Goal: Transaction & Acquisition: Purchase product/service

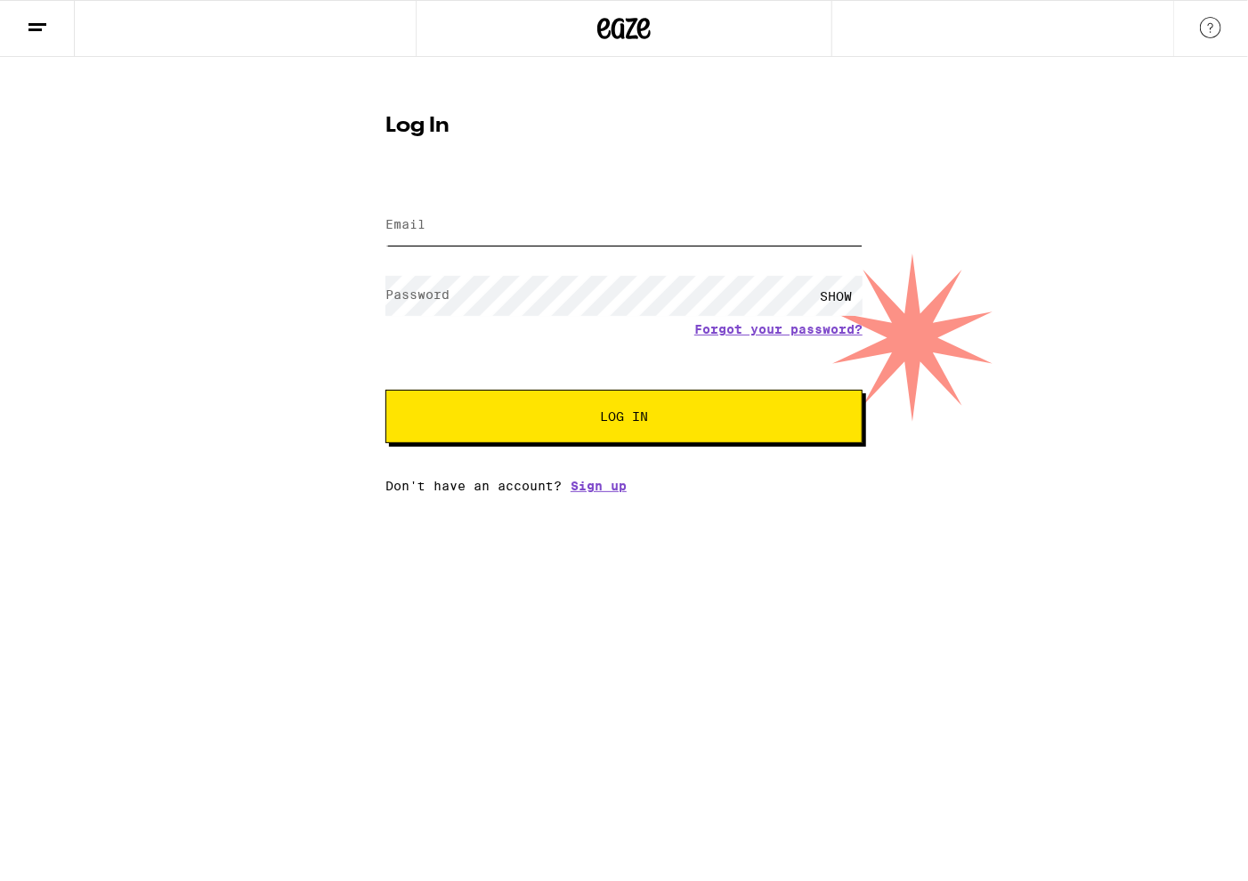
click at [474, 230] on input "Email" at bounding box center [624, 226] width 477 height 40
type input "[EMAIL_ADDRESS][DOMAIN_NAME]"
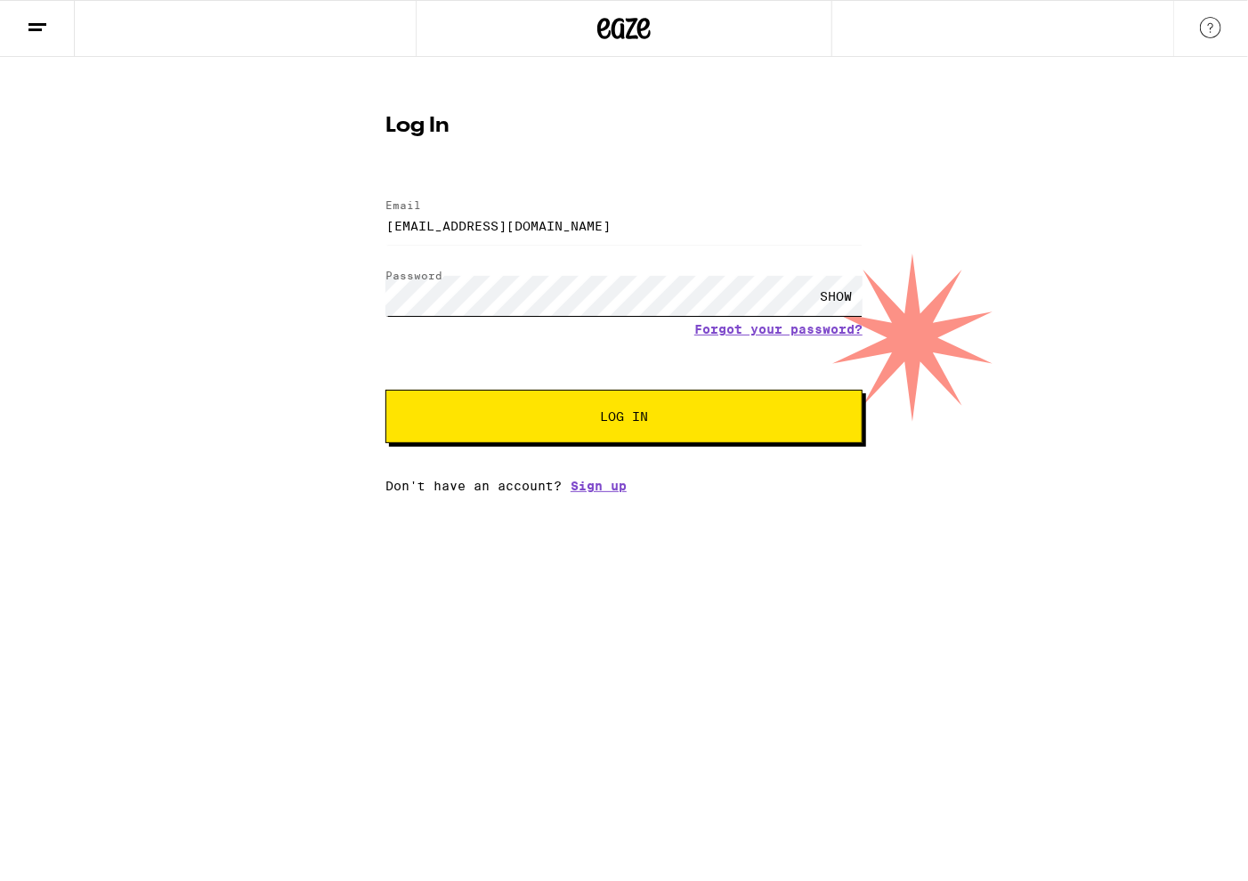
click at [386, 390] on button "Log In" at bounding box center [624, 416] width 477 height 53
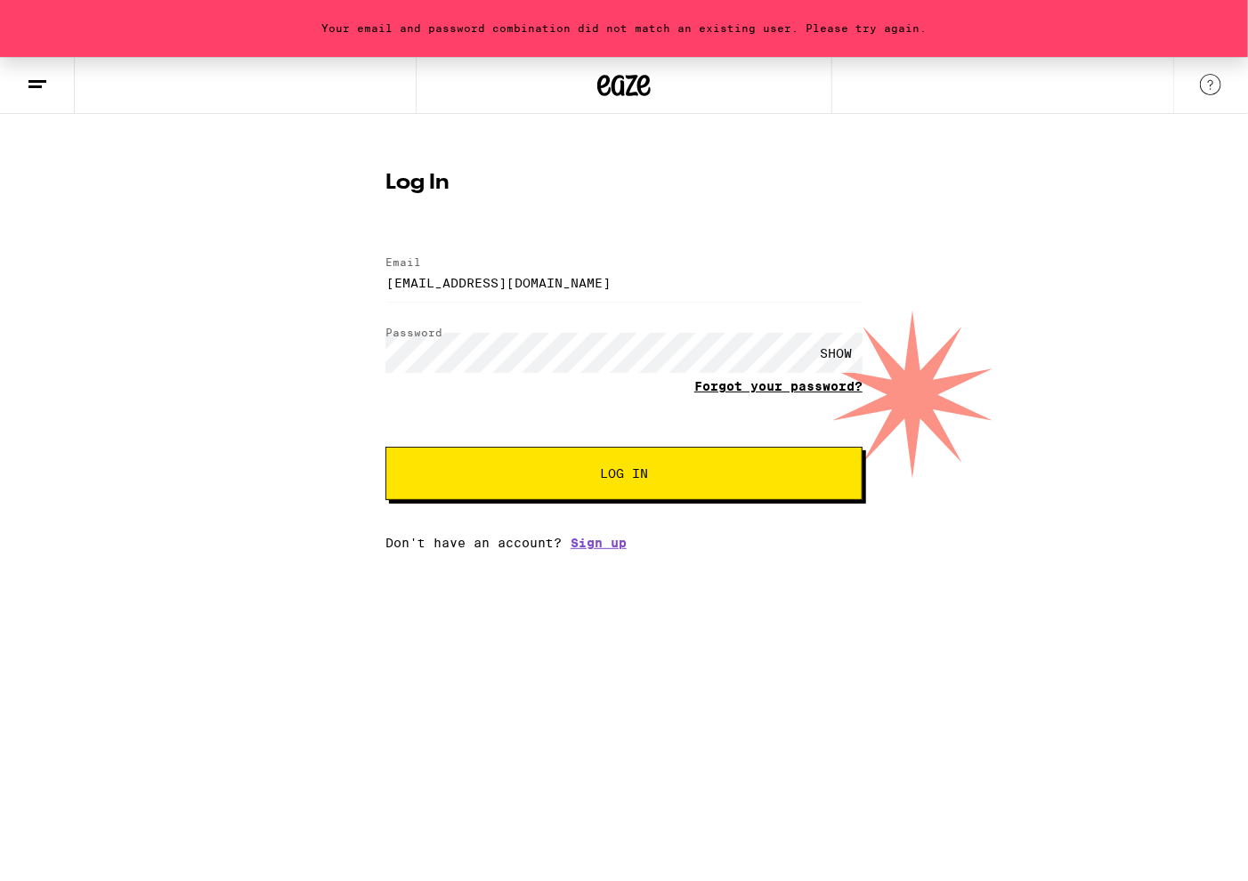
click at [747, 379] on link "Forgot your password?" at bounding box center [778, 386] width 168 height 14
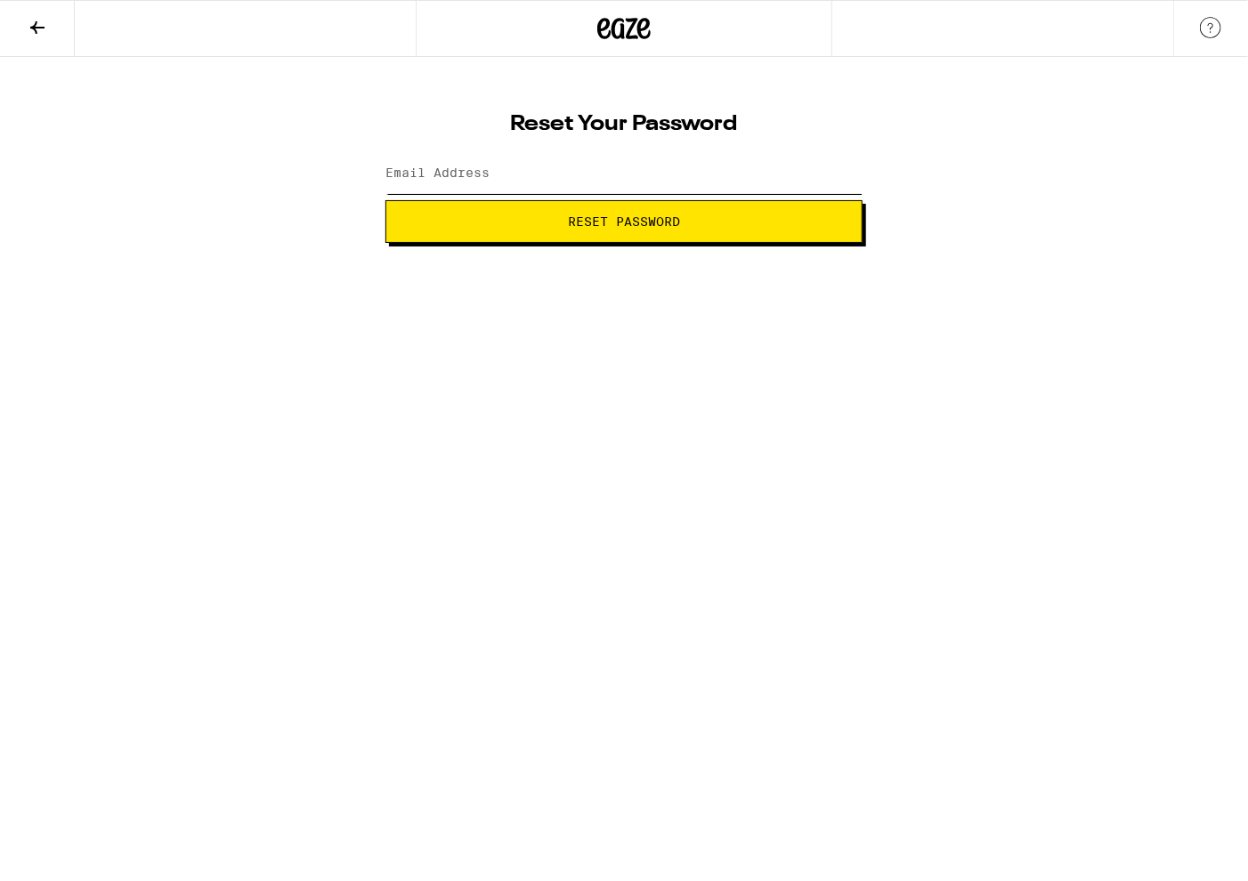
click at [673, 184] on input "Email Address" at bounding box center [624, 174] width 477 height 40
type input "[EMAIL_ADDRESS][DOMAIN_NAME]"
click at [676, 226] on span "Reset Password" at bounding box center [624, 221] width 112 height 12
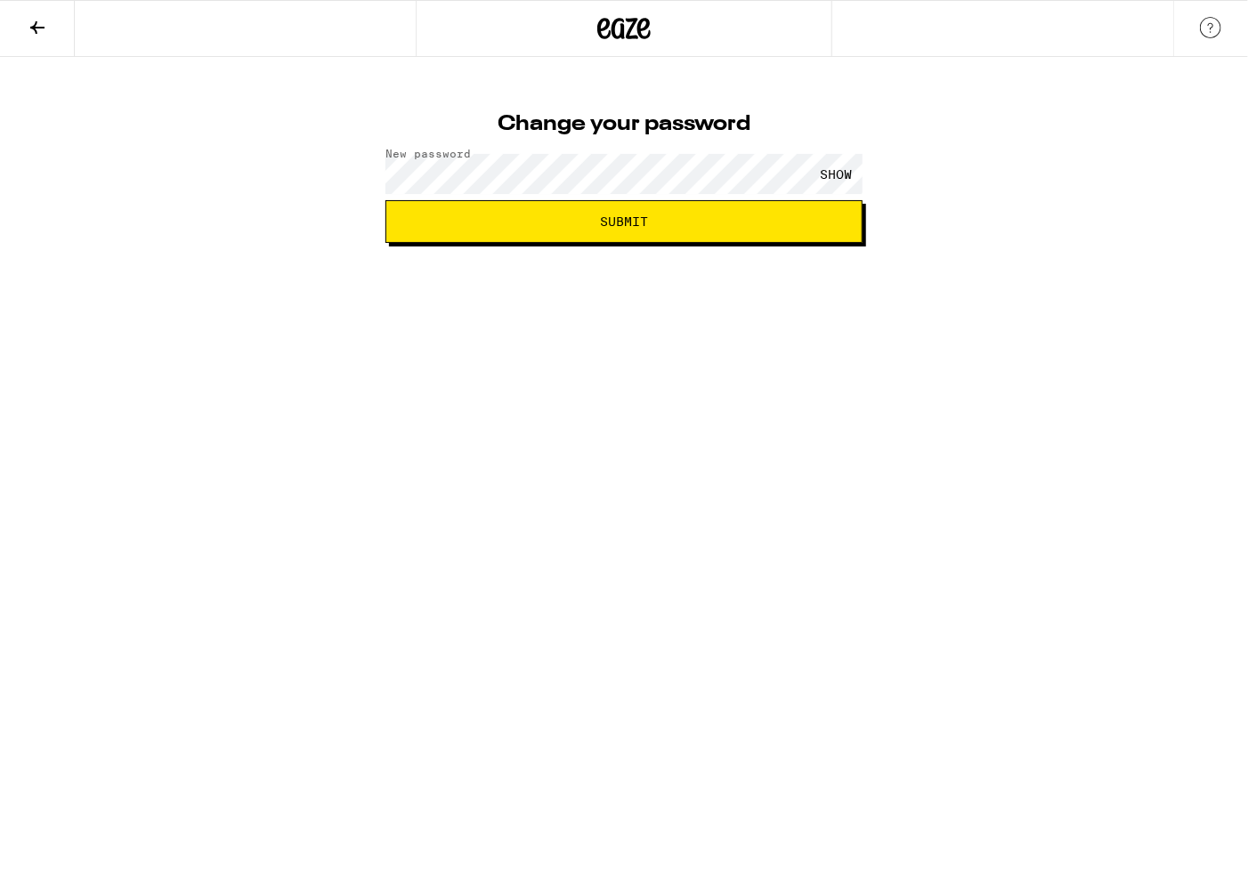
click at [567, 231] on button "Submit" at bounding box center [624, 221] width 477 height 43
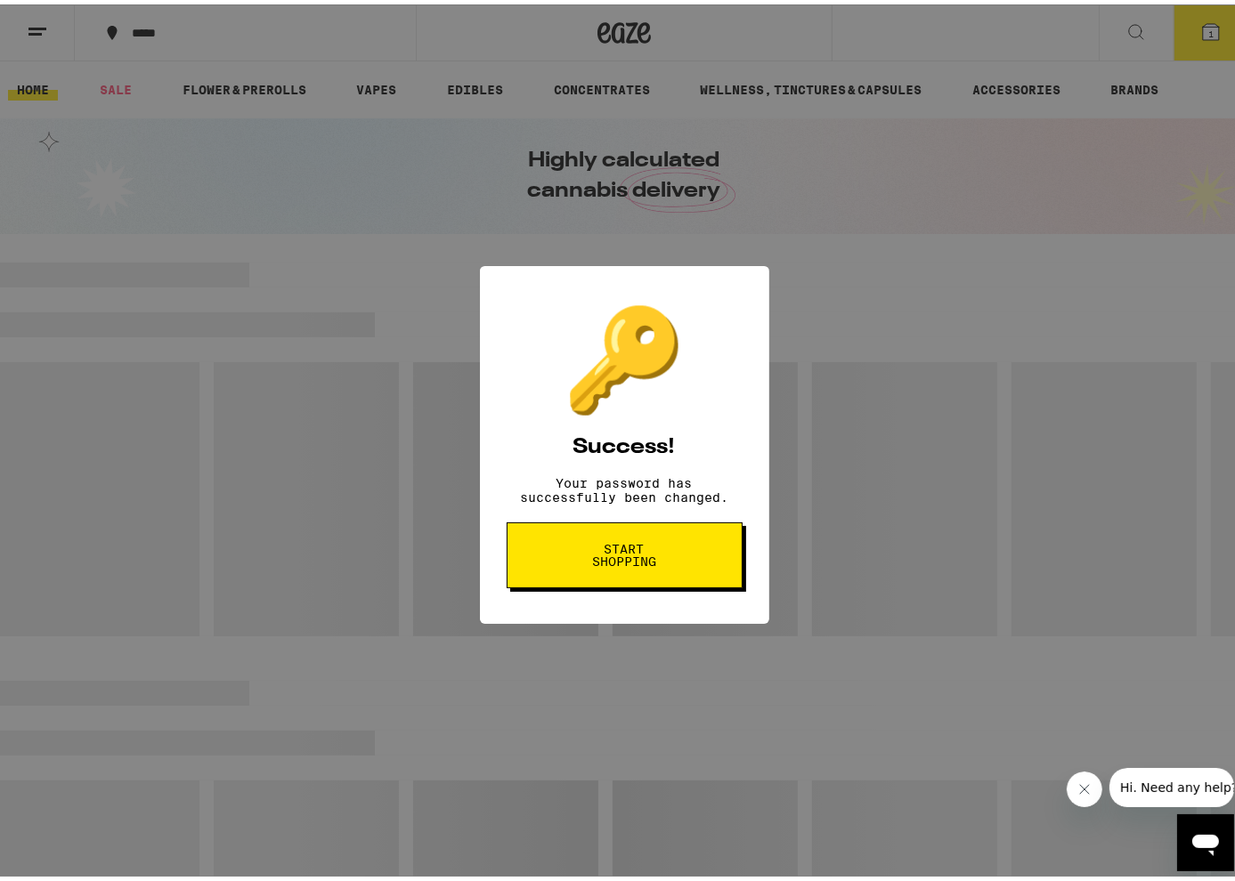
click at [660, 564] on span "Start shopping" at bounding box center [625, 551] width 92 height 25
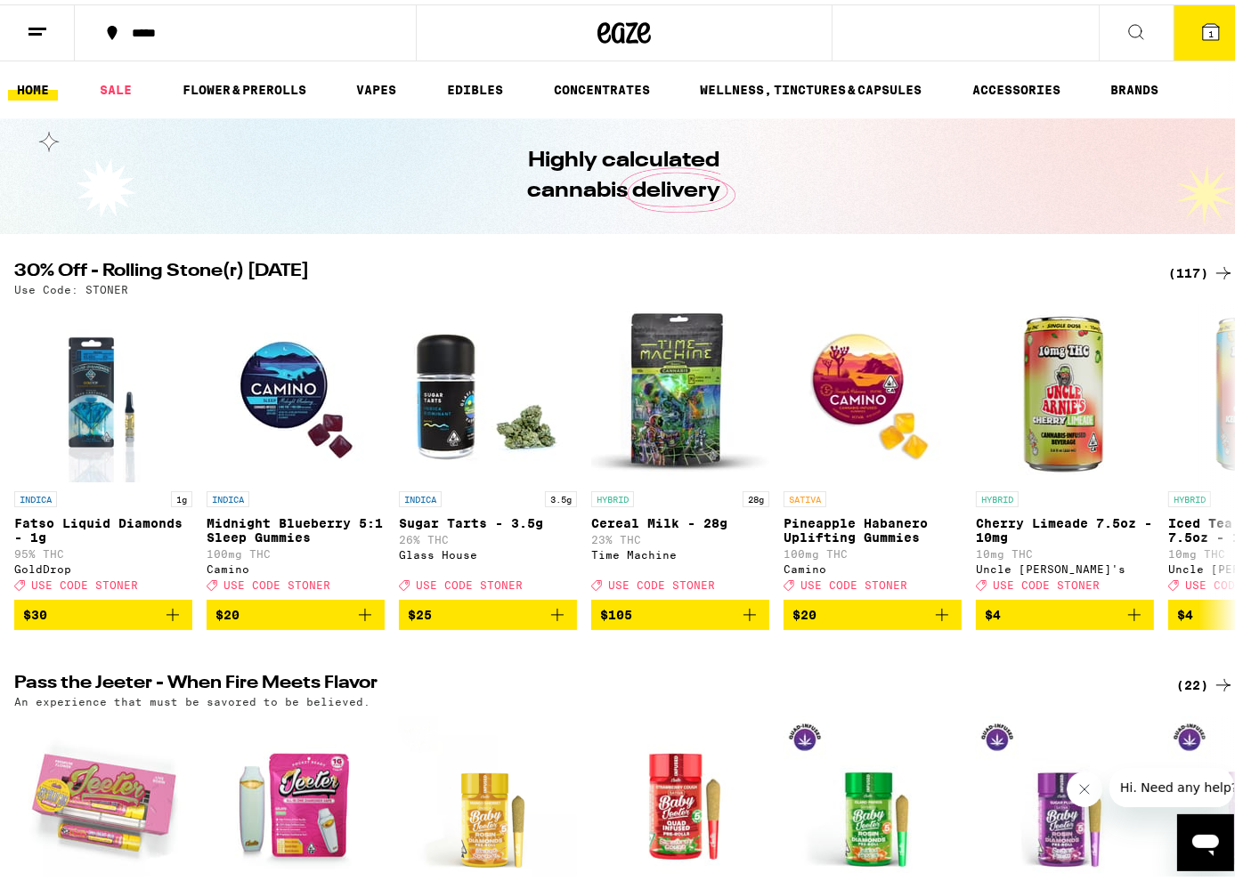
click at [1181, 6] on button "1" at bounding box center [1210, 28] width 75 height 55
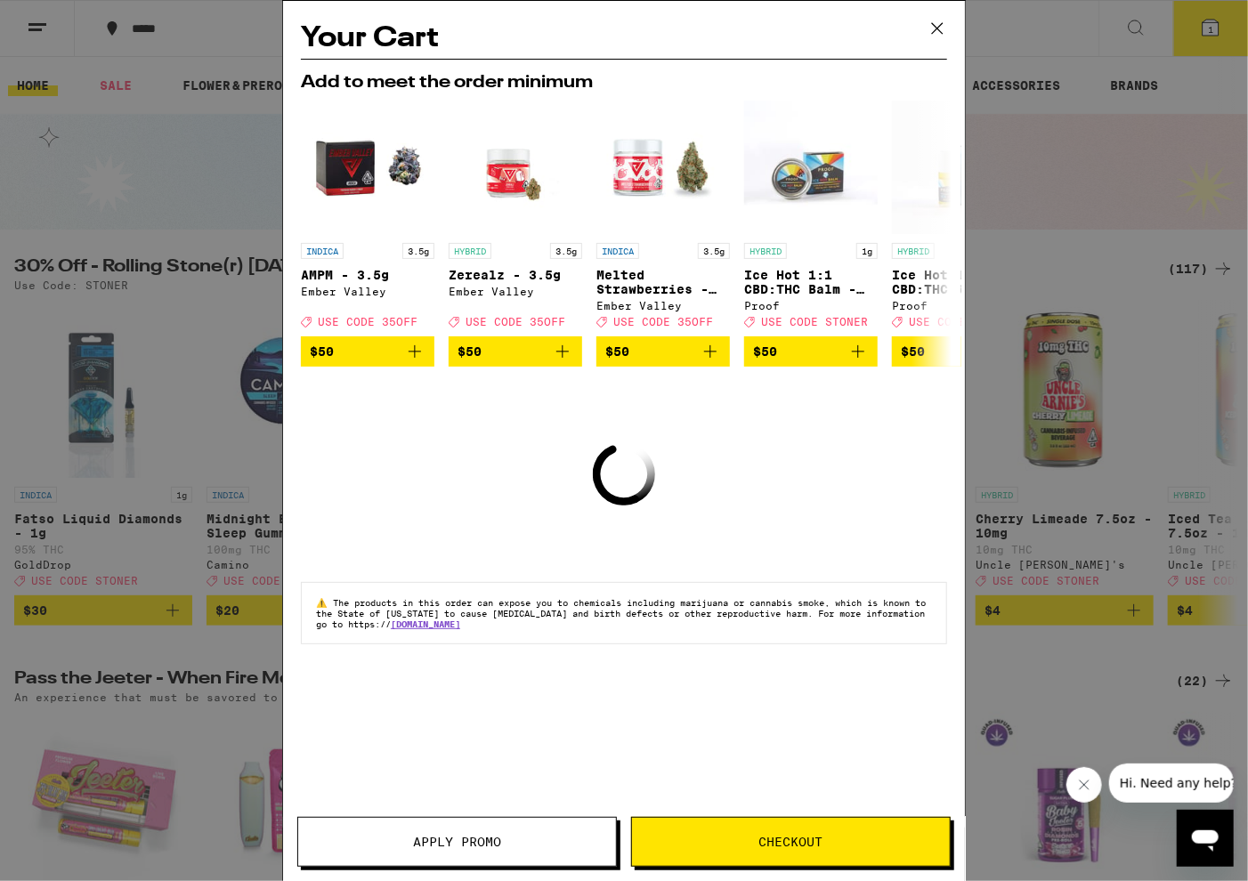
click at [942, 28] on icon at bounding box center [937, 28] width 27 height 27
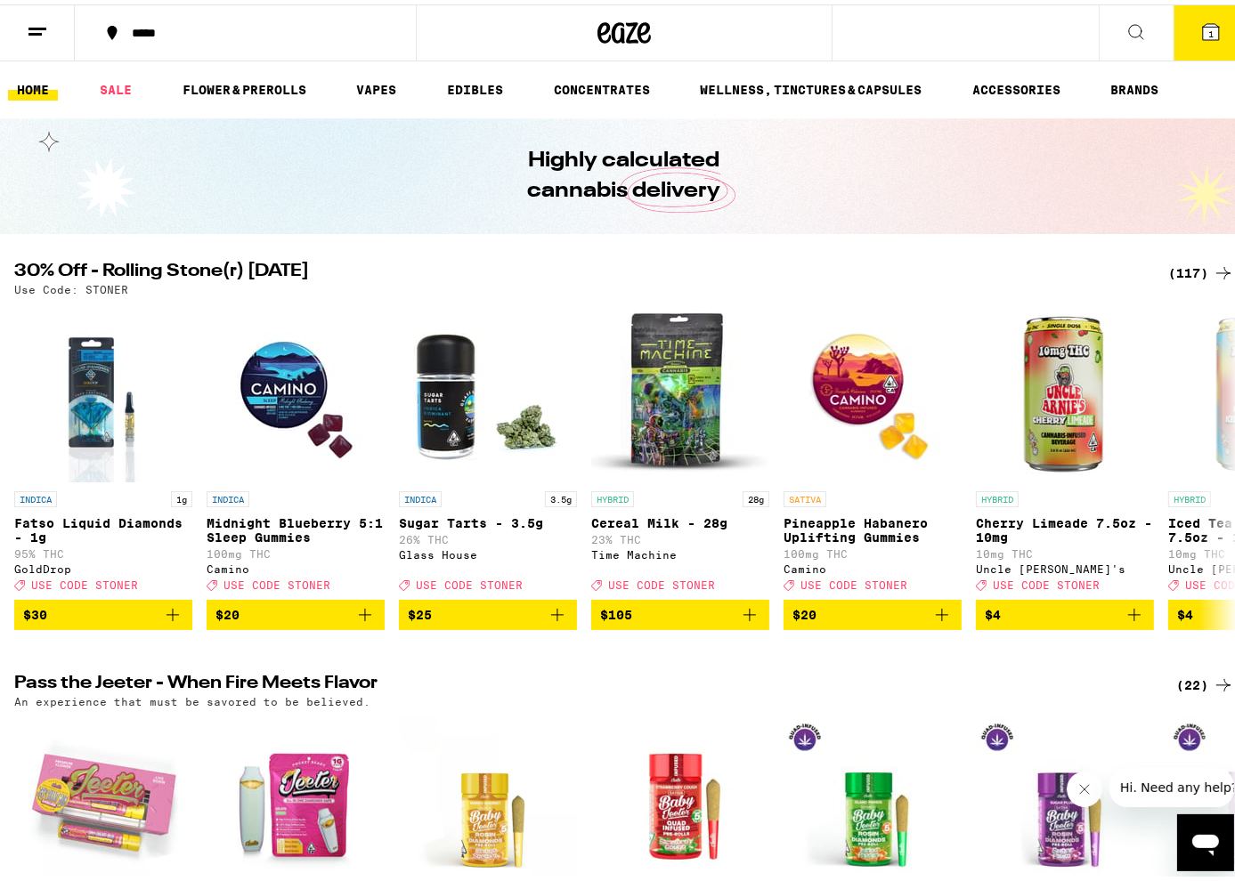
click at [1208, 13] on button "1" at bounding box center [1210, 28] width 75 height 55
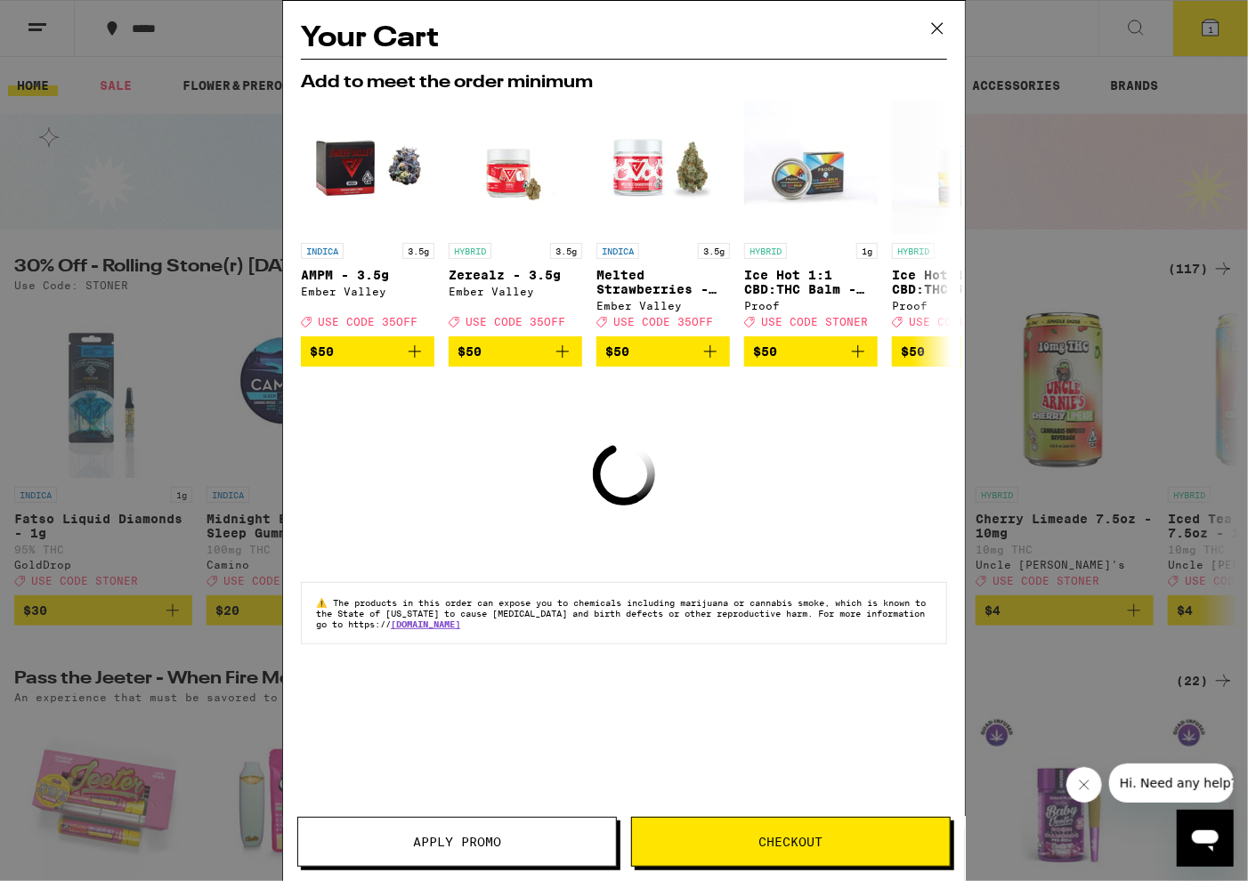
click at [934, 31] on icon at bounding box center [937, 28] width 11 height 11
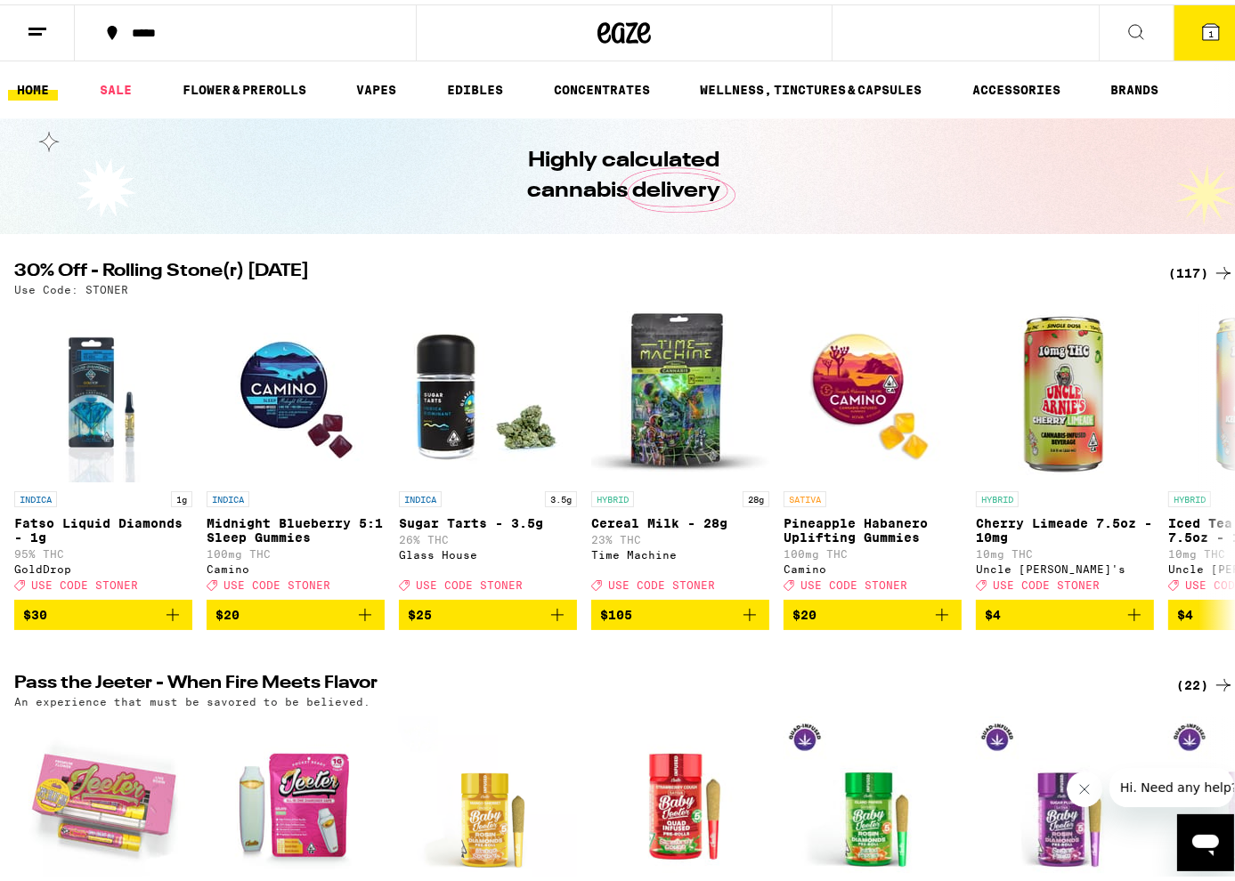
click at [1180, 29] on button "1" at bounding box center [1210, 28] width 75 height 55
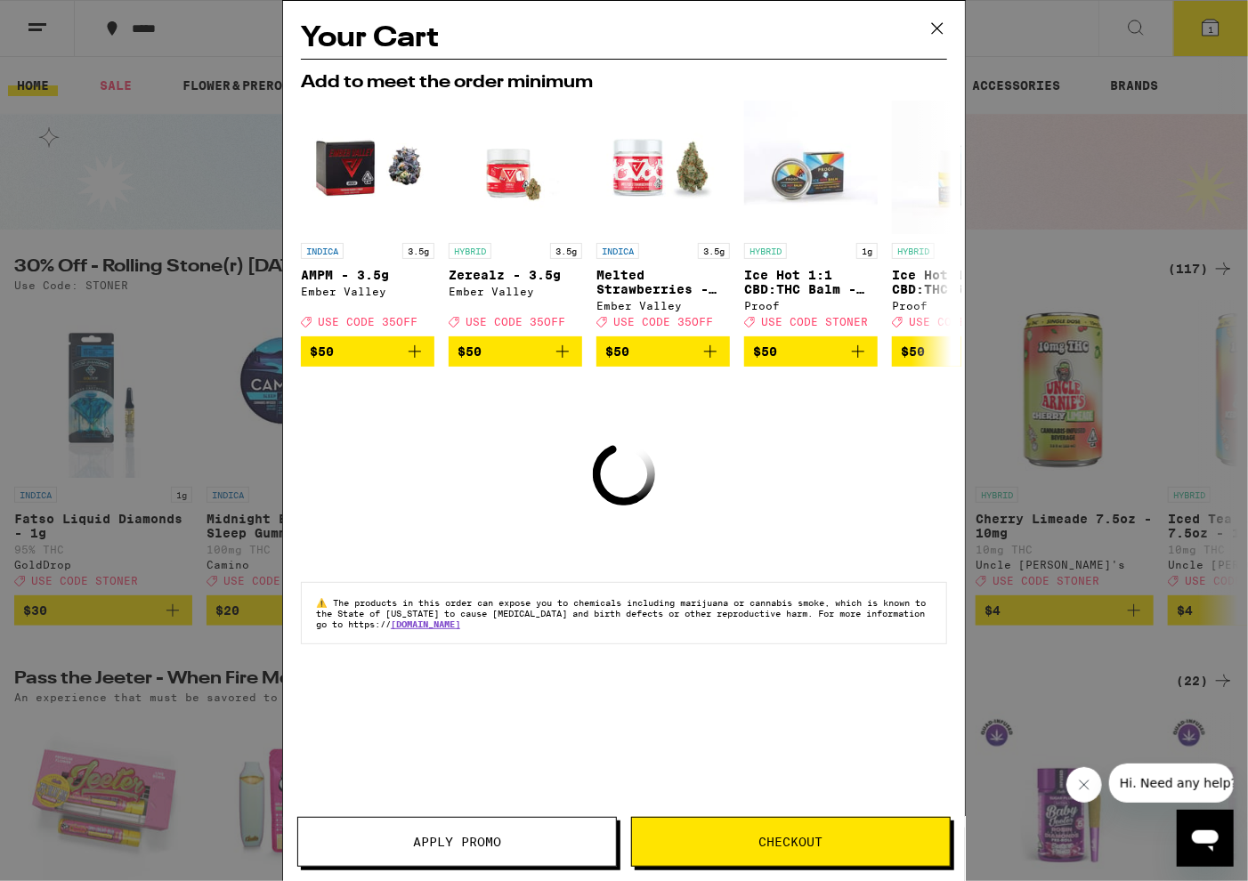
click at [944, 26] on icon at bounding box center [937, 28] width 27 height 27
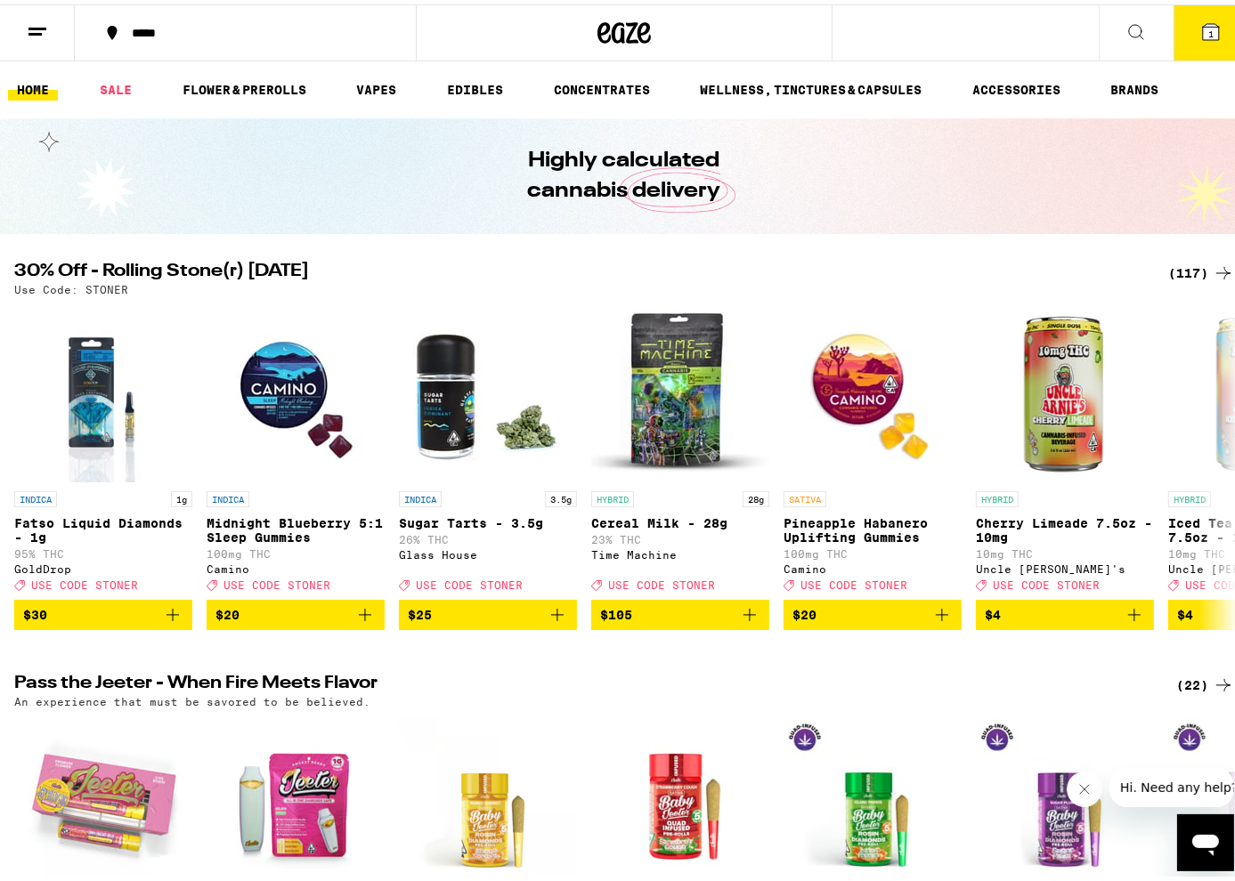
click at [35, 29] on line at bounding box center [34, 29] width 13 height 0
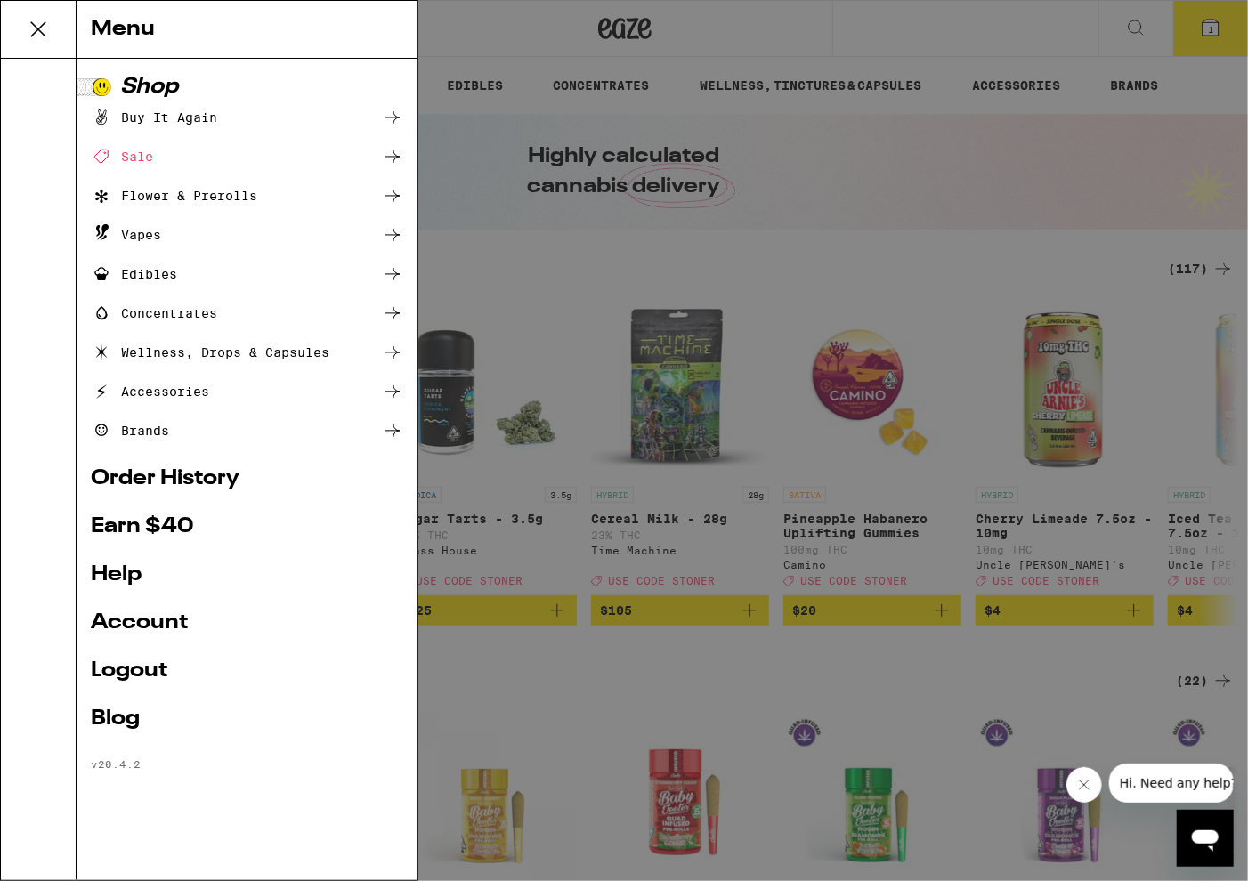
click at [110, 672] on link "Logout" at bounding box center [247, 671] width 313 height 21
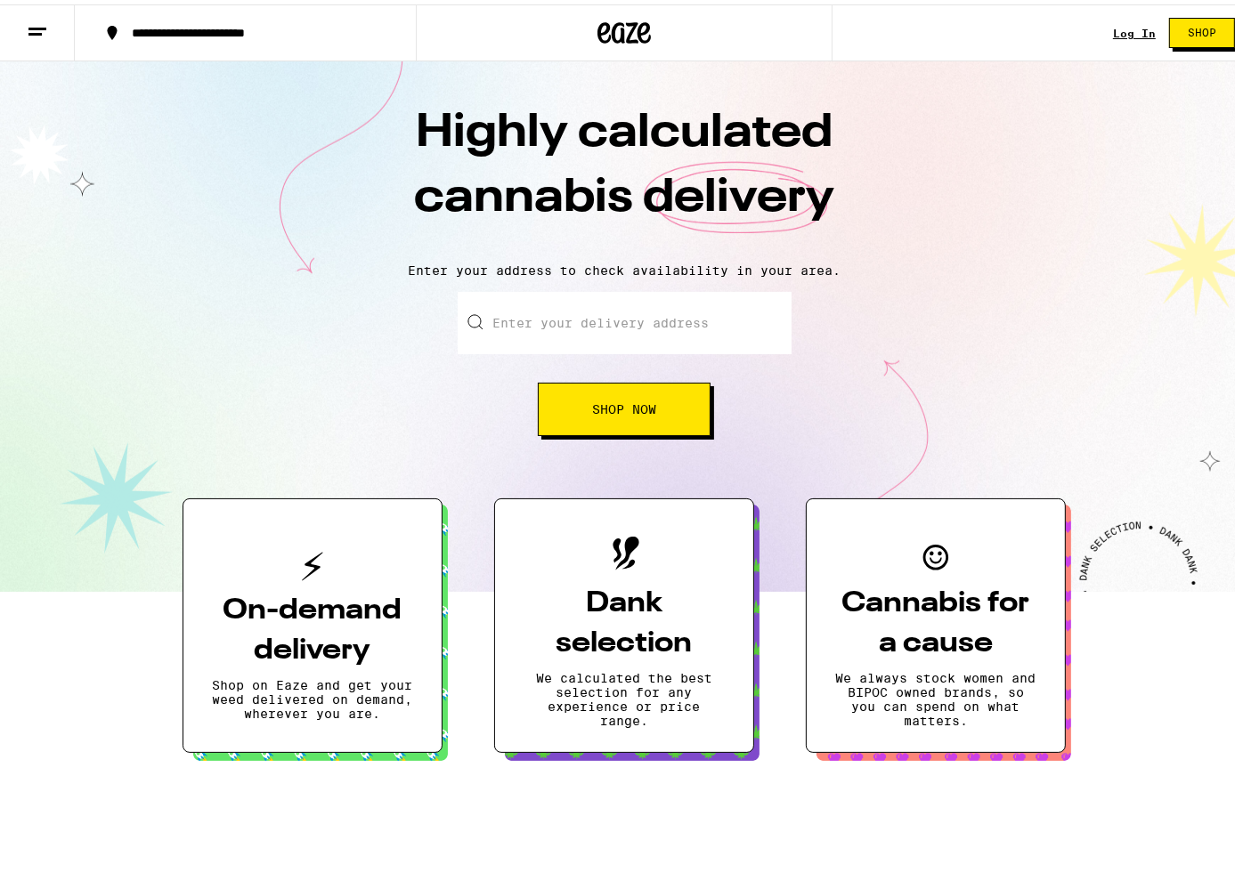
click at [1133, 23] on link "Log In" at bounding box center [1134, 29] width 43 height 12
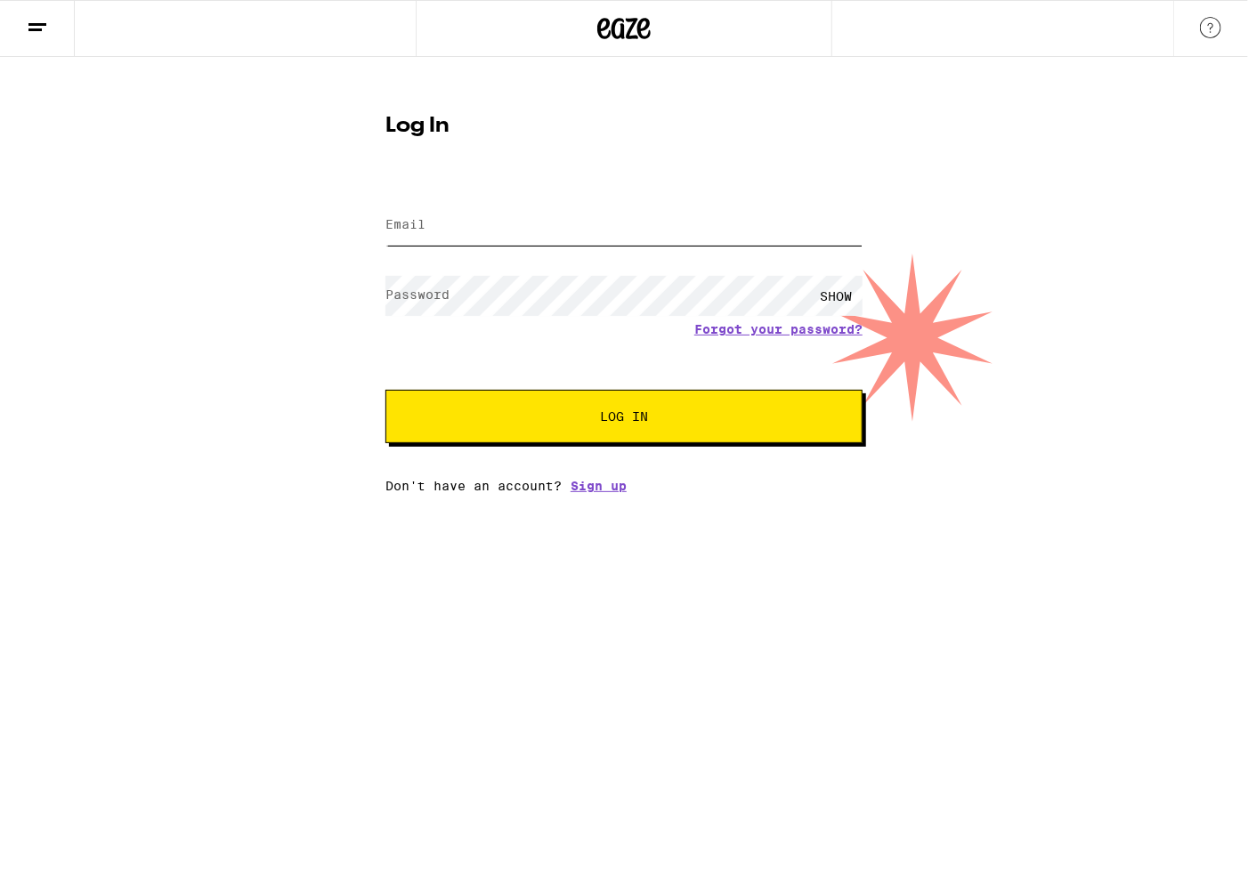
click at [474, 225] on input "Email" at bounding box center [624, 226] width 477 height 40
type input "[EMAIL_ADDRESS][DOMAIN_NAME]"
click at [602, 423] on span "Log In" at bounding box center [624, 416] width 48 height 12
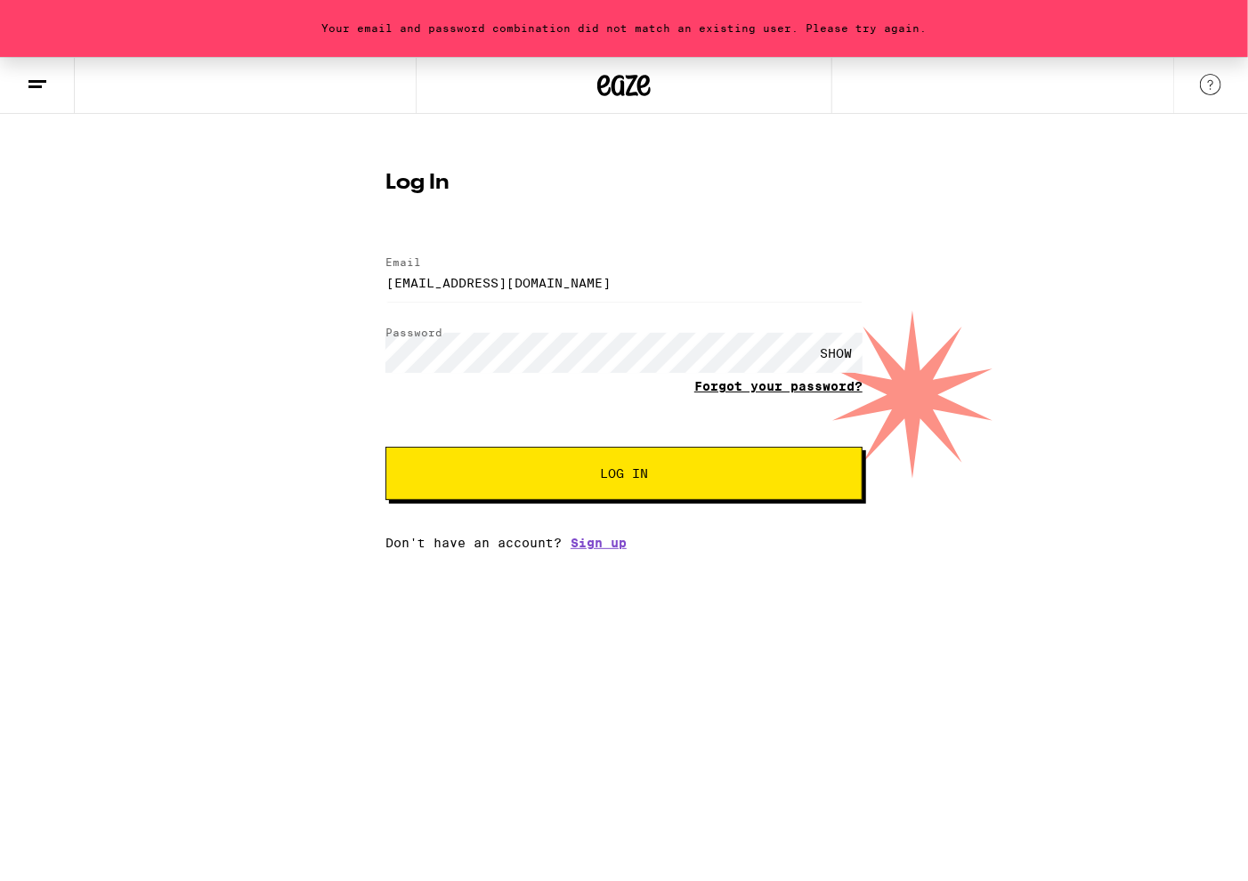
click at [800, 391] on link "Forgot your password?" at bounding box center [778, 386] width 168 height 14
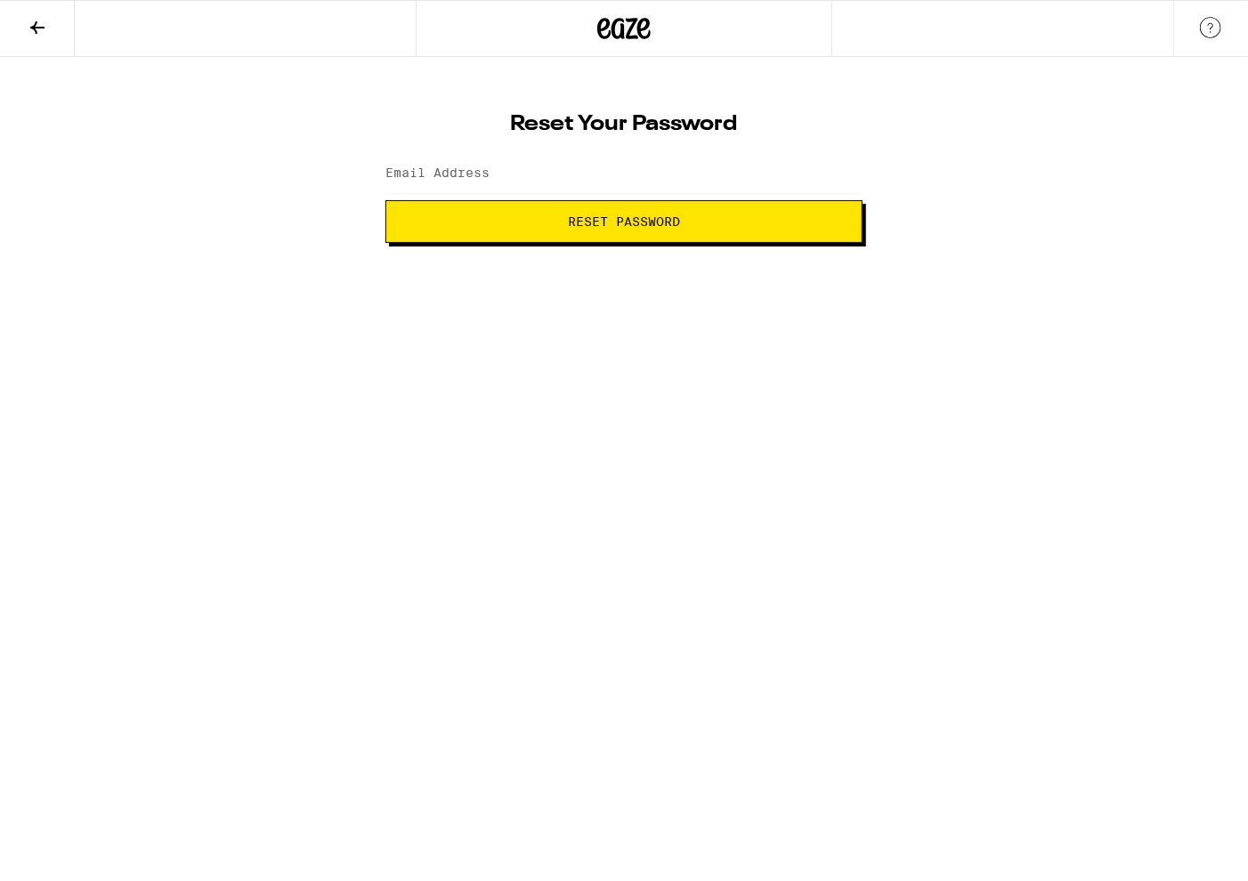
click at [434, 171] on label "Email Address" at bounding box center [438, 173] width 104 height 14
type input "[EMAIL_ADDRESS][DOMAIN_NAME]"
click at [579, 238] on button "Reset Password" at bounding box center [624, 221] width 477 height 43
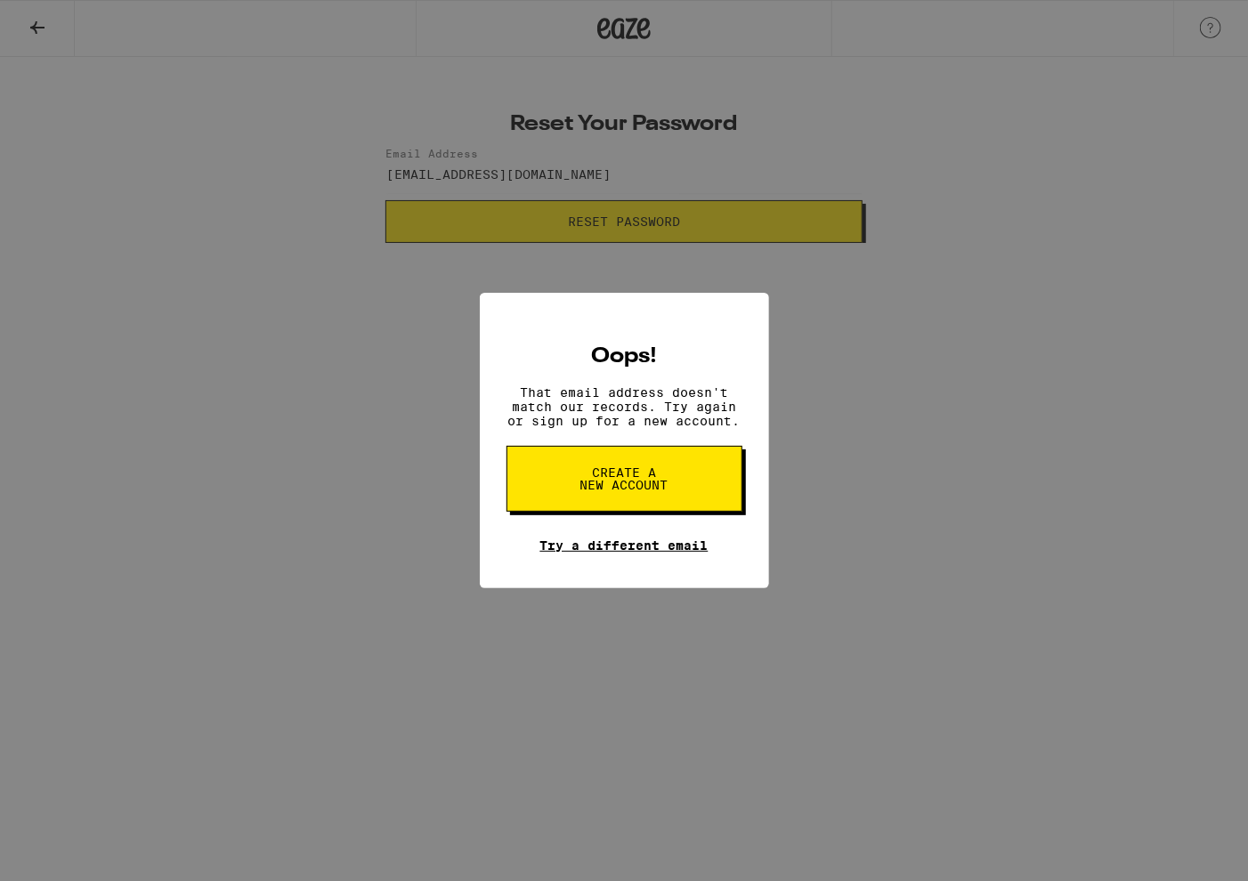
click at [638, 545] on link "Try a different email" at bounding box center [624, 546] width 168 height 14
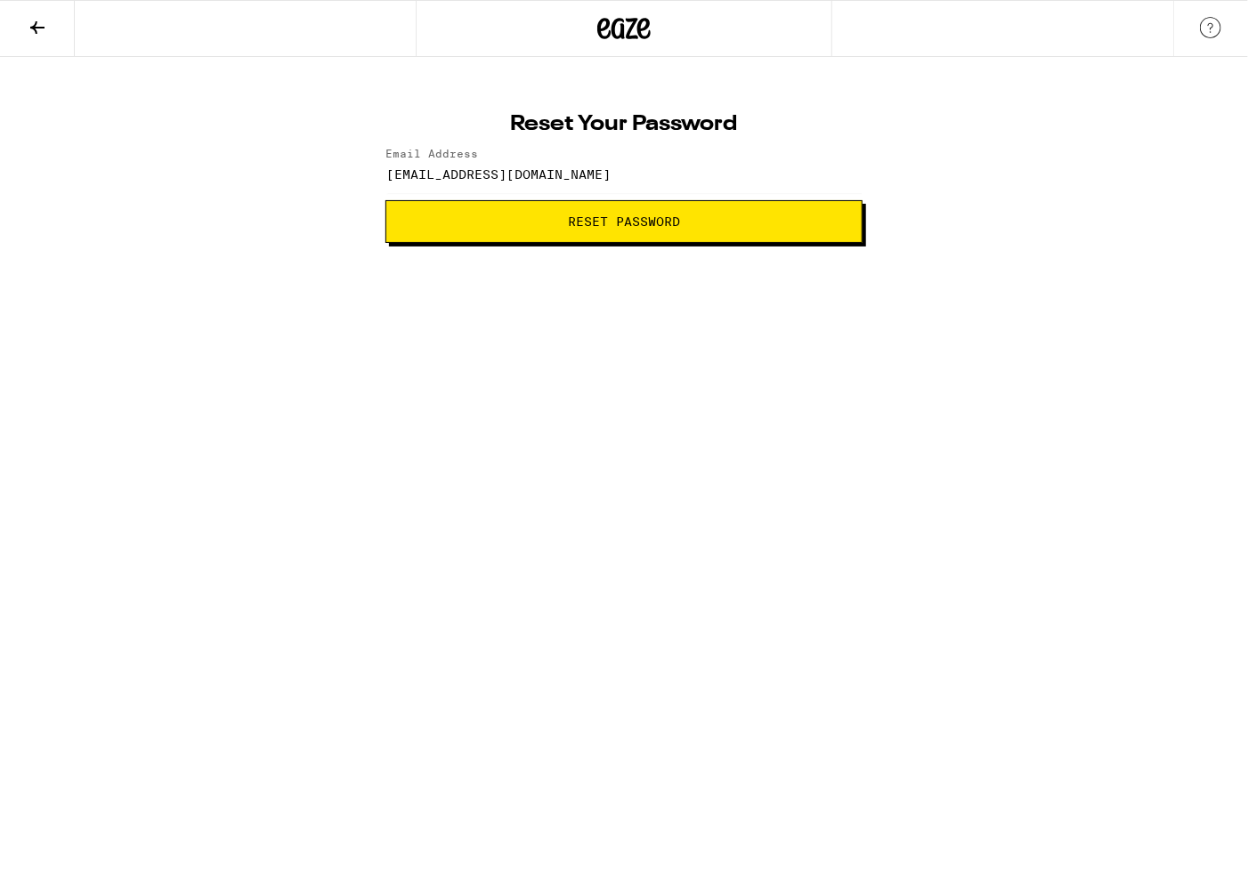
click at [35, 37] on button at bounding box center [37, 29] width 75 height 56
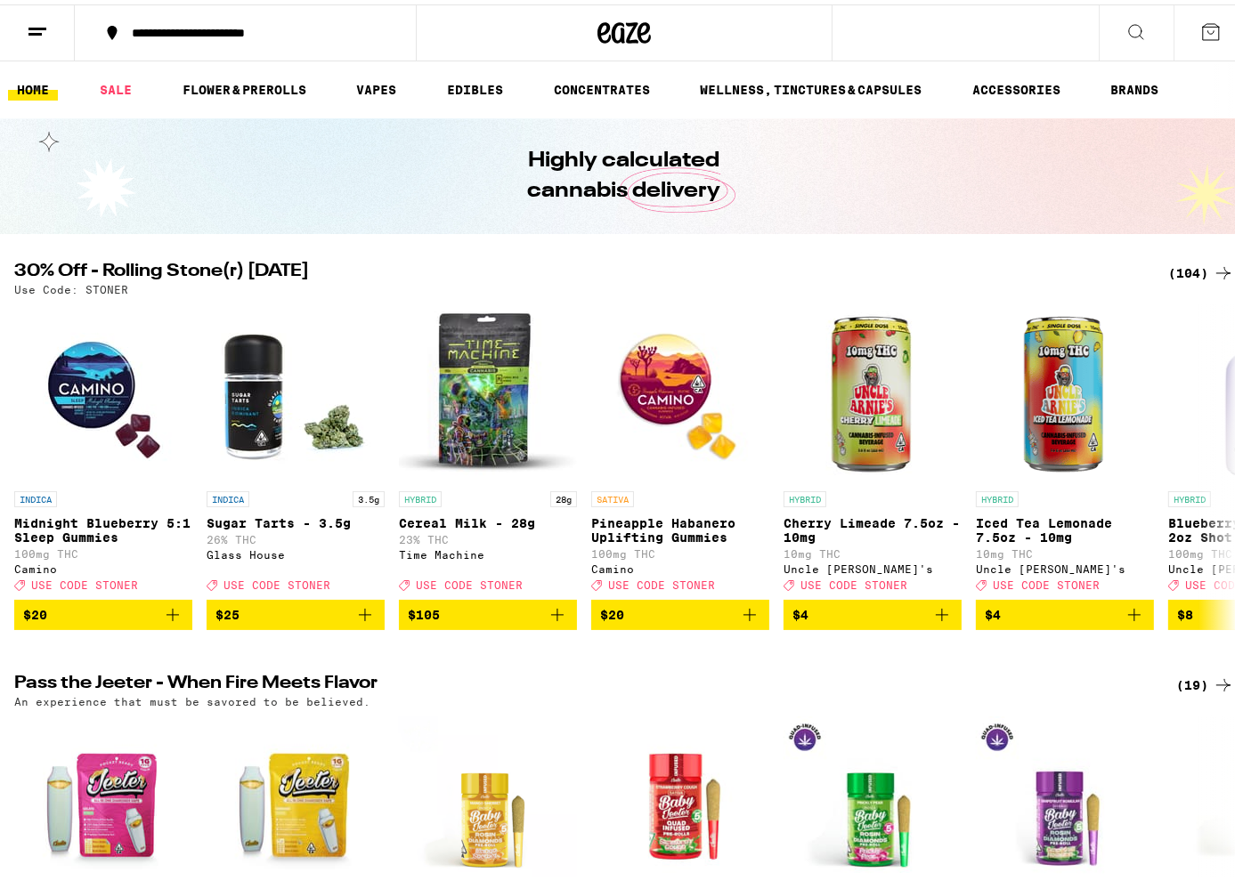
click at [39, 37] on button at bounding box center [37, 29] width 75 height 56
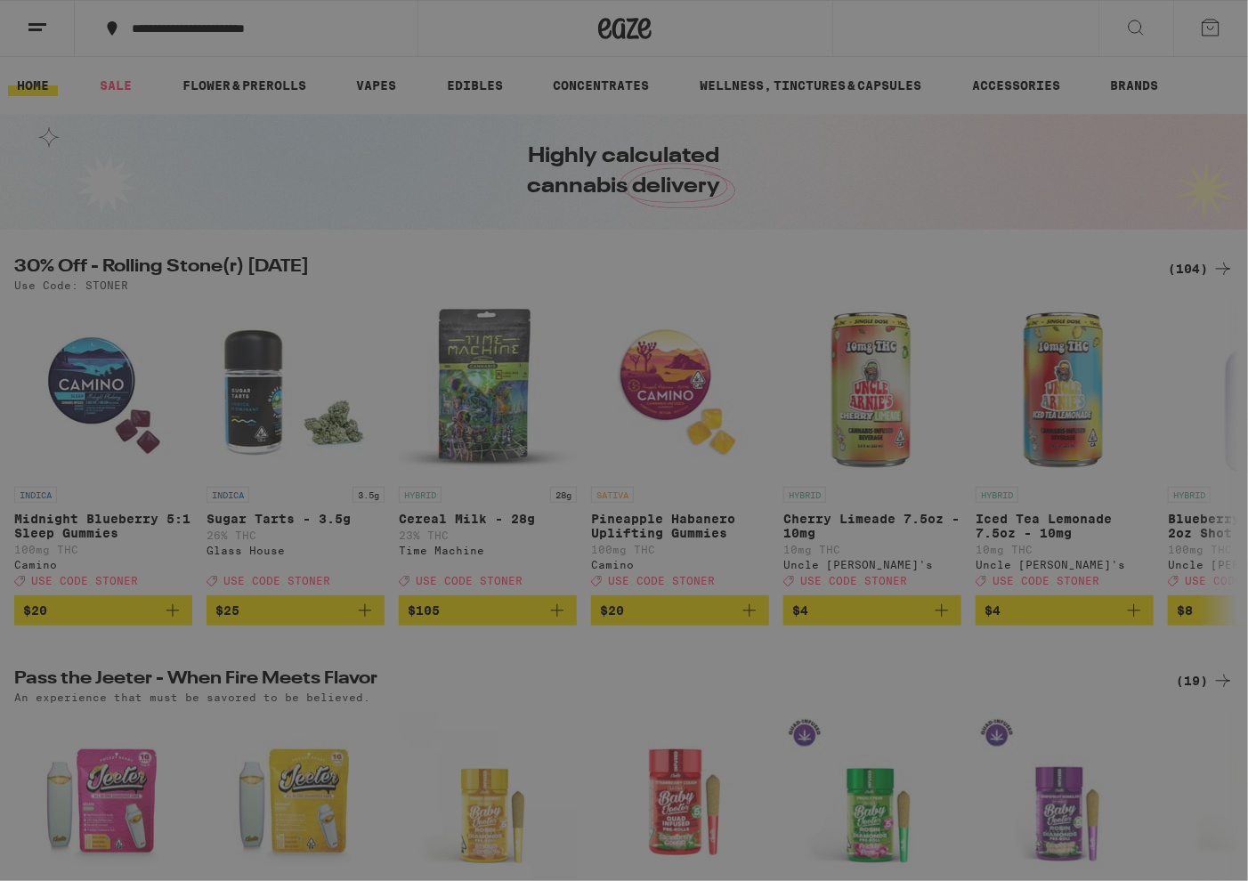
click at [248, 95] on span "Log In" at bounding box center [247, 94] width 48 height 12
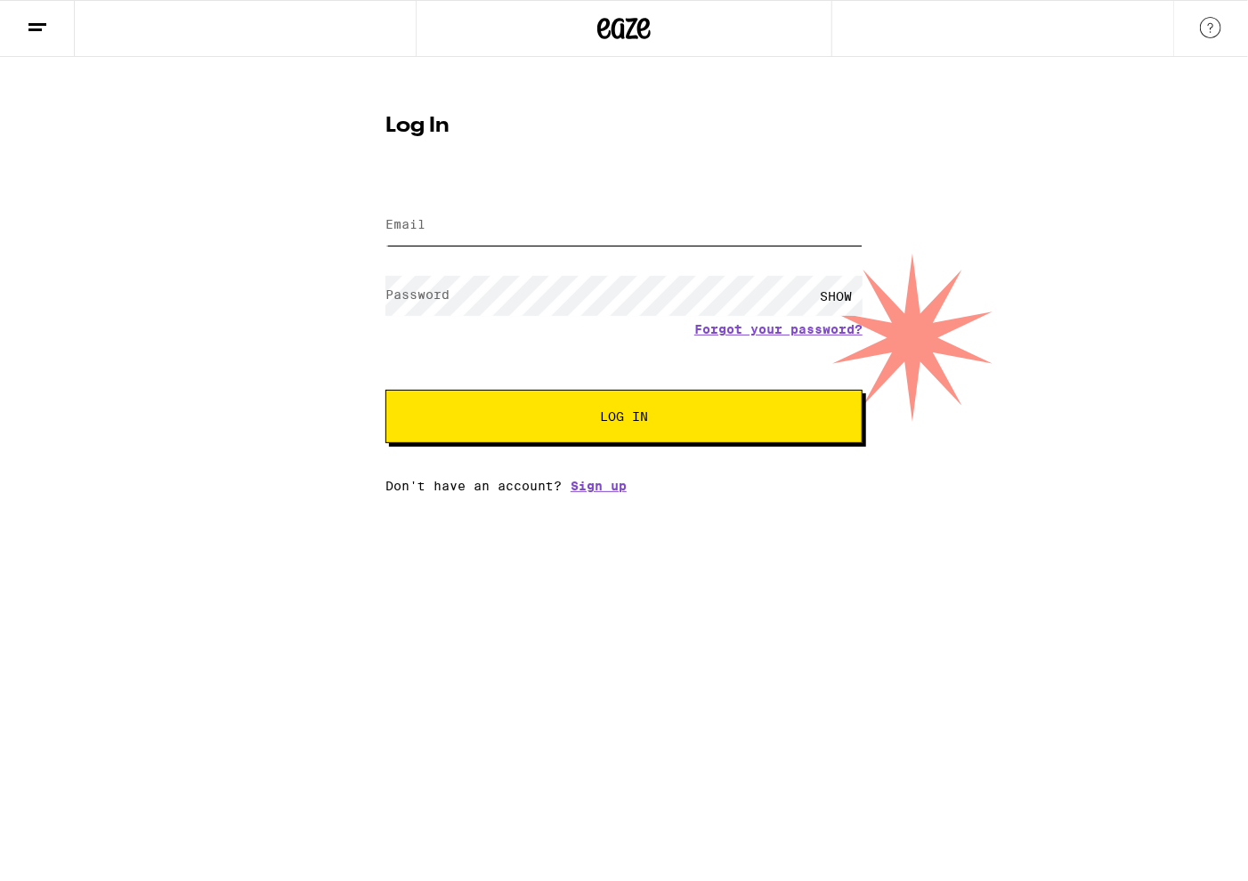
click at [435, 220] on input "Email" at bounding box center [624, 226] width 477 height 40
type input "[EMAIL_ADDRESS][DOMAIN_NAME]"
click at [547, 439] on button "Log In" at bounding box center [624, 416] width 477 height 53
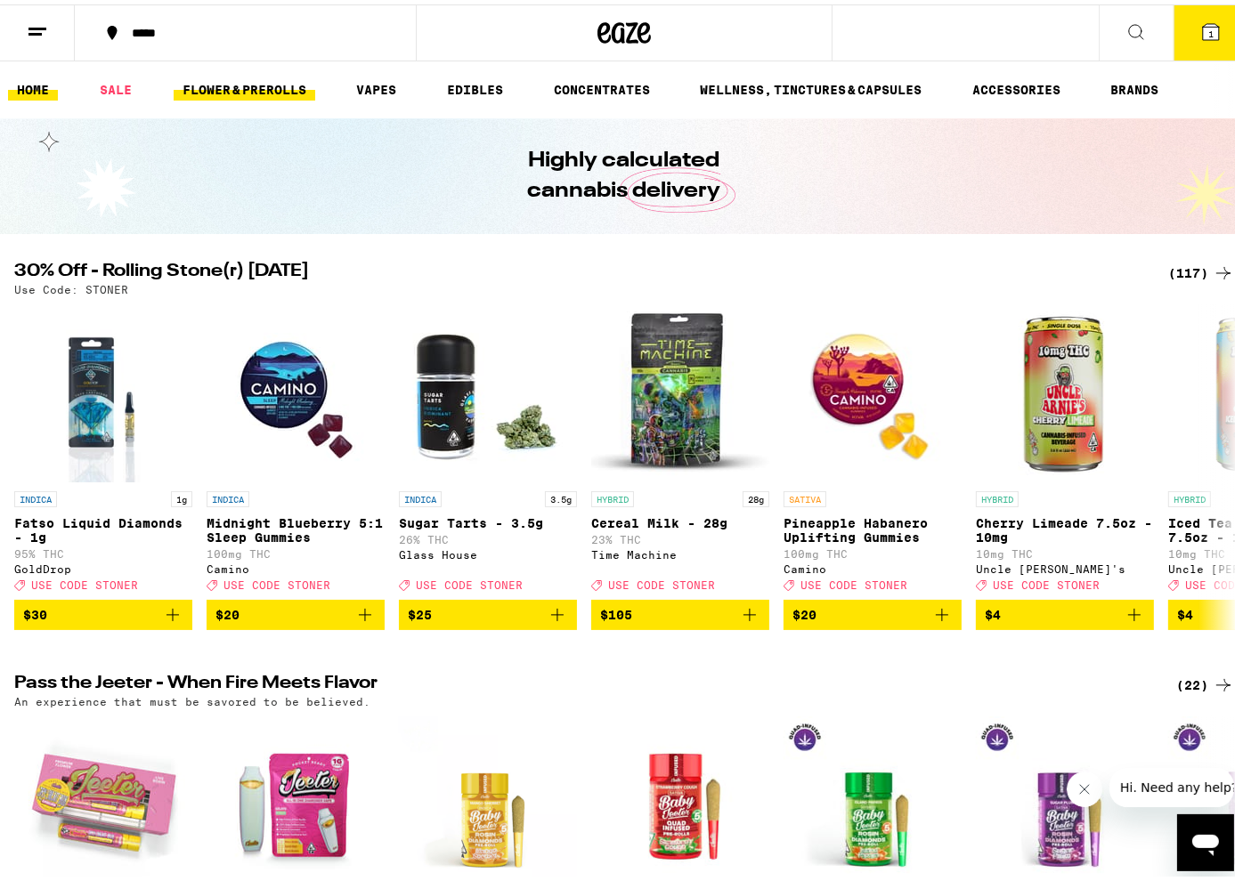
click at [289, 76] on link "FLOWER & PREROLLS" at bounding box center [245, 85] width 142 height 21
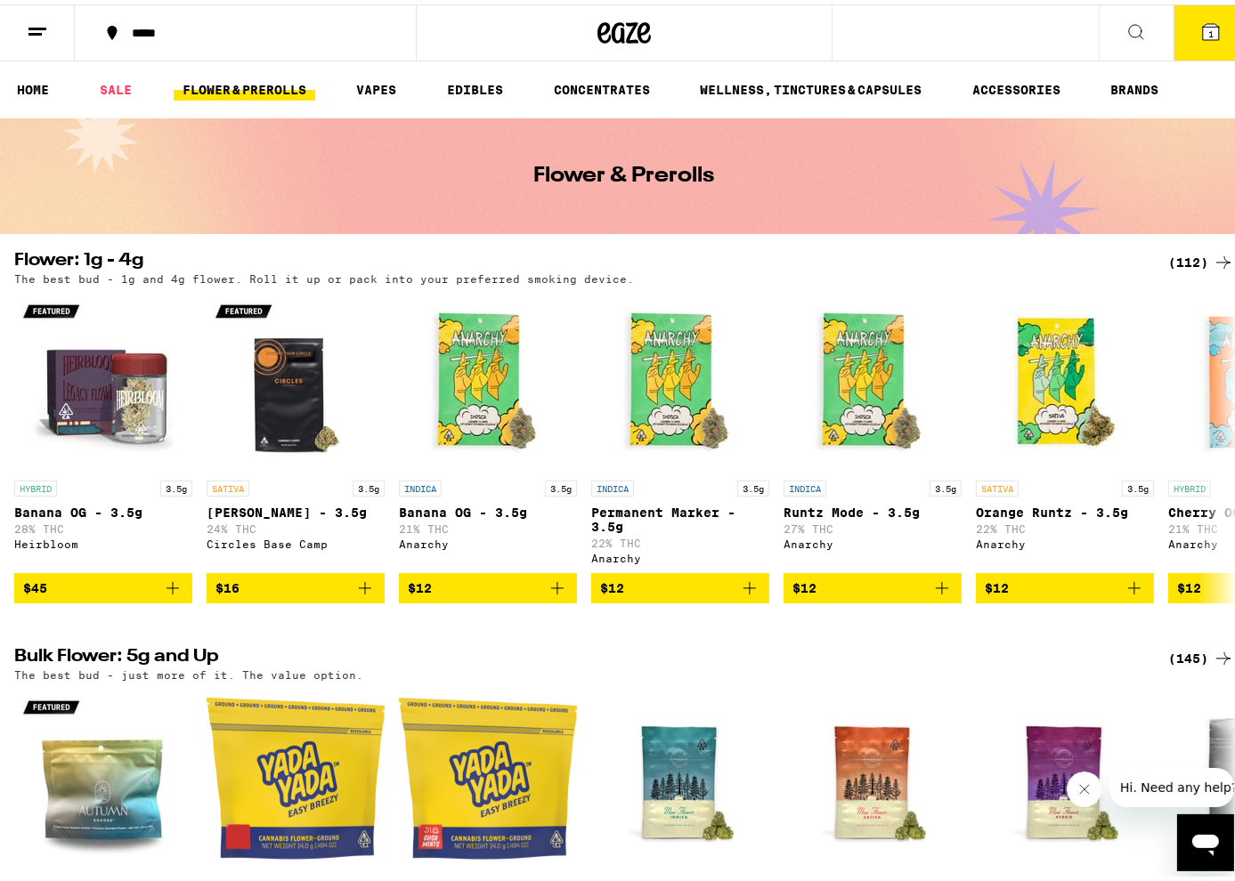
click at [1178, 250] on div "(112)" at bounding box center [1201, 258] width 66 height 21
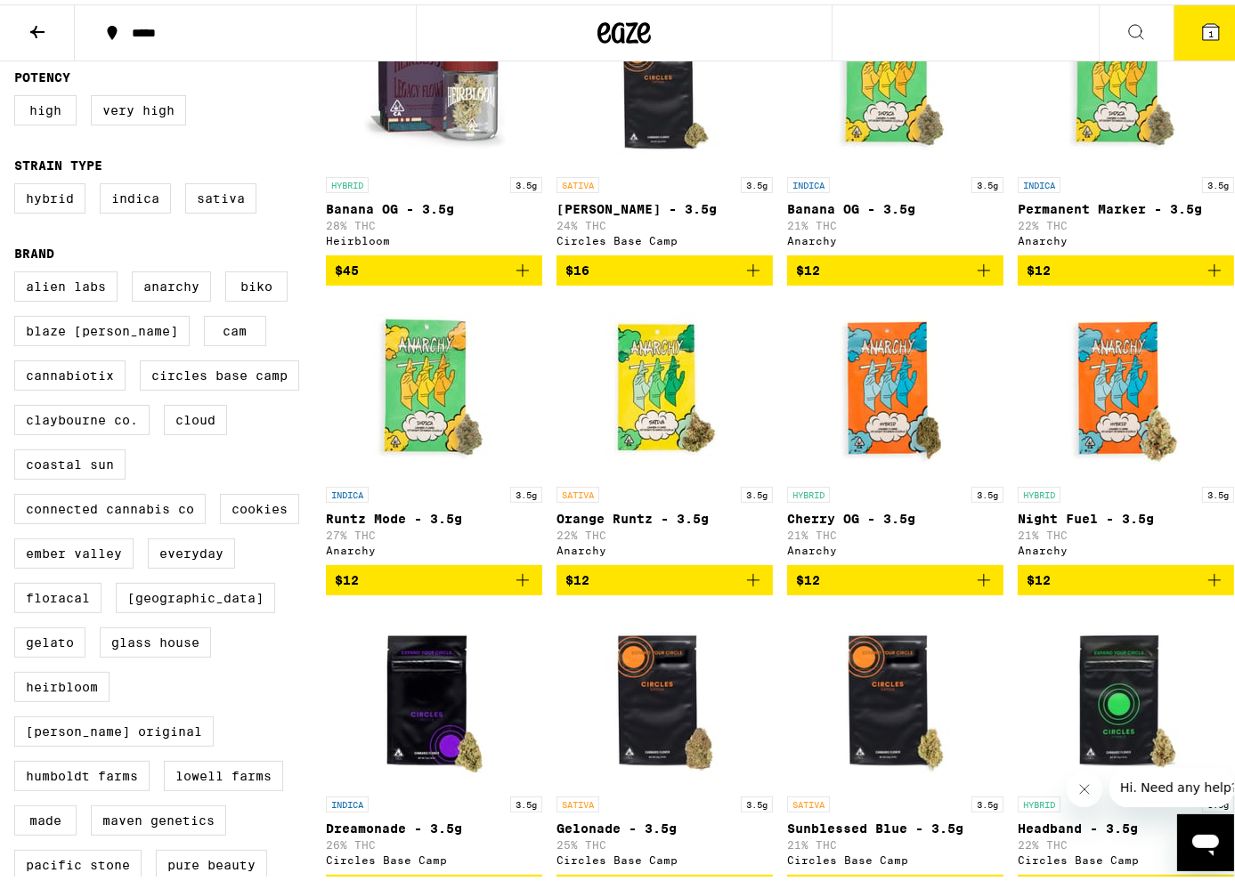
scroll to position [267, 0]
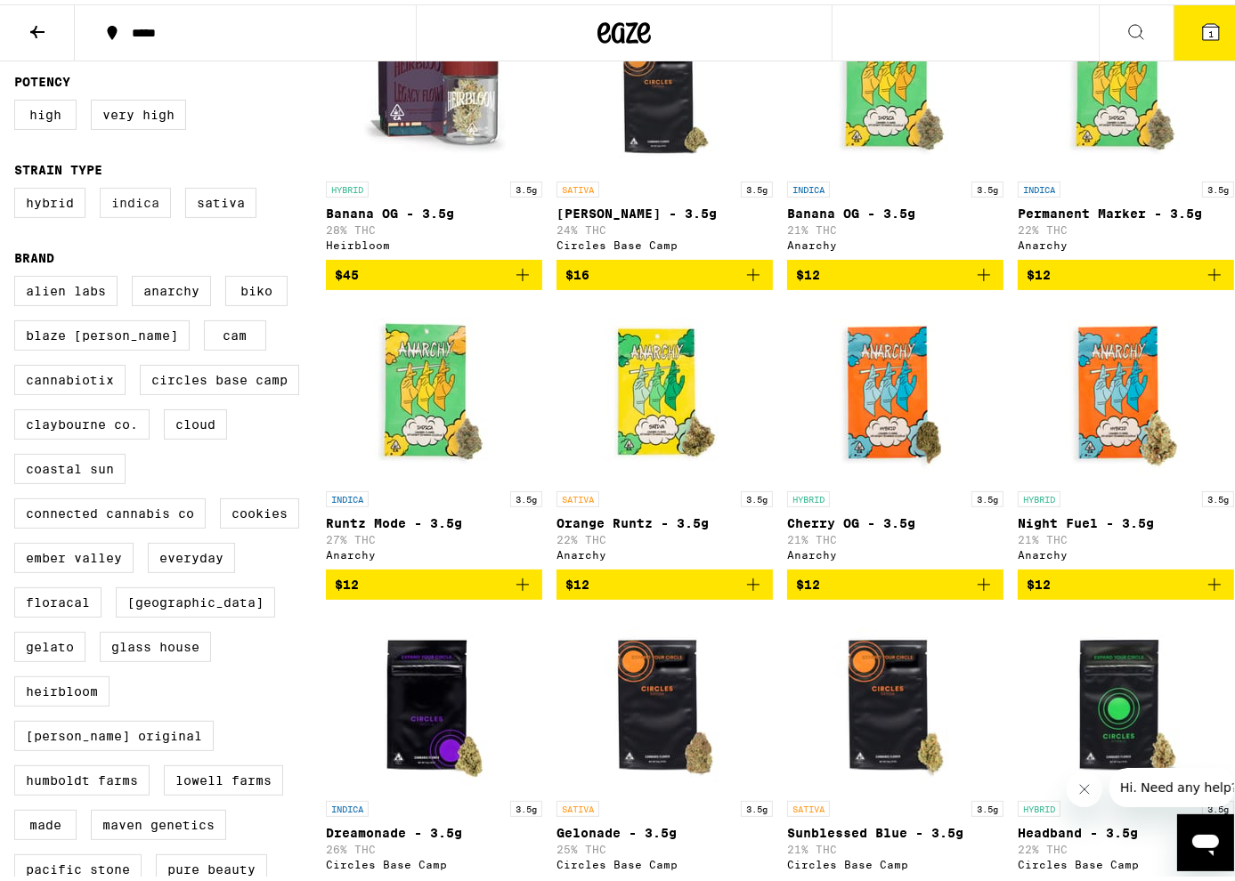
click at [124, 211] on label "Indica" at bounding box center [135, 198] width 71 height 30
click at [19, 187] on input "Indica" at bounding box center [18, 186] width 1 height 1
checkbox input "true"
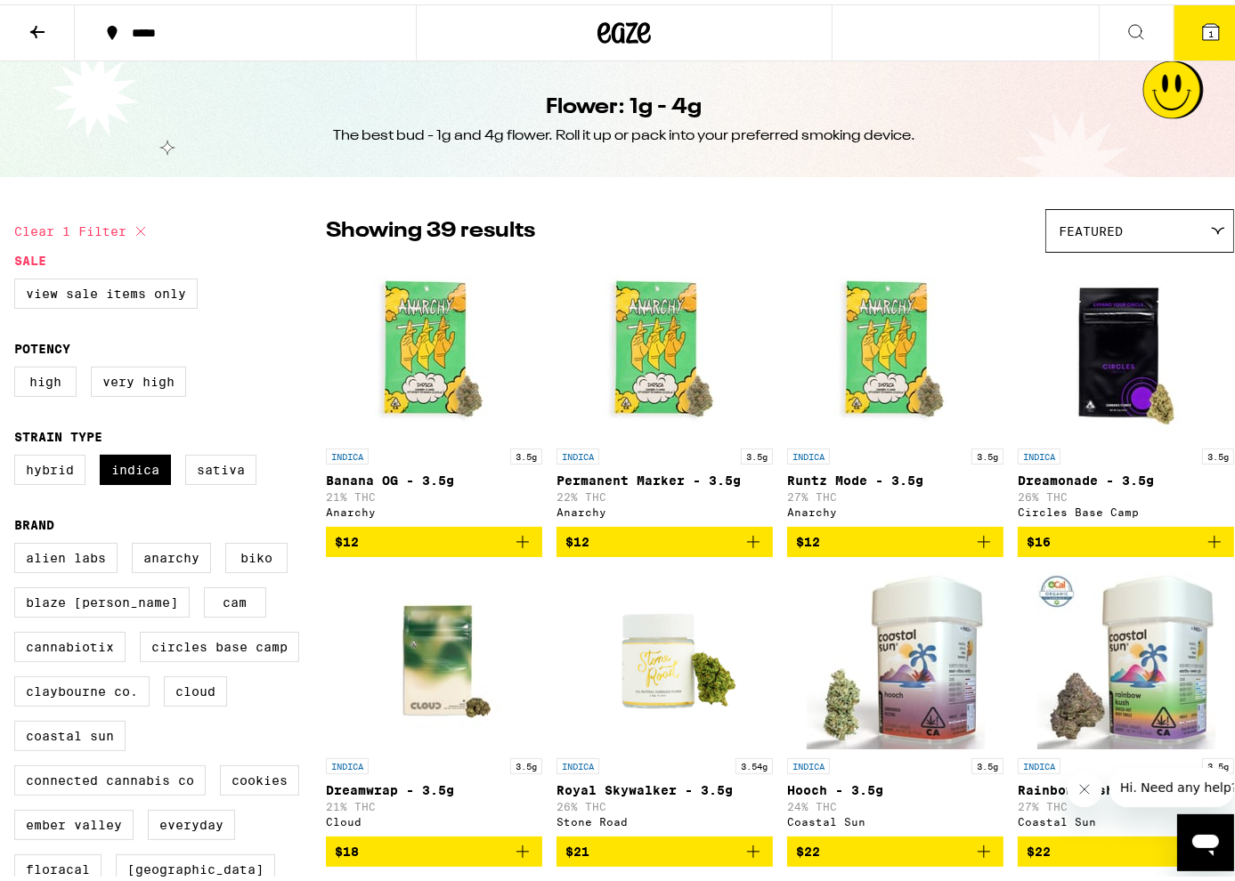
click at [1150, 211] on div "Featured" at bounding box center [1139, 227] width 187 height 42
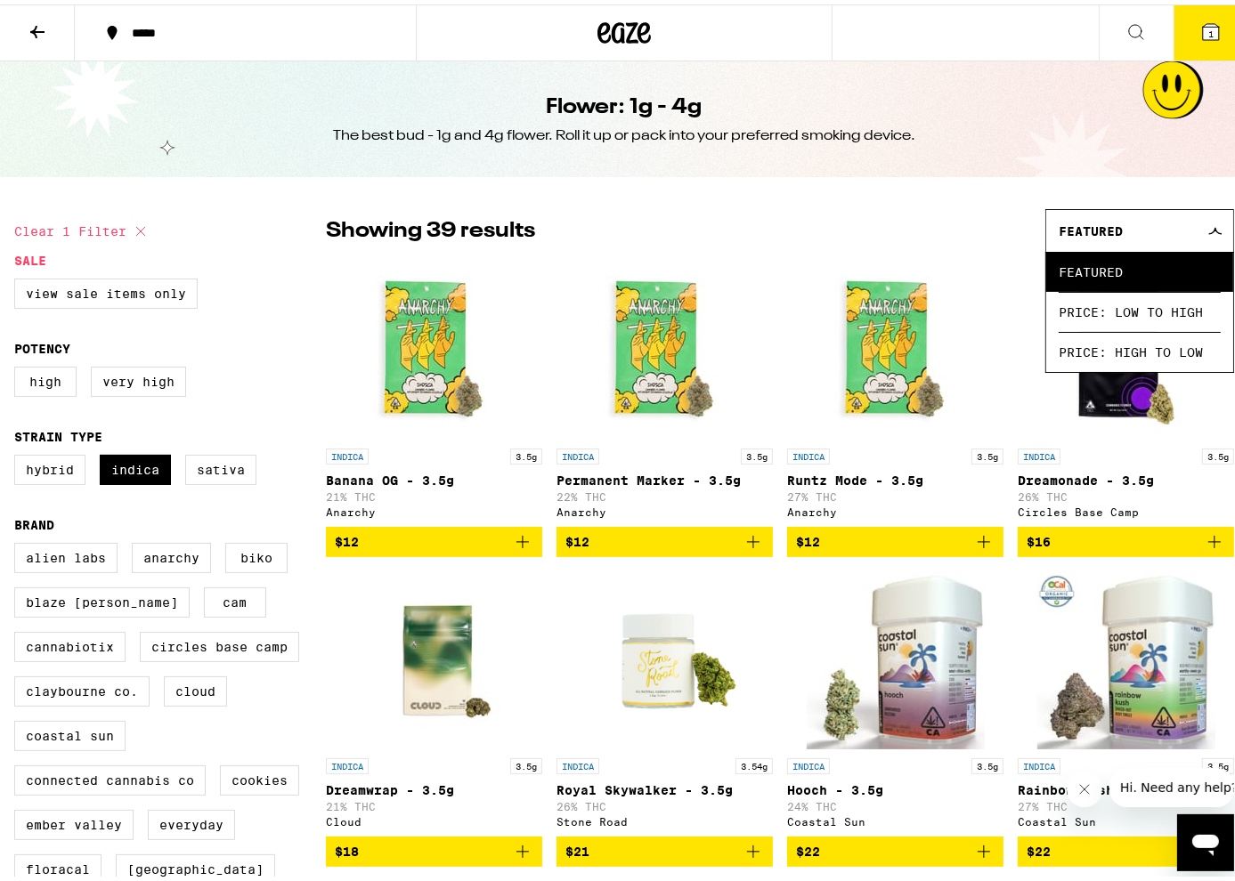
click at [1157, 349] on span "Price: High to Low" at bounding box center [1140, 348] width 162 height 40
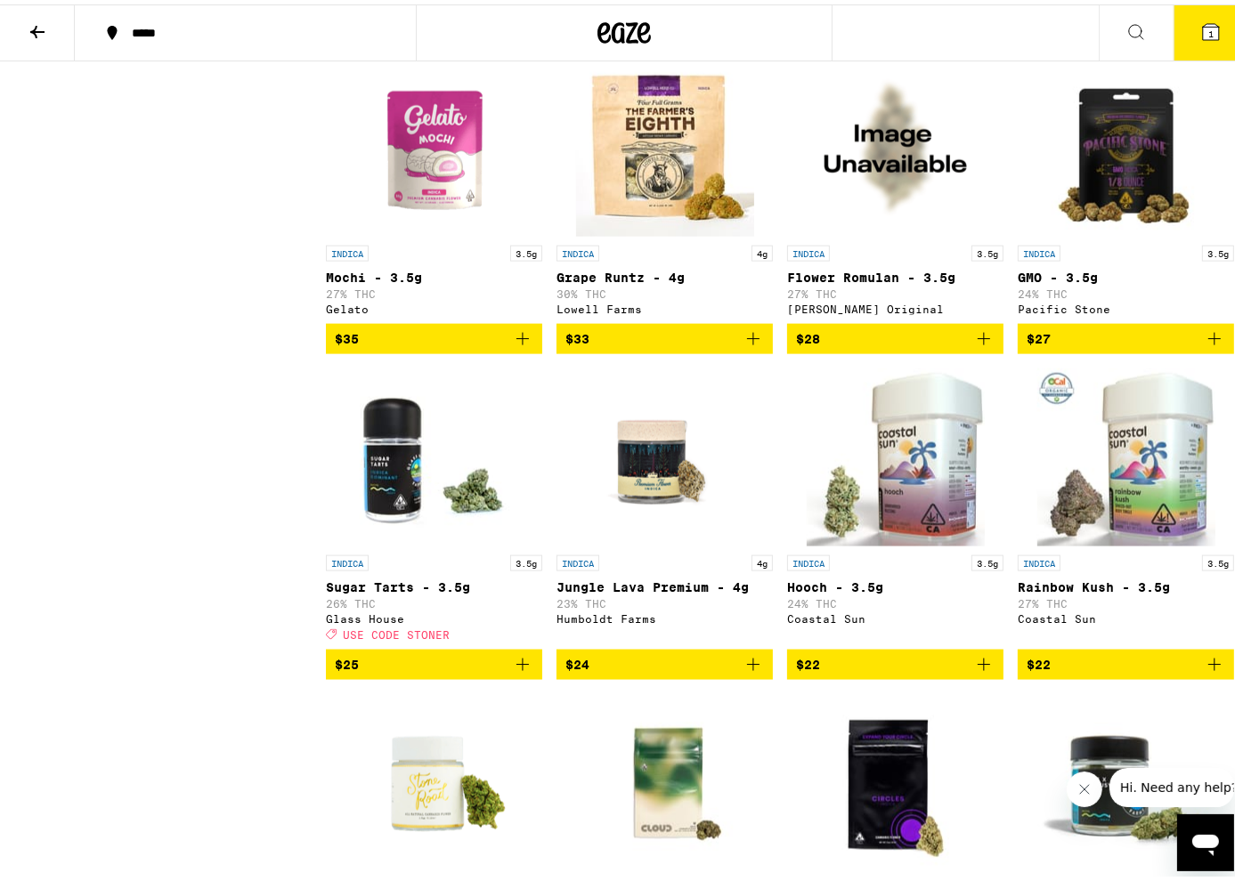
scroll to position [2315, 0]
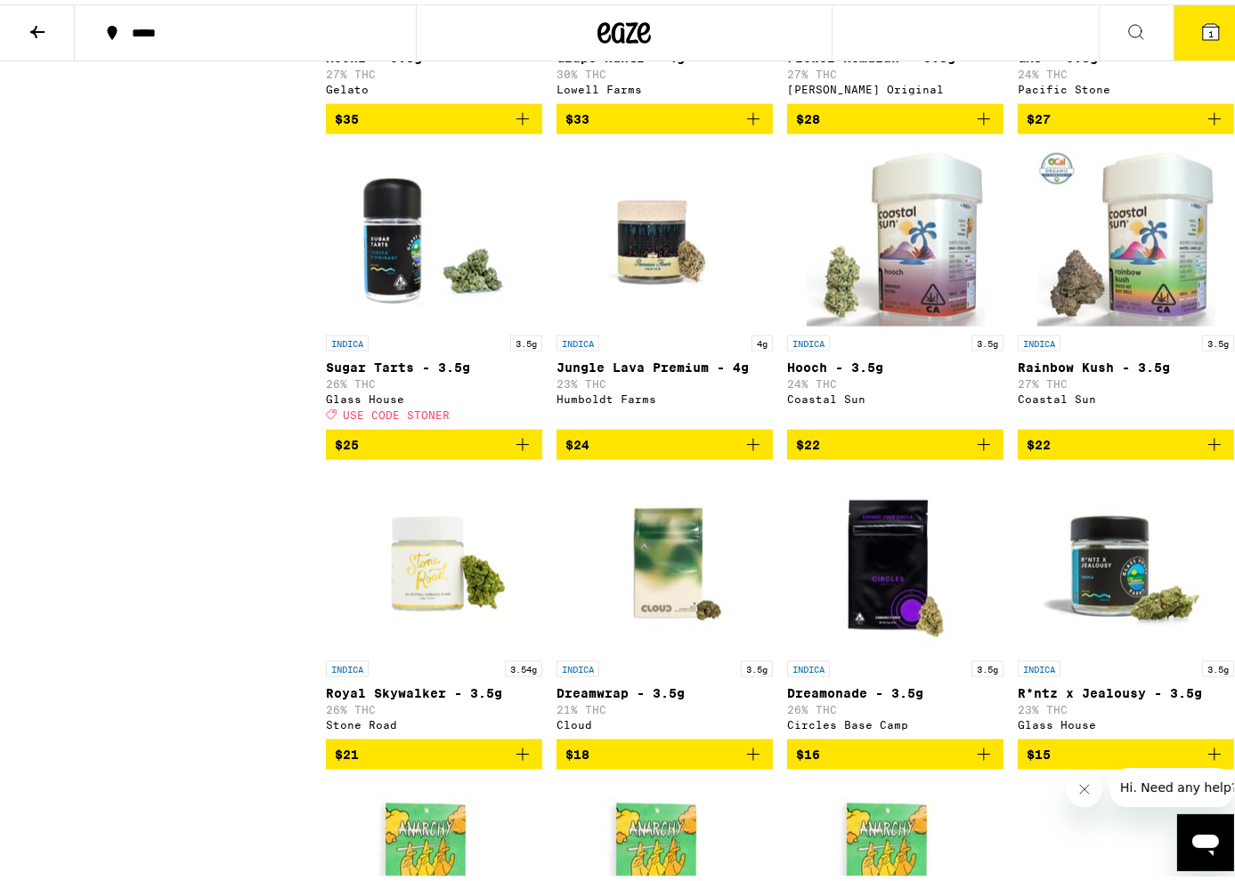
click at [523, 451] on icon "Add to bag" at bounding box center [522, 440] width 21 height 21
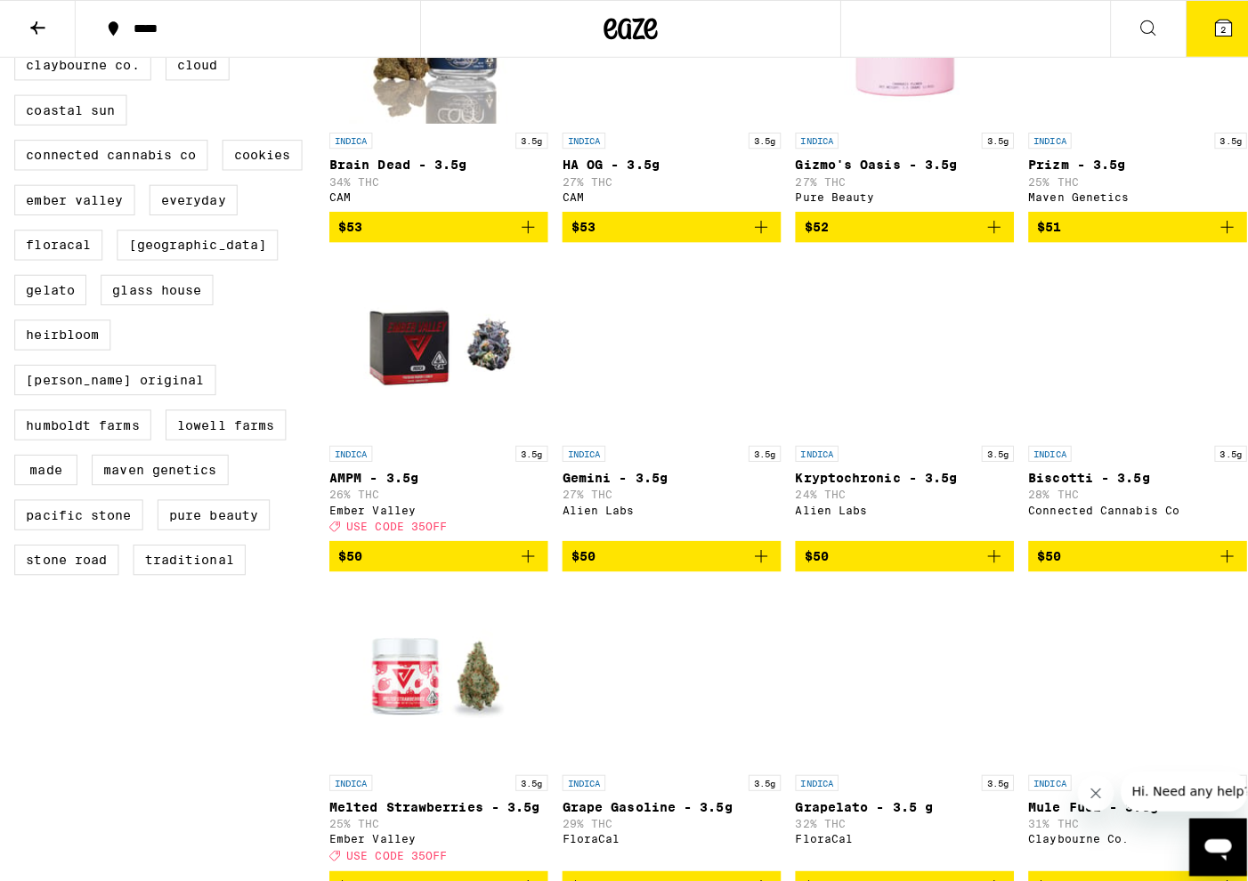
scroll to position [178, 0]
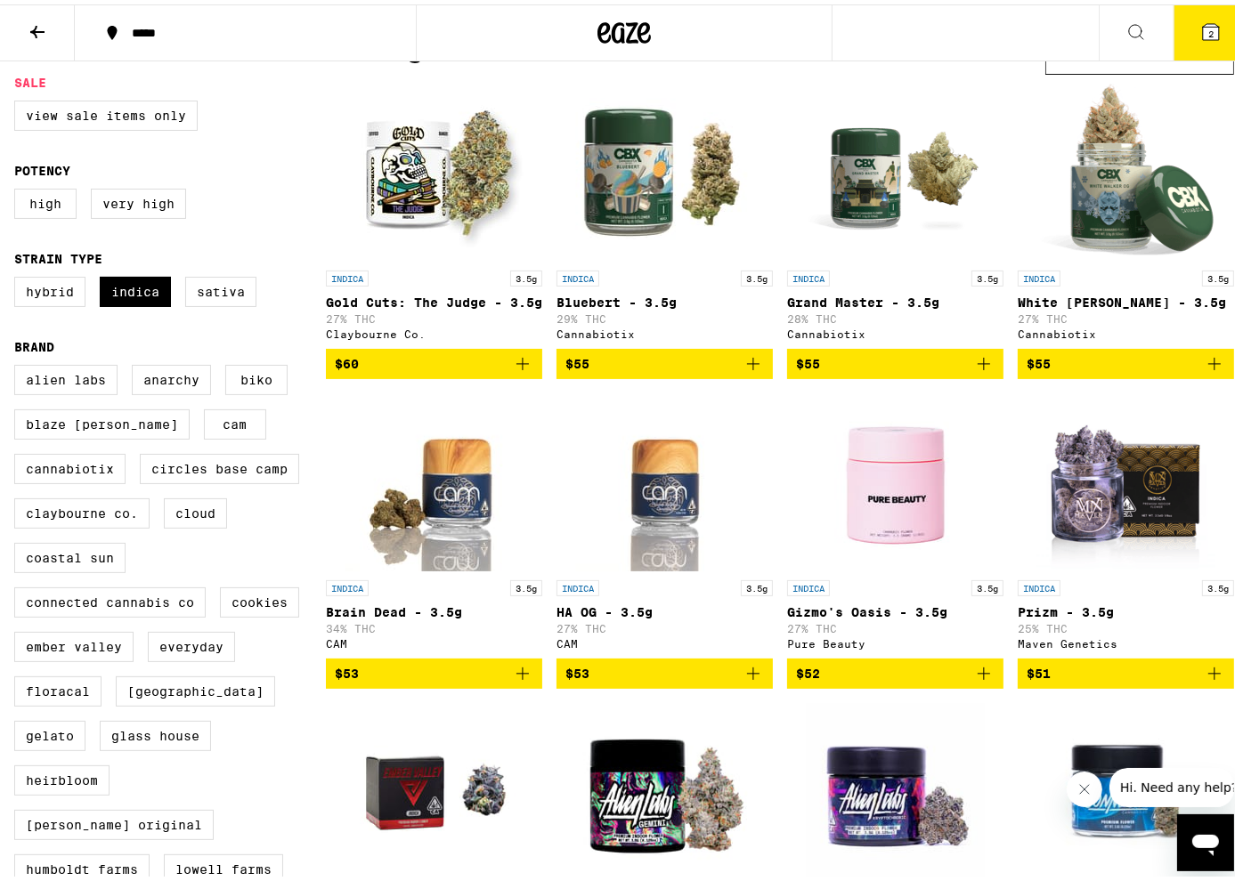
click at [1206, 27] on icon at bounding box center [1211, 28] width 16 height 16
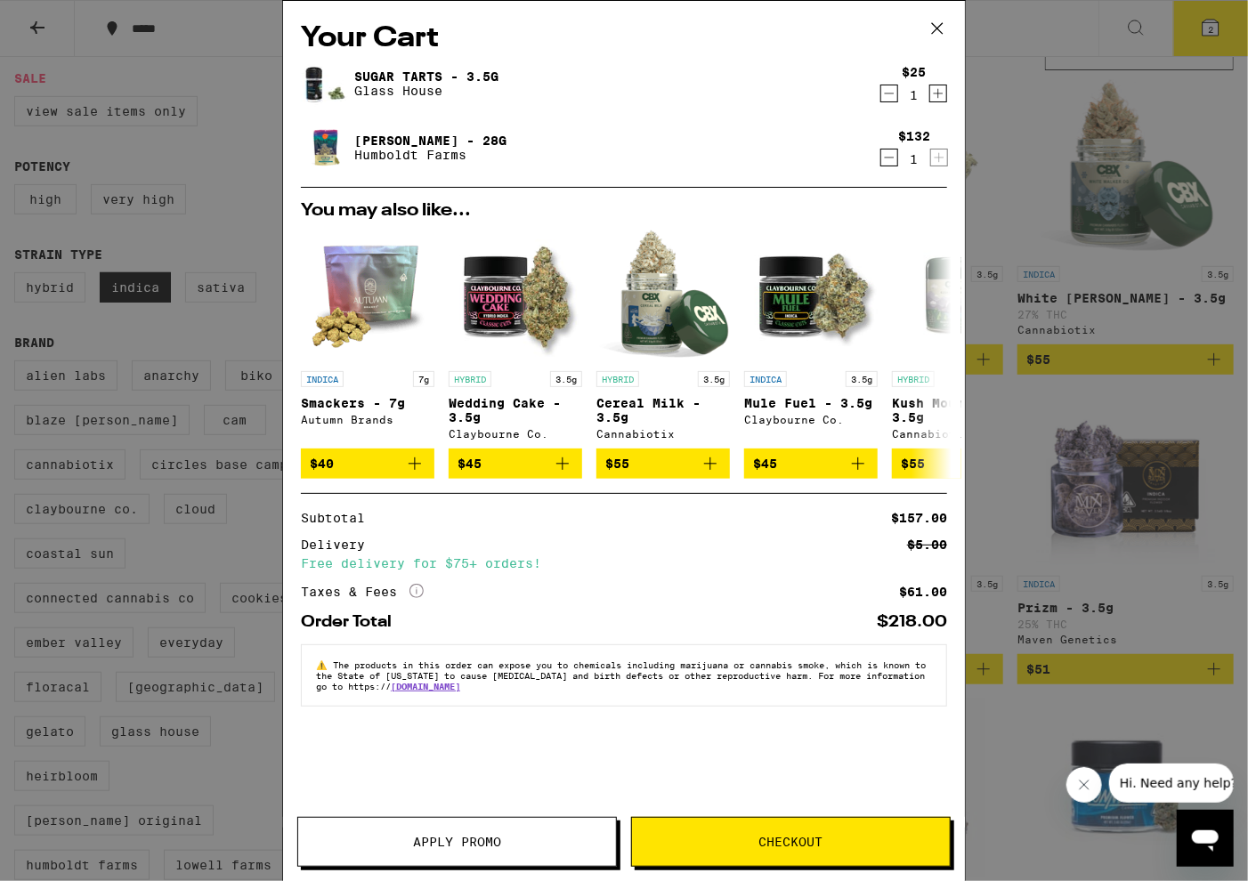
click at [892, 157] on icon "Decrement" at bounding box center [889, 157] width 16 height 21
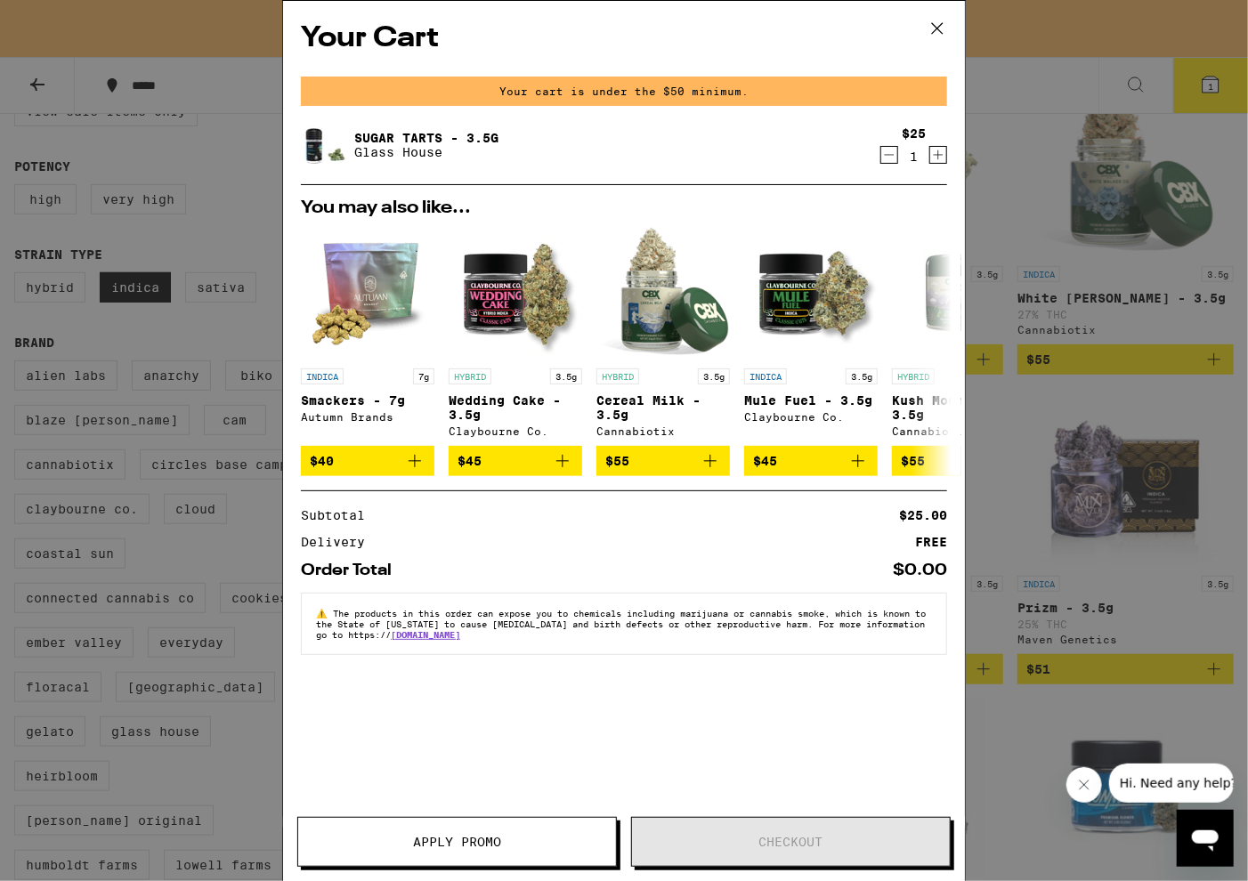
click at [936, 158] on icon "Increment" at bounding box center [938, 154] width 16 height 21
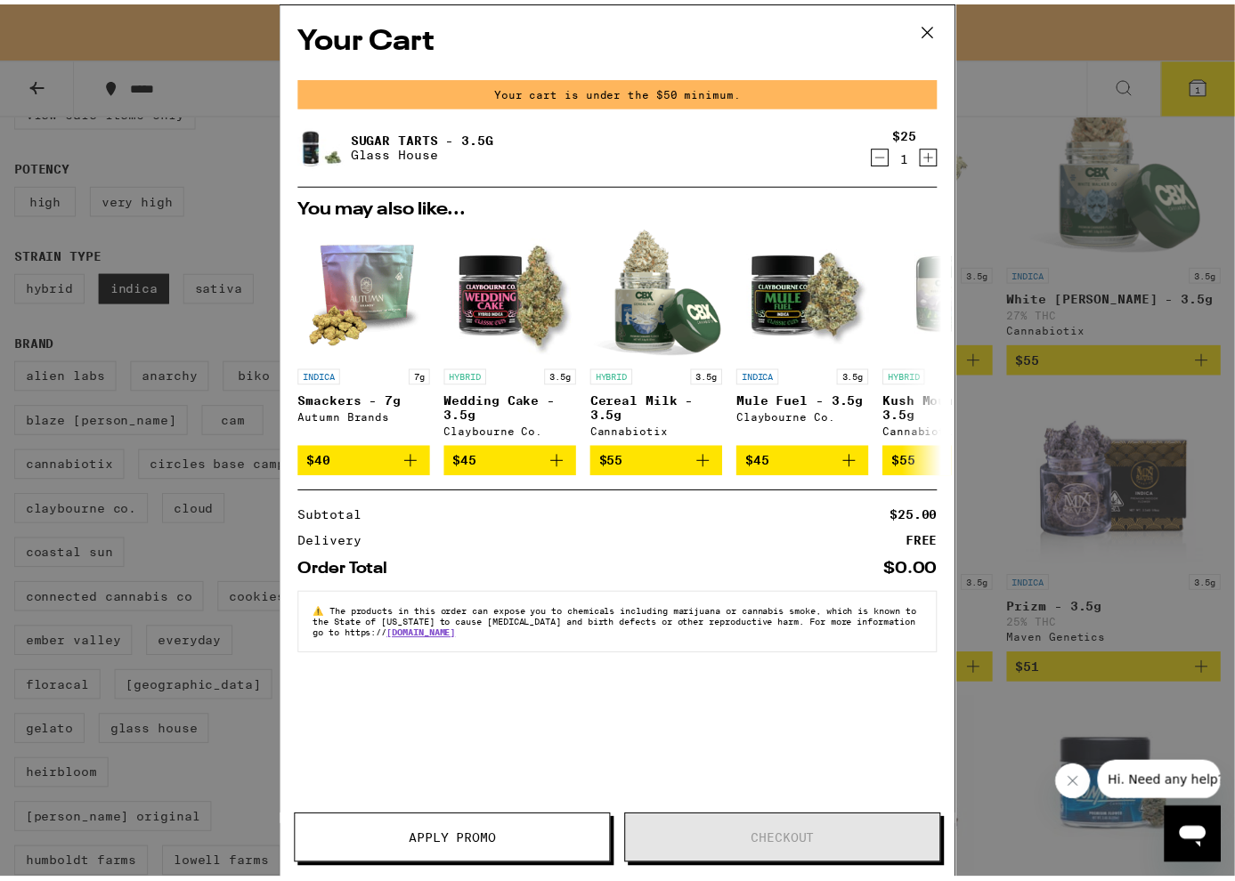
scroll to position [178, 0]
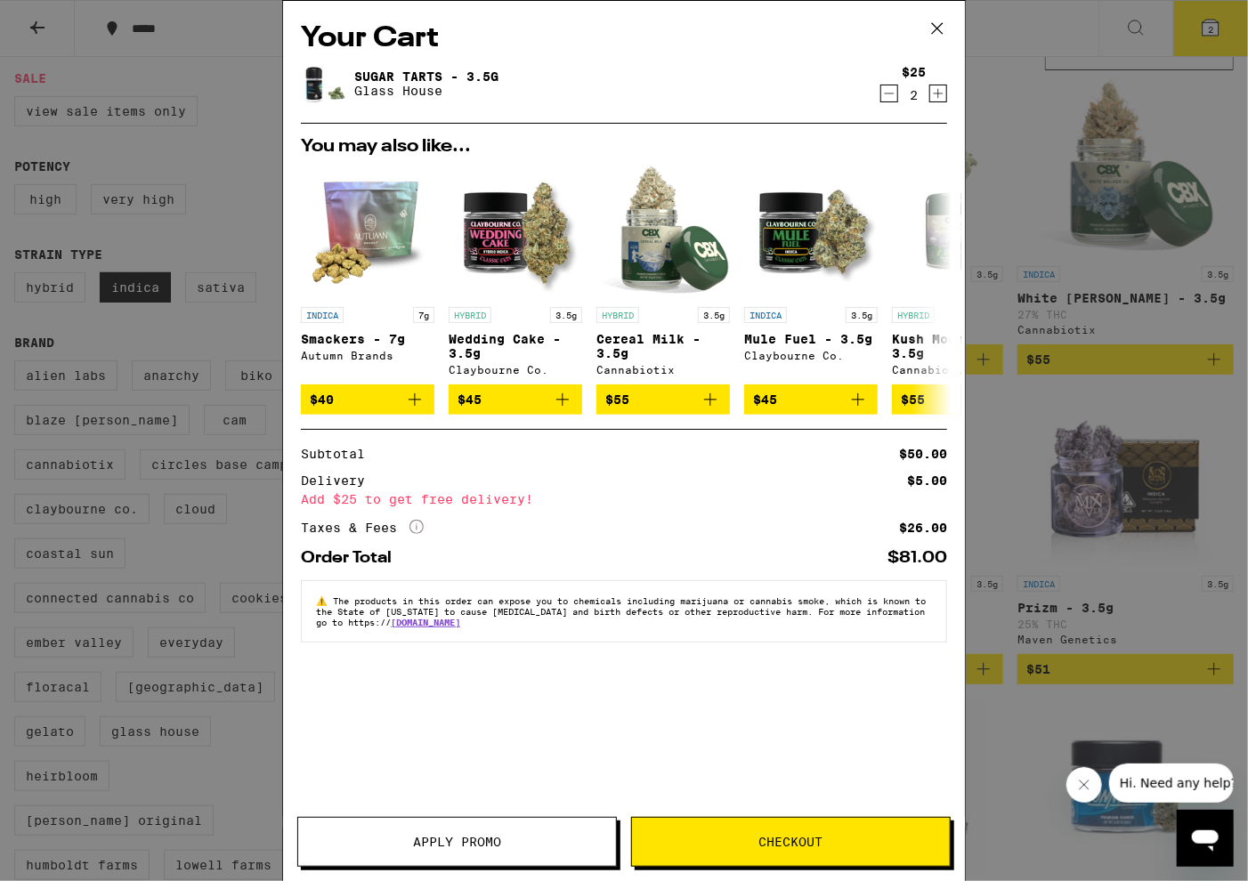
click at [945, 94] on icon "Increment" at bounding box center [938, 93] width 16 height 21
click at [926, 24] on icon at bounding box center [937, 28] width 27 height 27
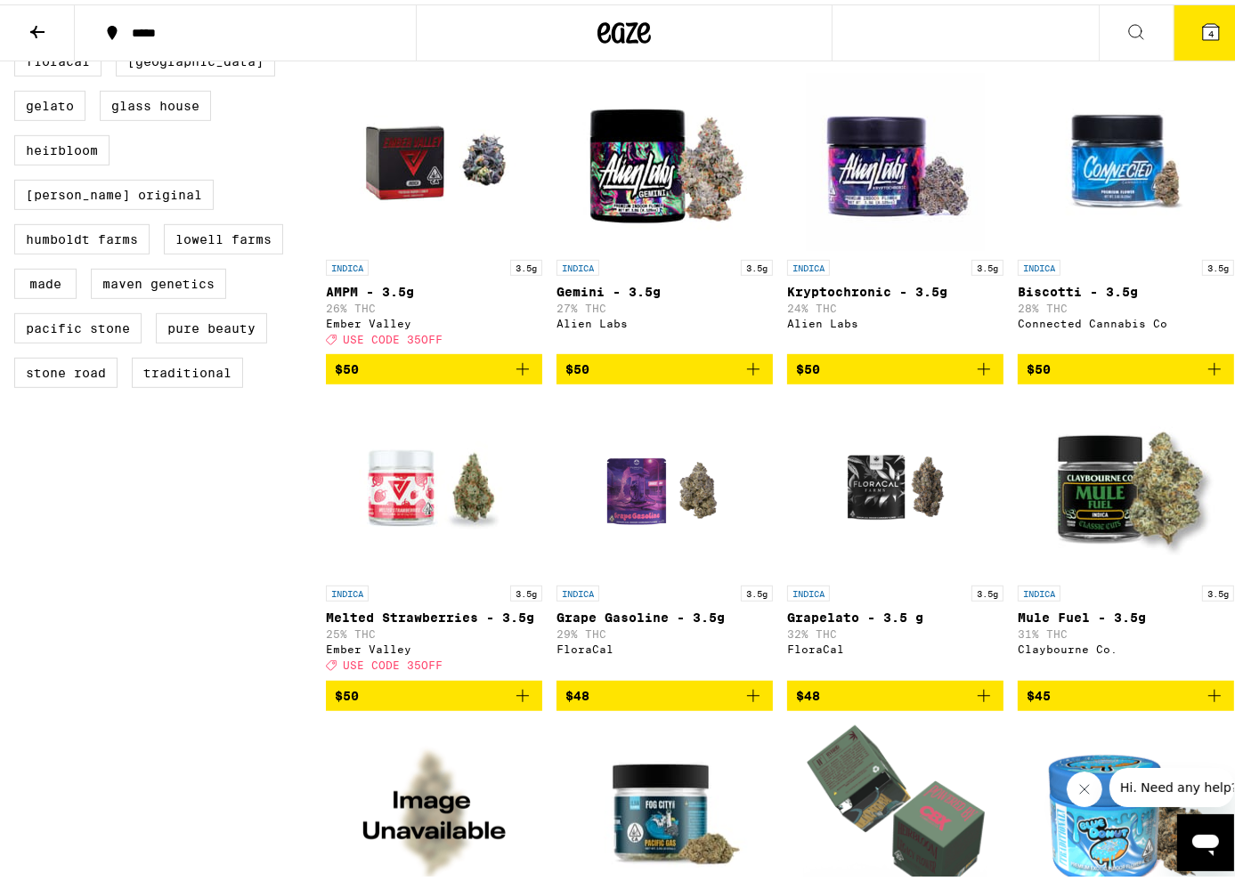
scroll to position [801, 0]
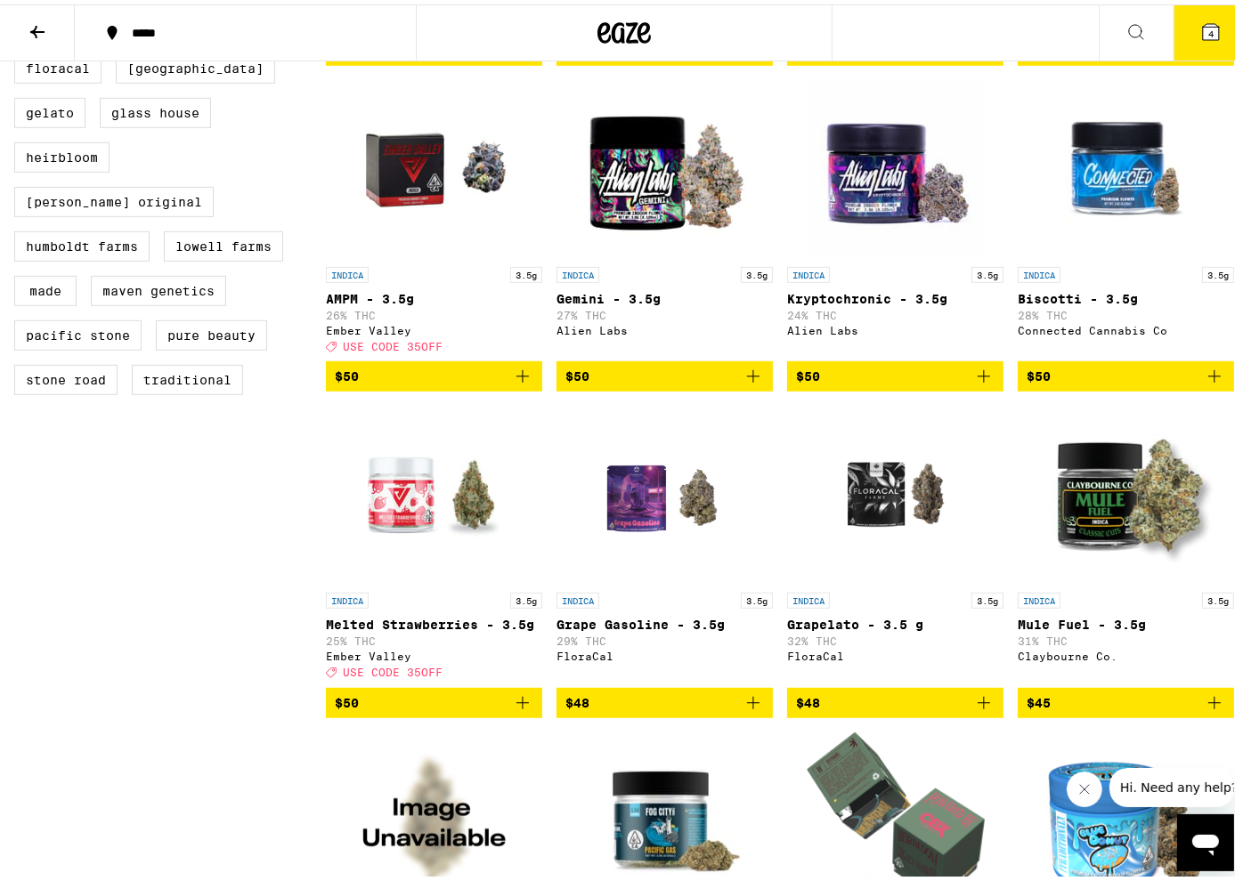
click at [1214, 36] on button "4" at bounding box center [1210, 28] width 75 height 55
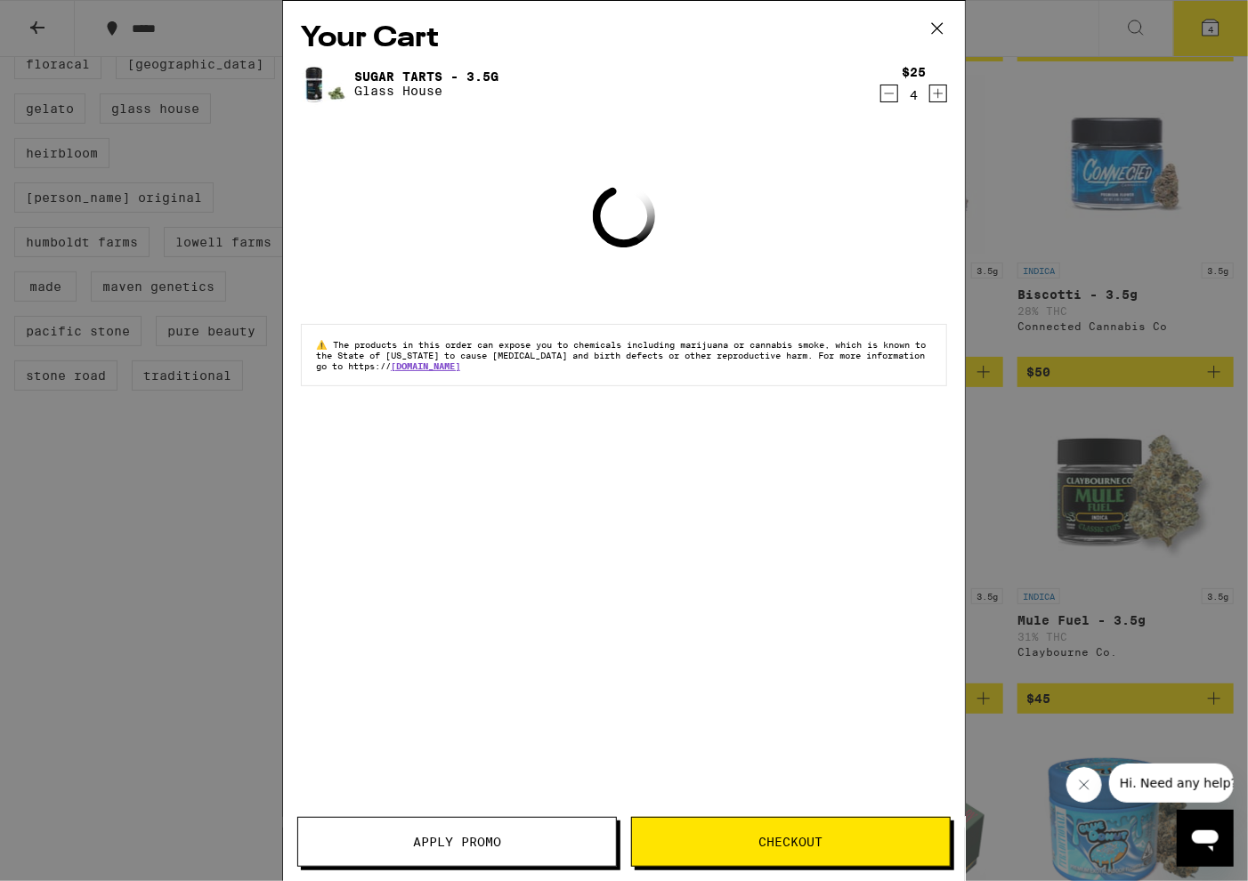
click at [515, 847] on span "Apply Promo" at bounding box center [457, 842] width 318 height 12
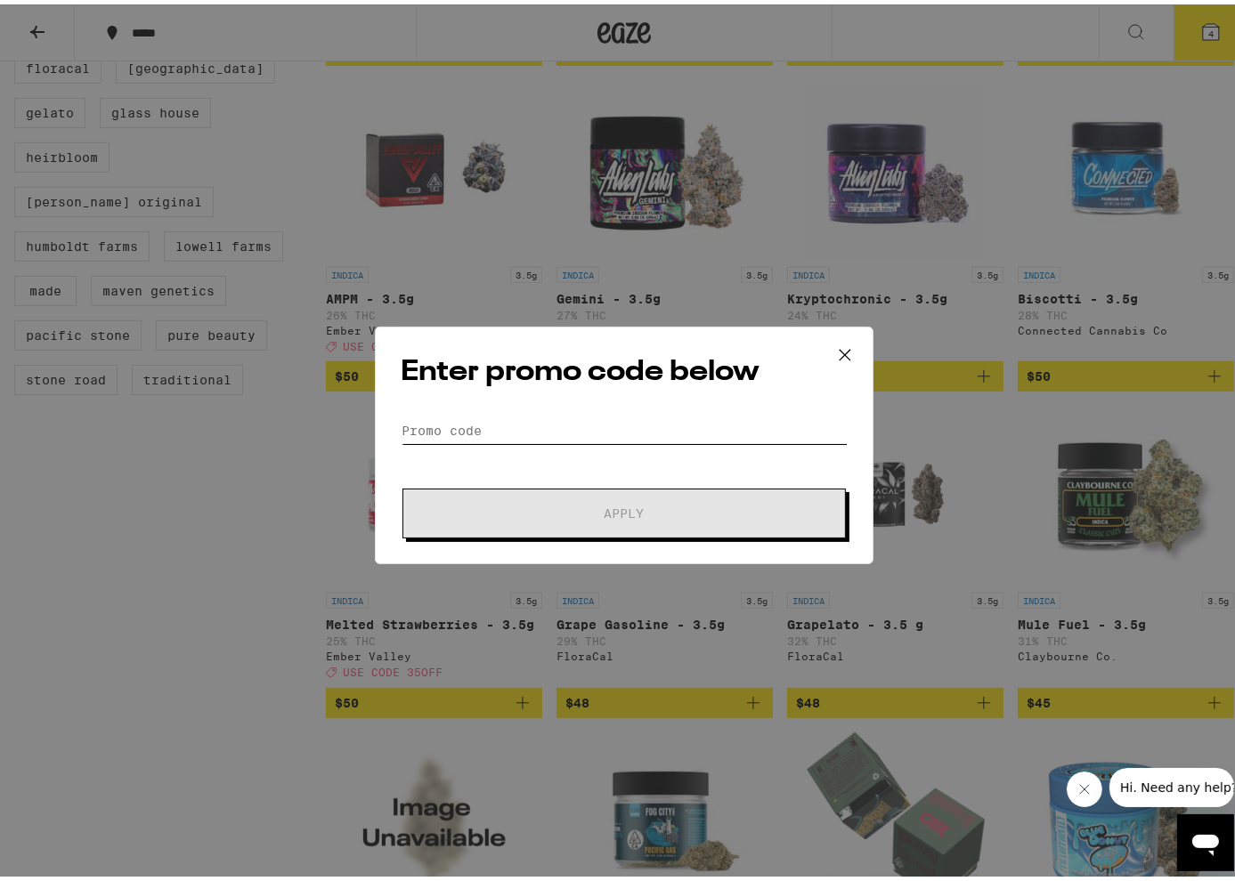
click at [486, 430] on input "Promo Code" at bounding box center [624, 426] width 447 height 27
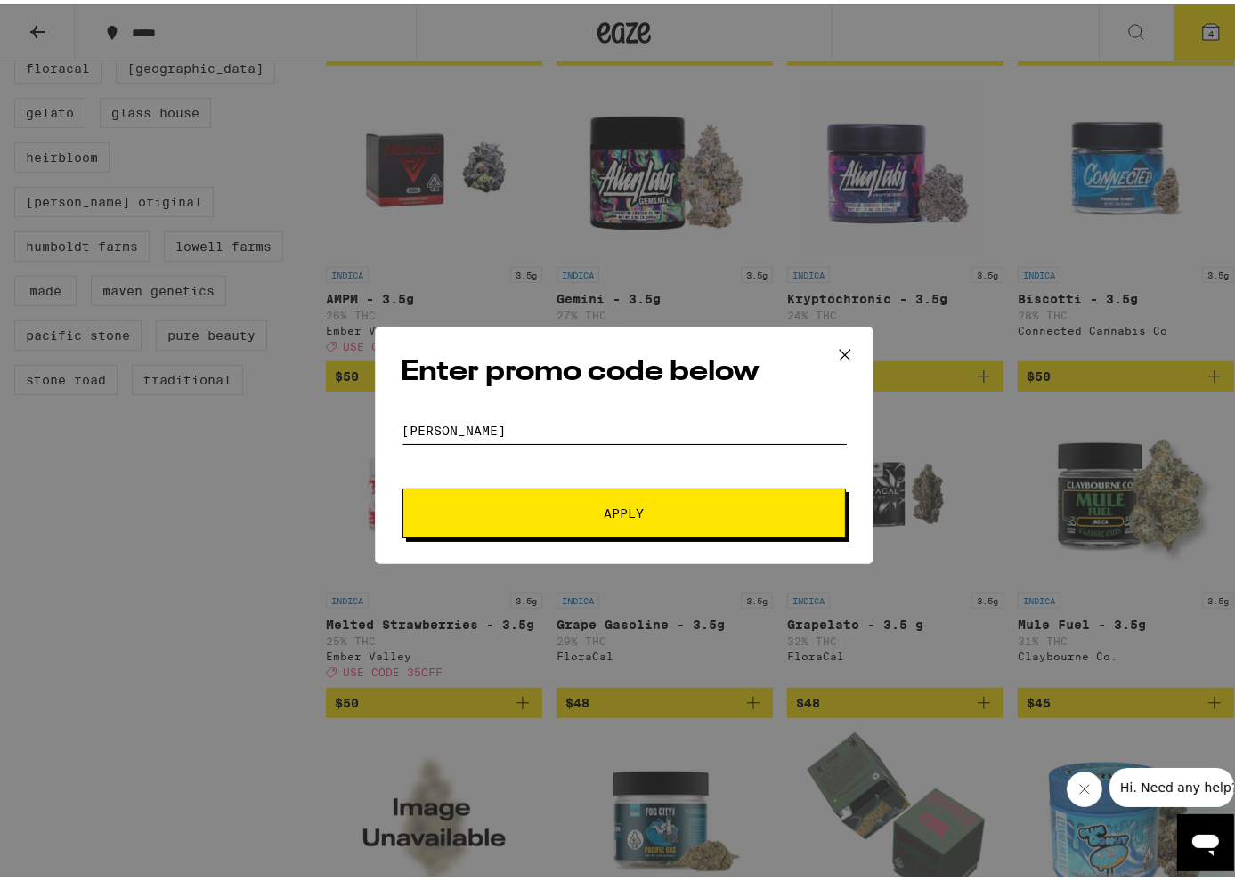
type input "[PERSON_NAME]"
click at [570, 492] on button "Apply" at bounding box center [623, 509] width 443 height 50
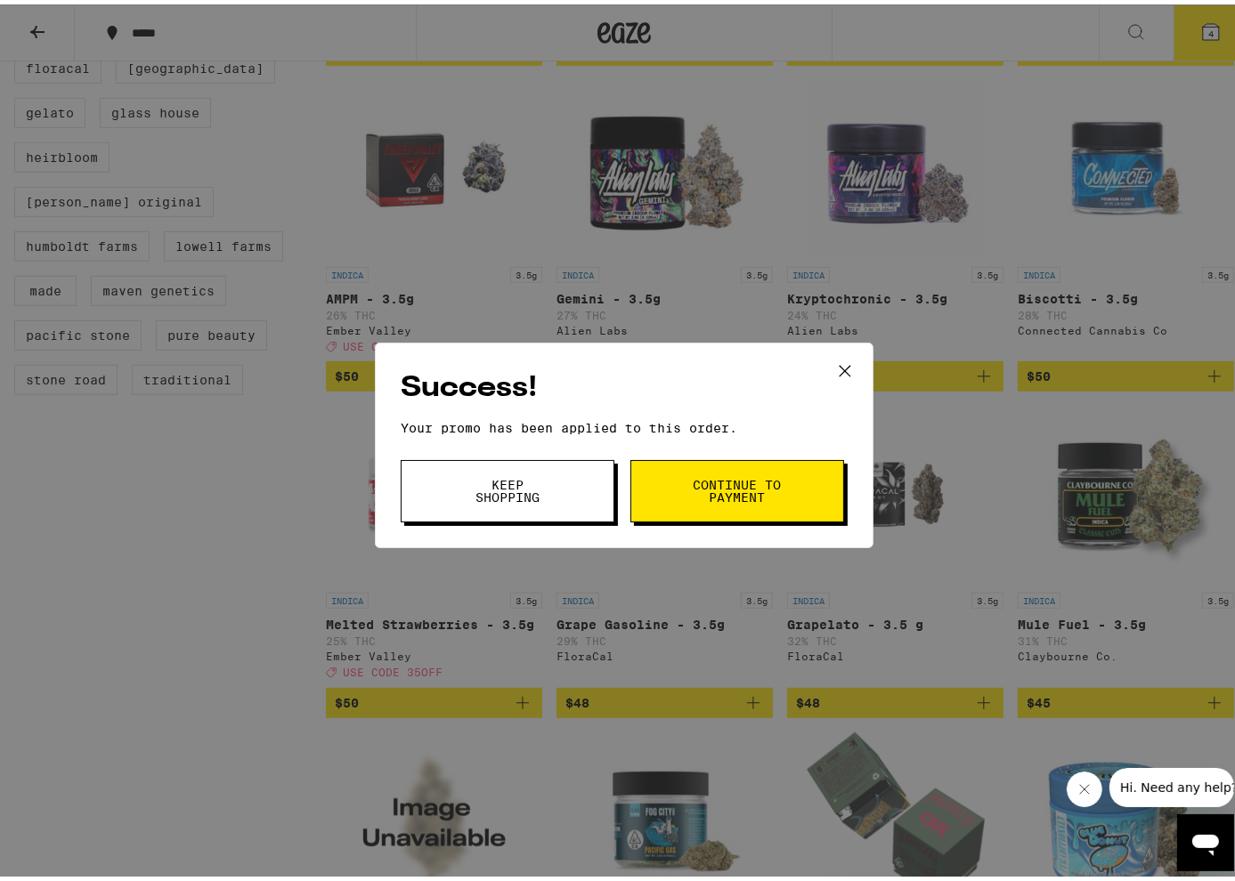
click at [844, 371] on icon at bounding box center [845, 366] width 27 height 27
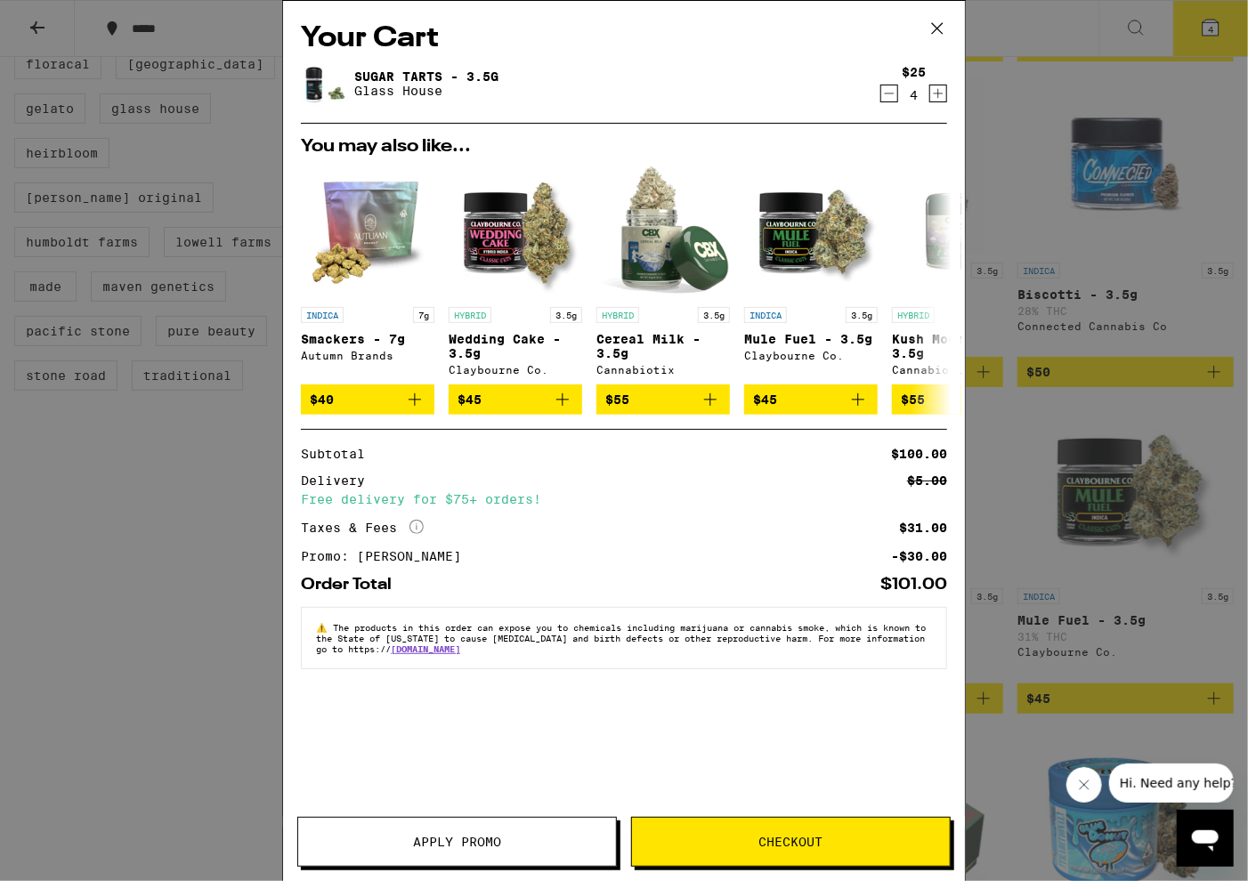
click at [946, 23] on icon at bounding box center [937, 28] width 27 height 27
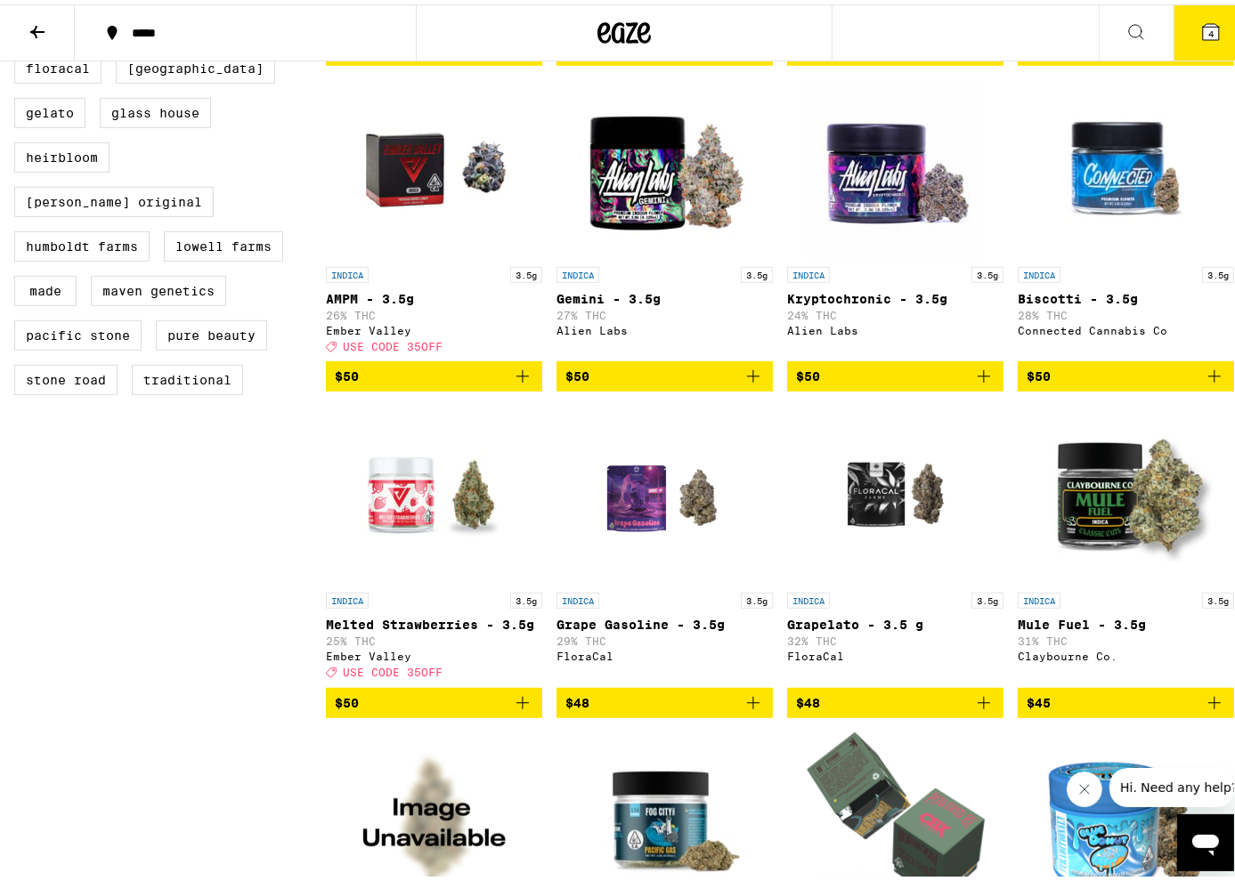
click at [52, 36] on button at bounding box center [37, 29] width 75 height 56
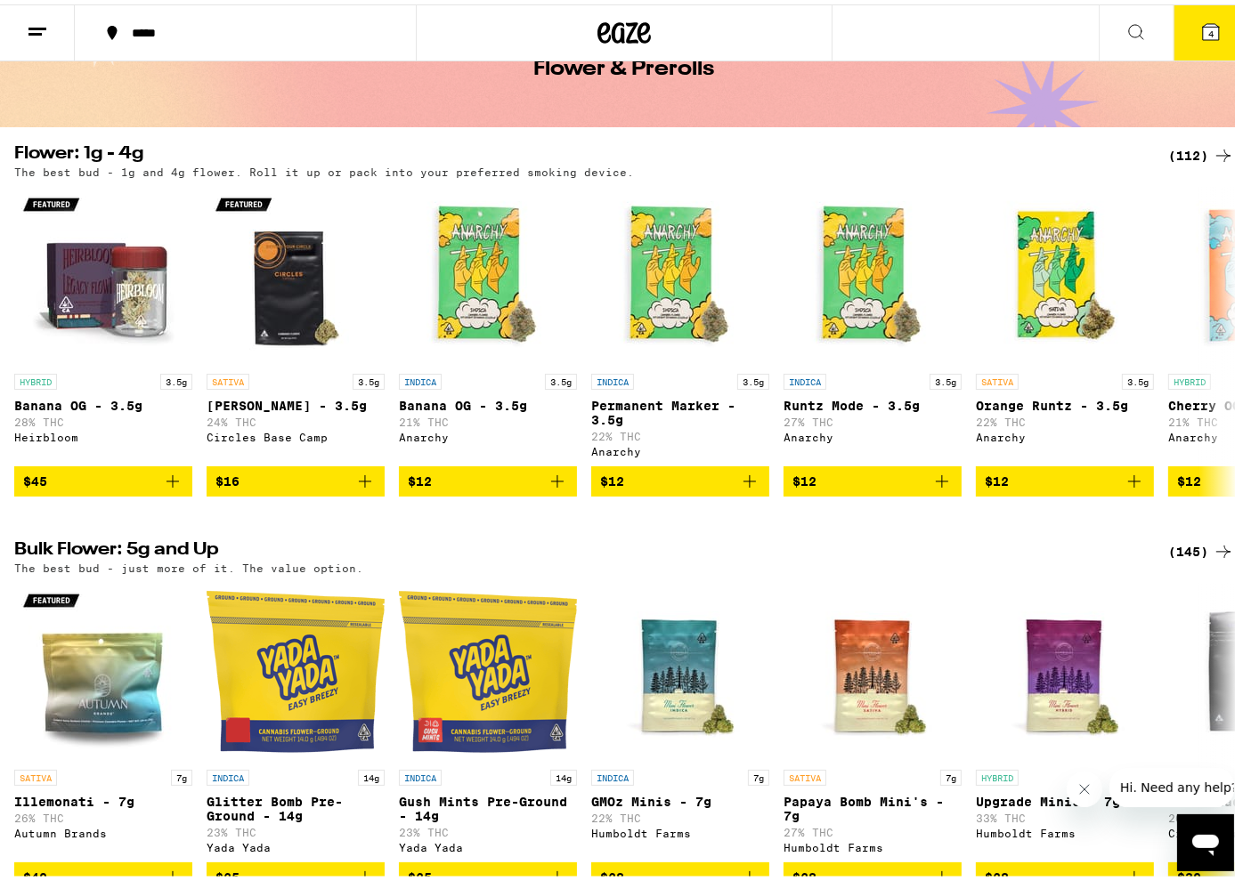
scroll to position [356, 0]
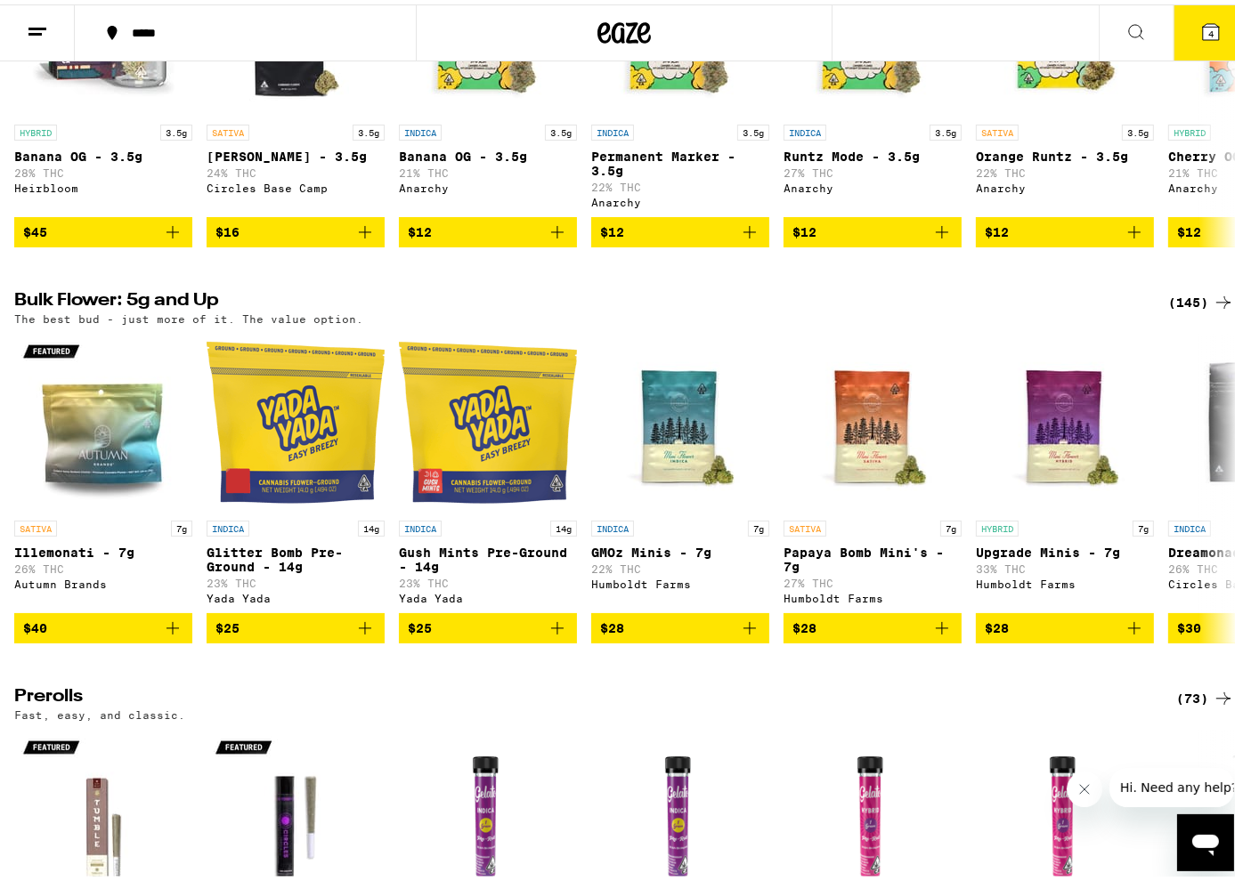
click at [1172, 308] on div "(145)" at bounding box center [1201, 298] width 66 height 21
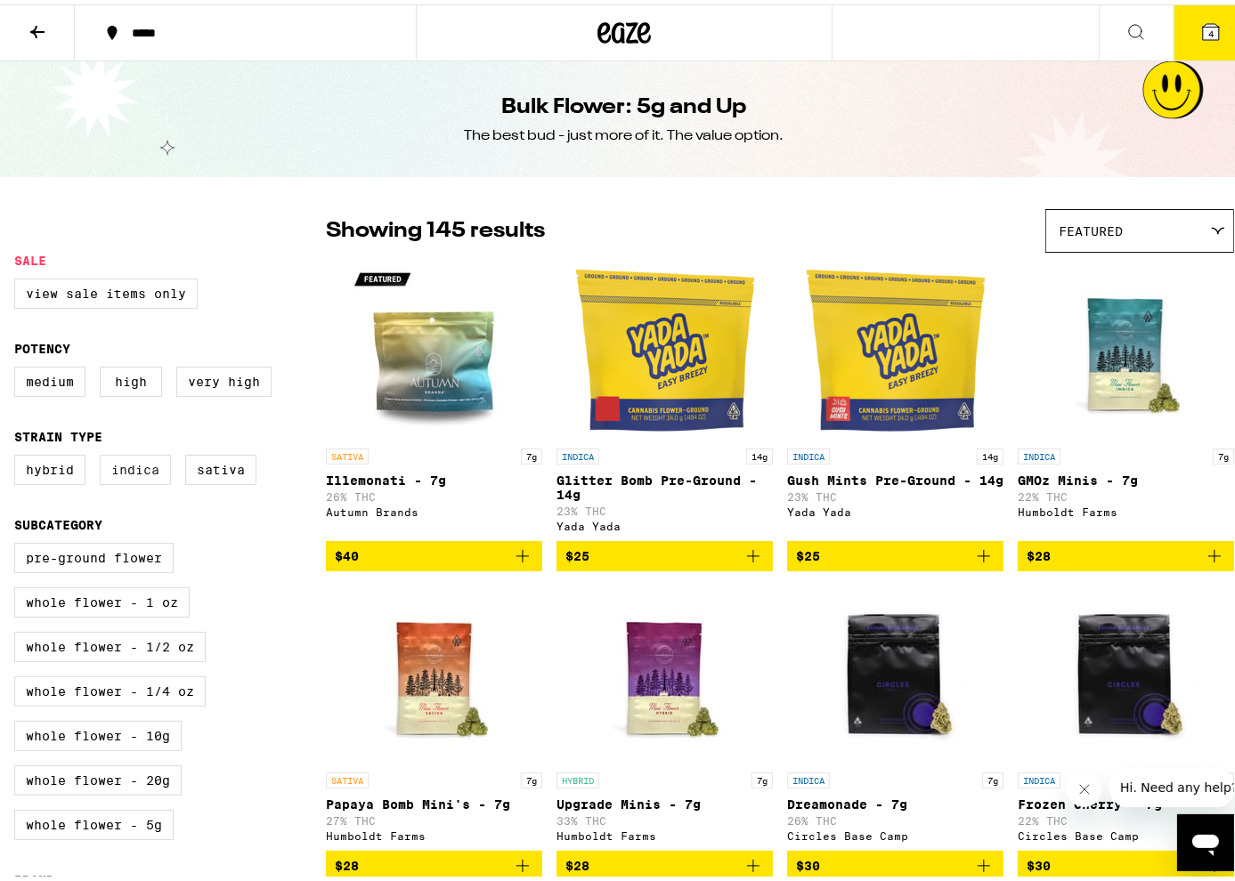
click at [148, 480] on label "Indica" at bounding box center [135, 466] width 71 height 30
click at [19, 454] on input "Indica" at bounding box center [18, 453] width 1 height 1
checkbox input "true"
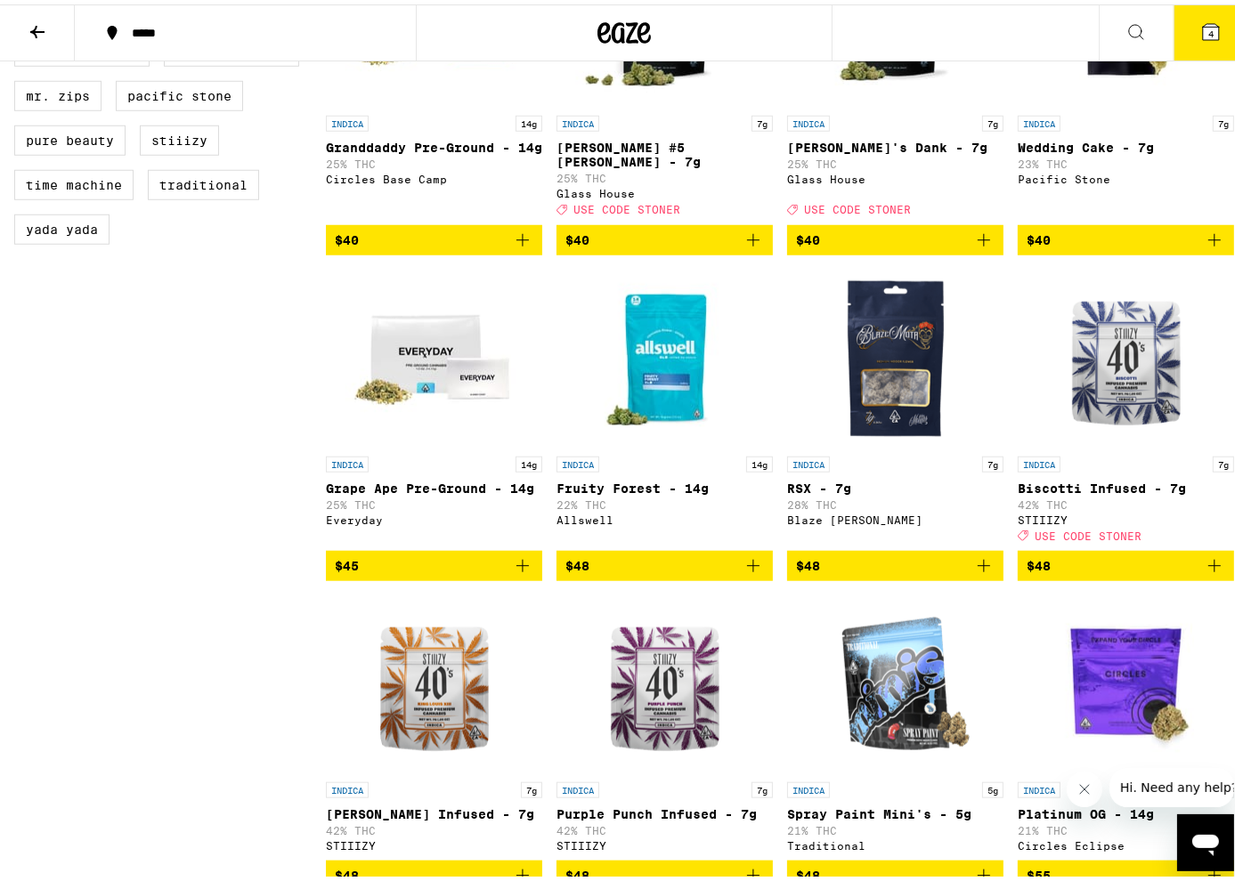
scroll to position [1157, 0]
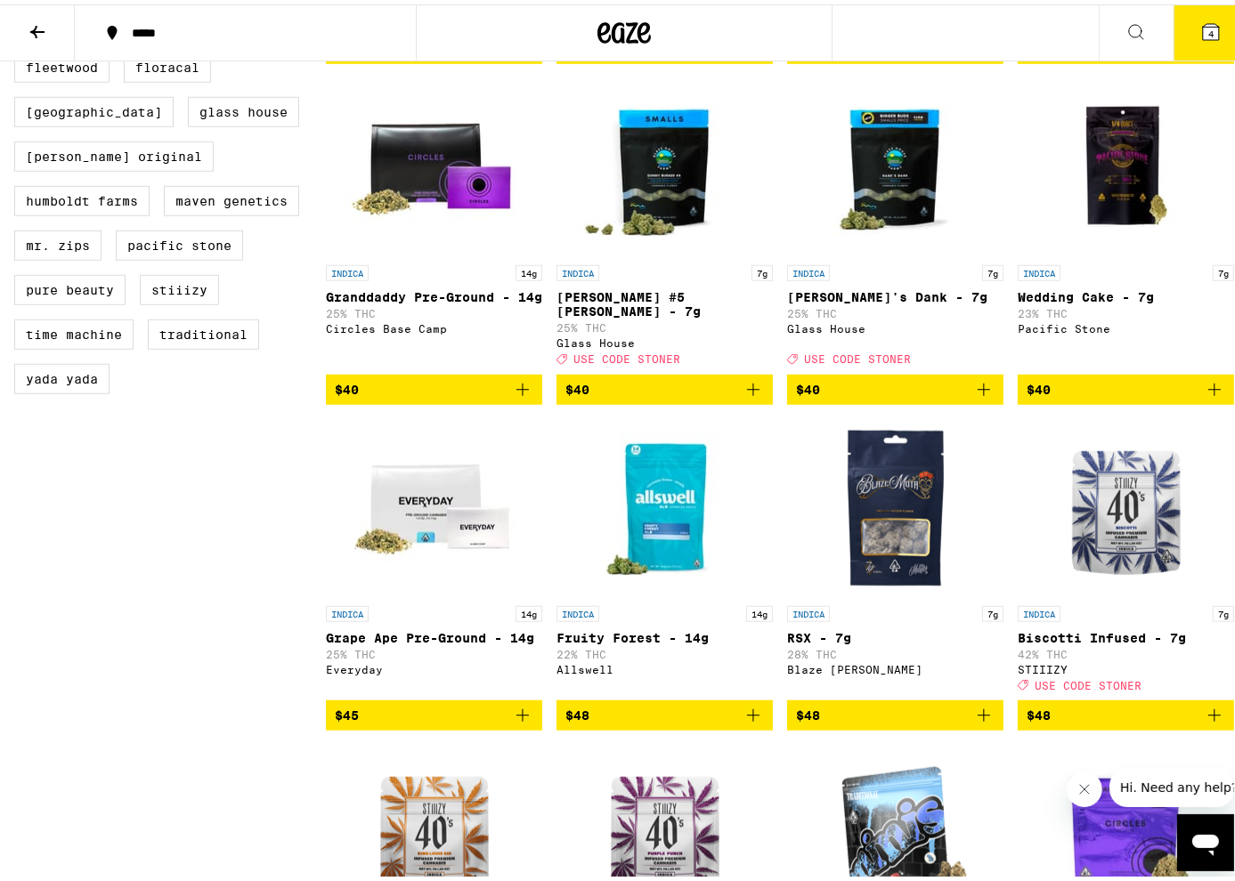
click at [744, 396] on icon "Add to bag" at bounding box center [753, 385] width 21 height 21
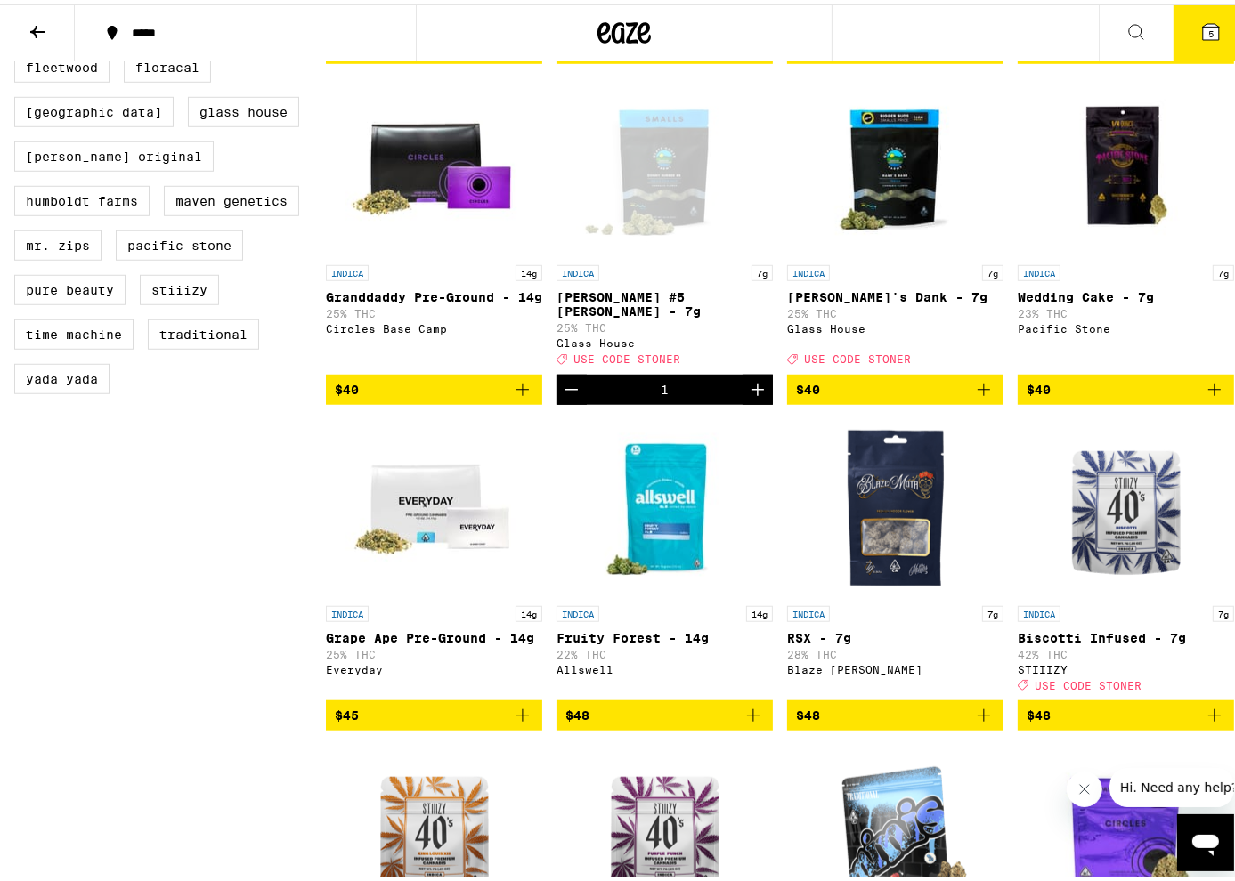
click at [973, 396] on icon "Add to bag" at bounding box center [983, 385] width 21 height 21
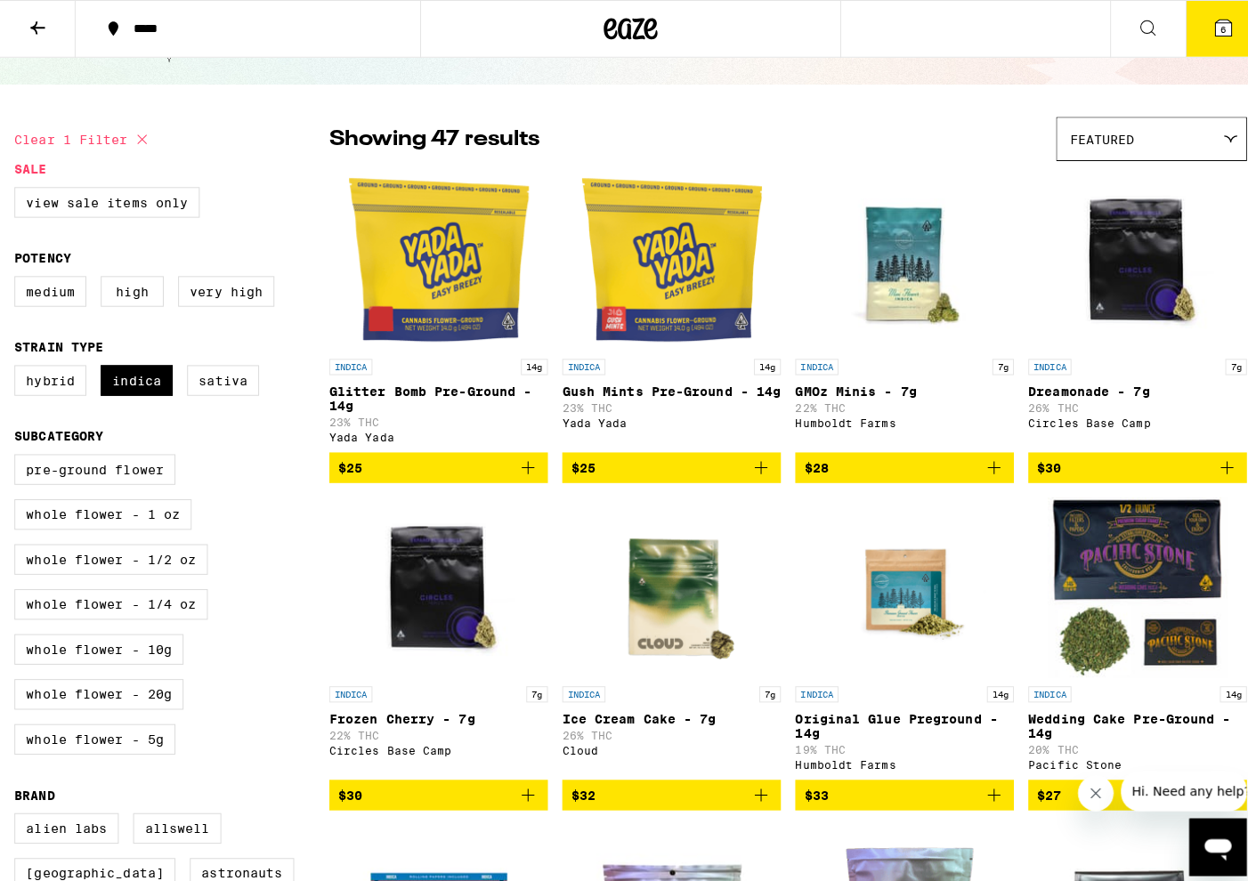
scroll to position [0, 0]
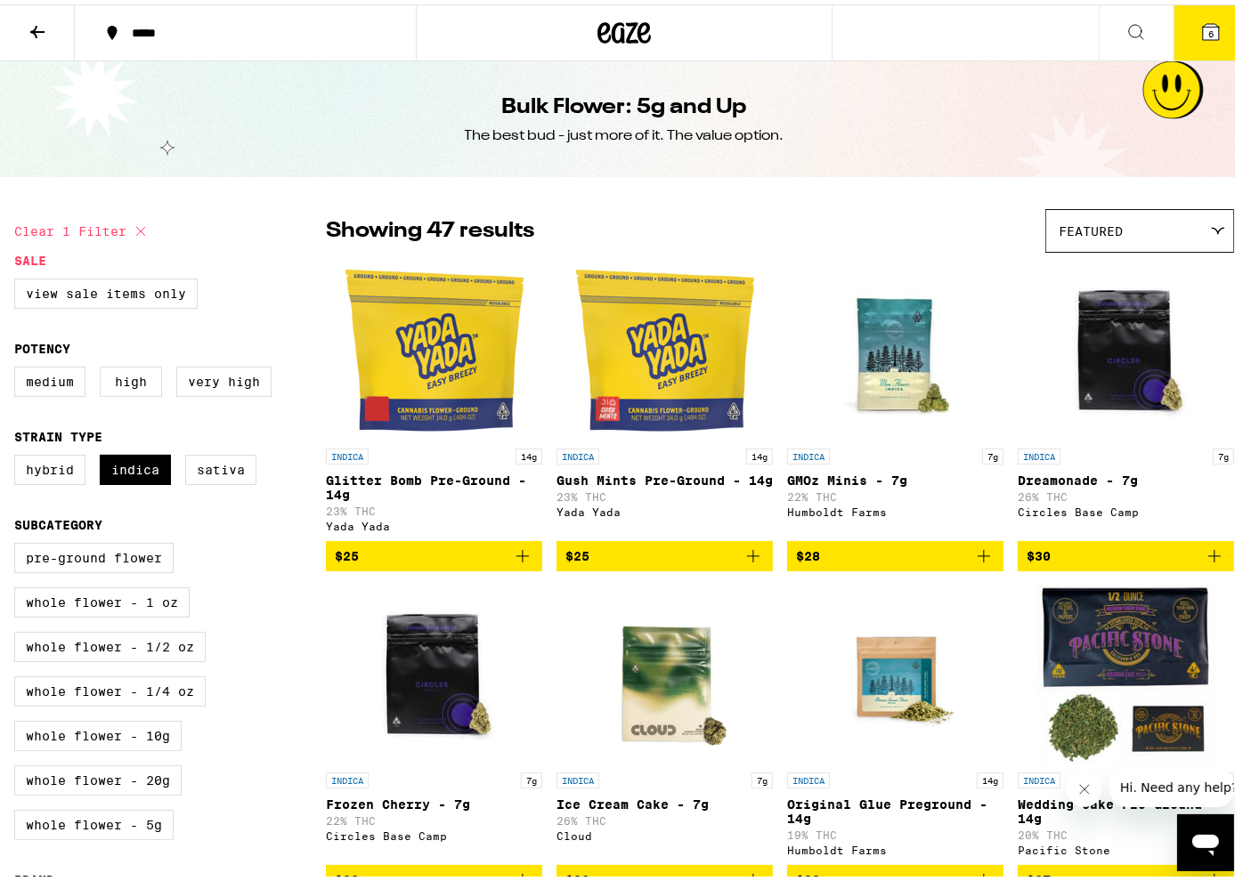
click at [1209, 29] on button "6" at bounding box center [1210, 28] width 75 height 55
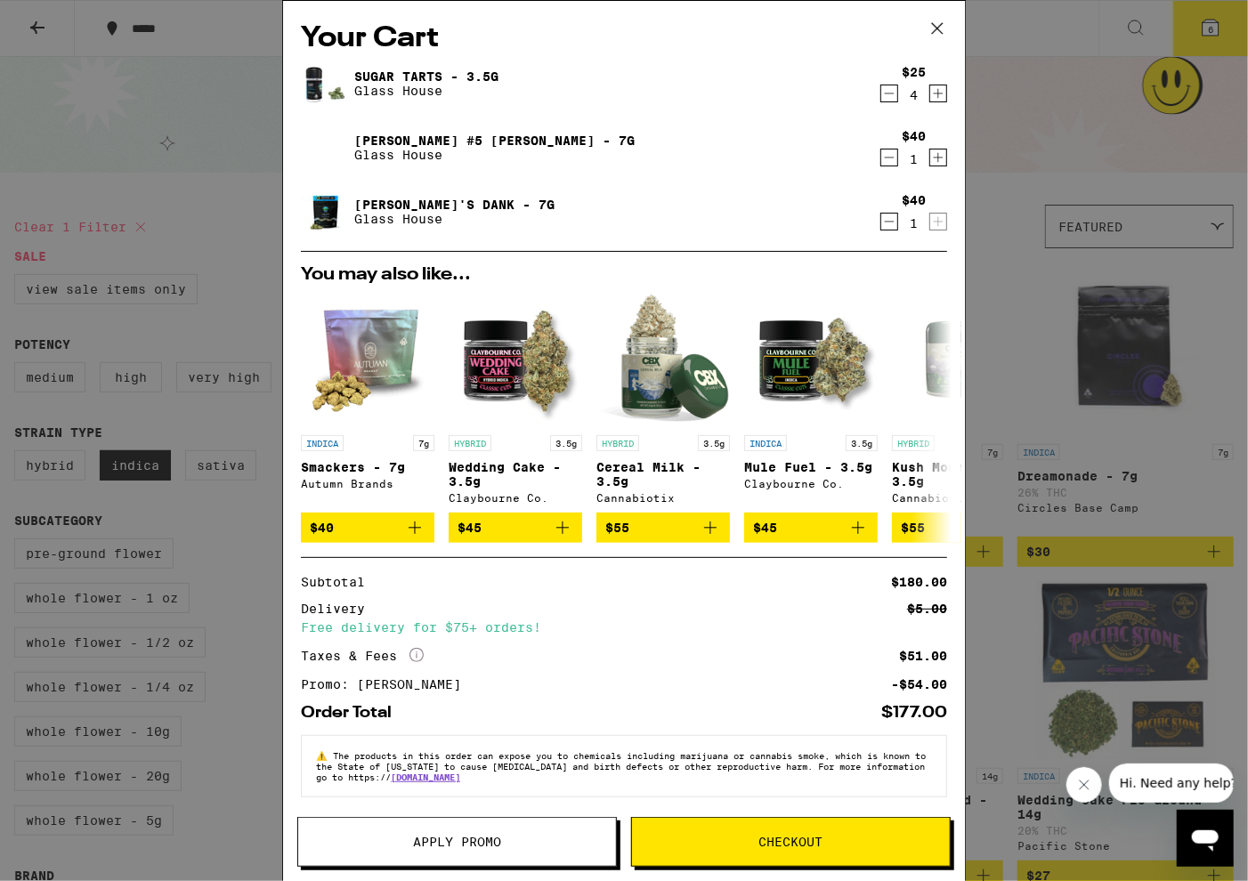
click at [881, 97] on icon "Decrement" at bounding box center [889, 93] width 16 height 21
click at [881, 90] on icon "Decrement" at bounding box center [889, 93] width 16 height 21
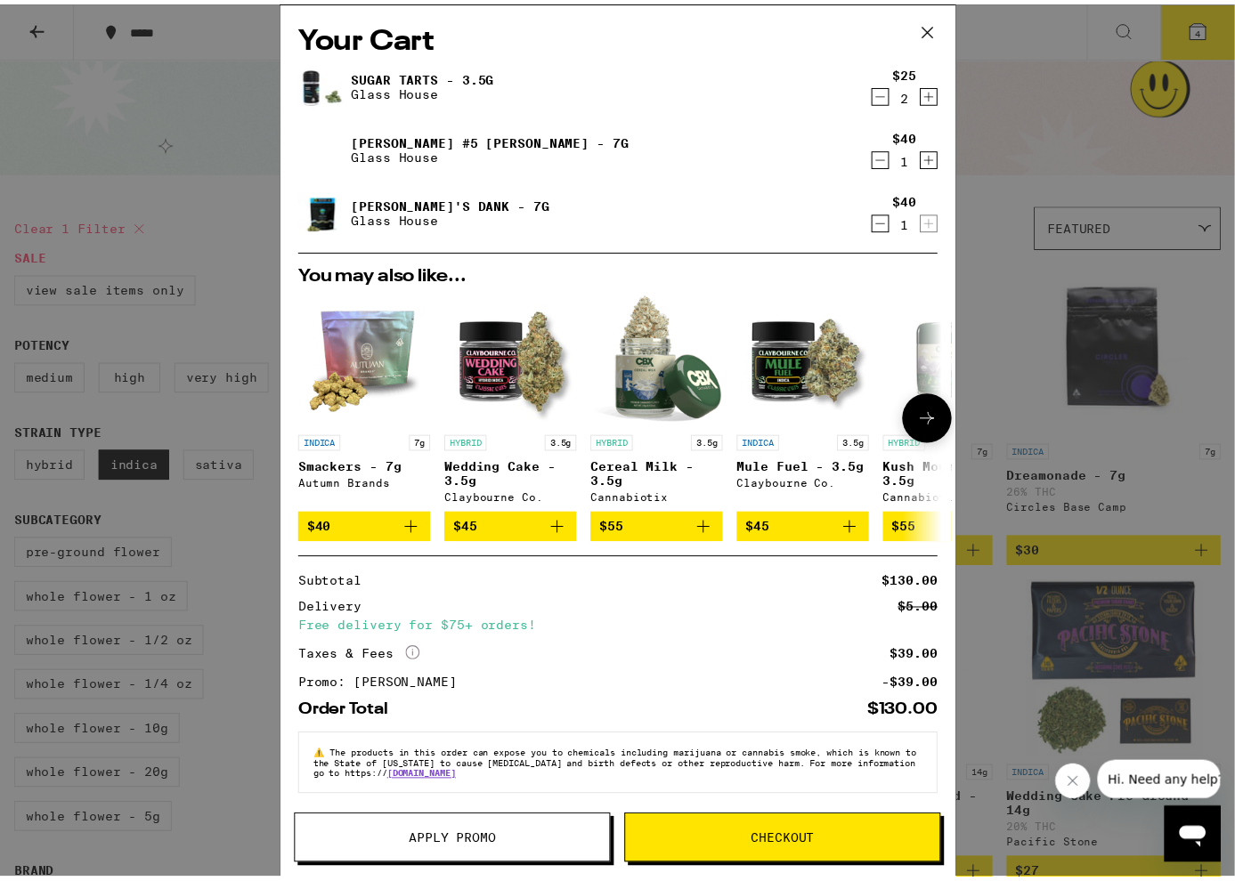
scroll to position [11, 0]
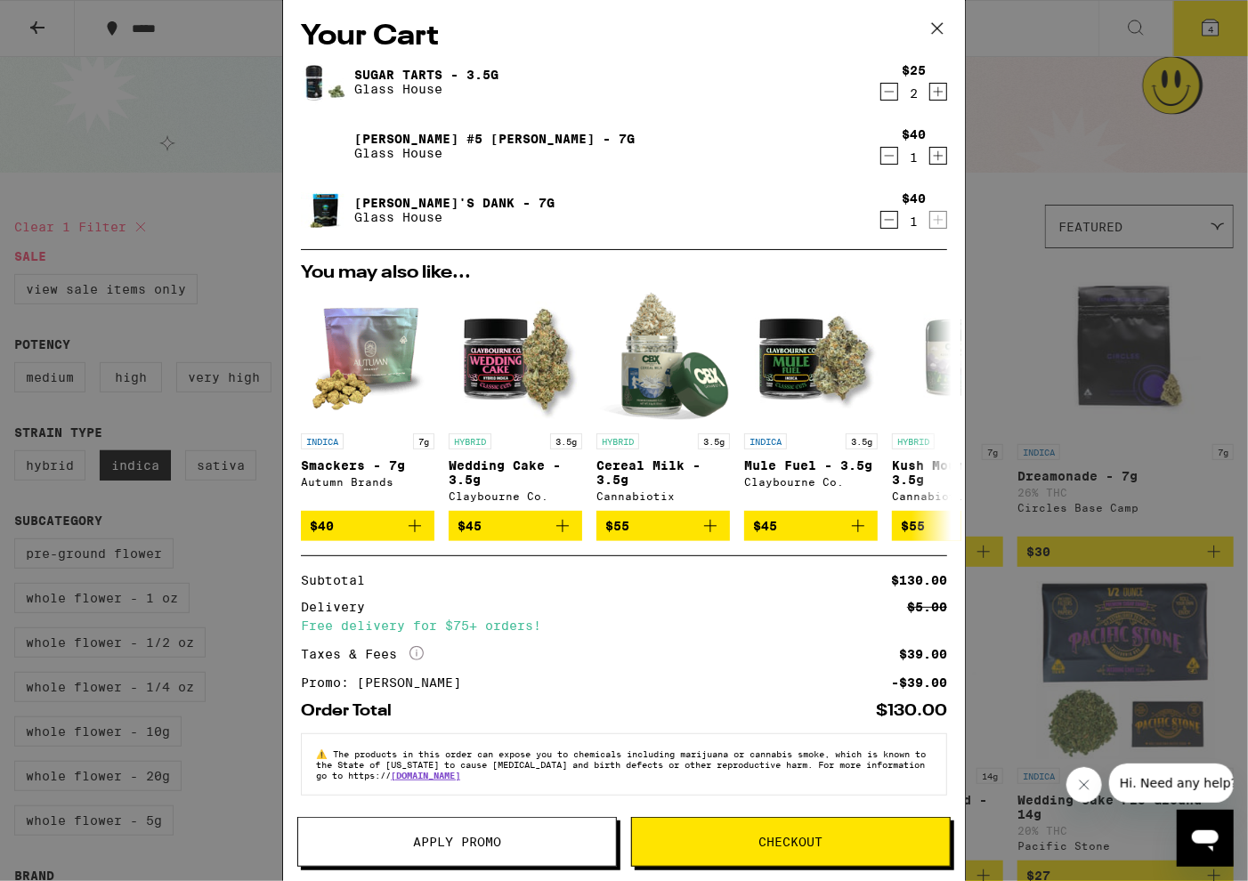
click at [881, 83] on icon "Decrement" at bounding box center [889, 91] width 16 height 21
click at [841, 830] on button "Checkout" at bounding box center [791, 842] width 320 height 50
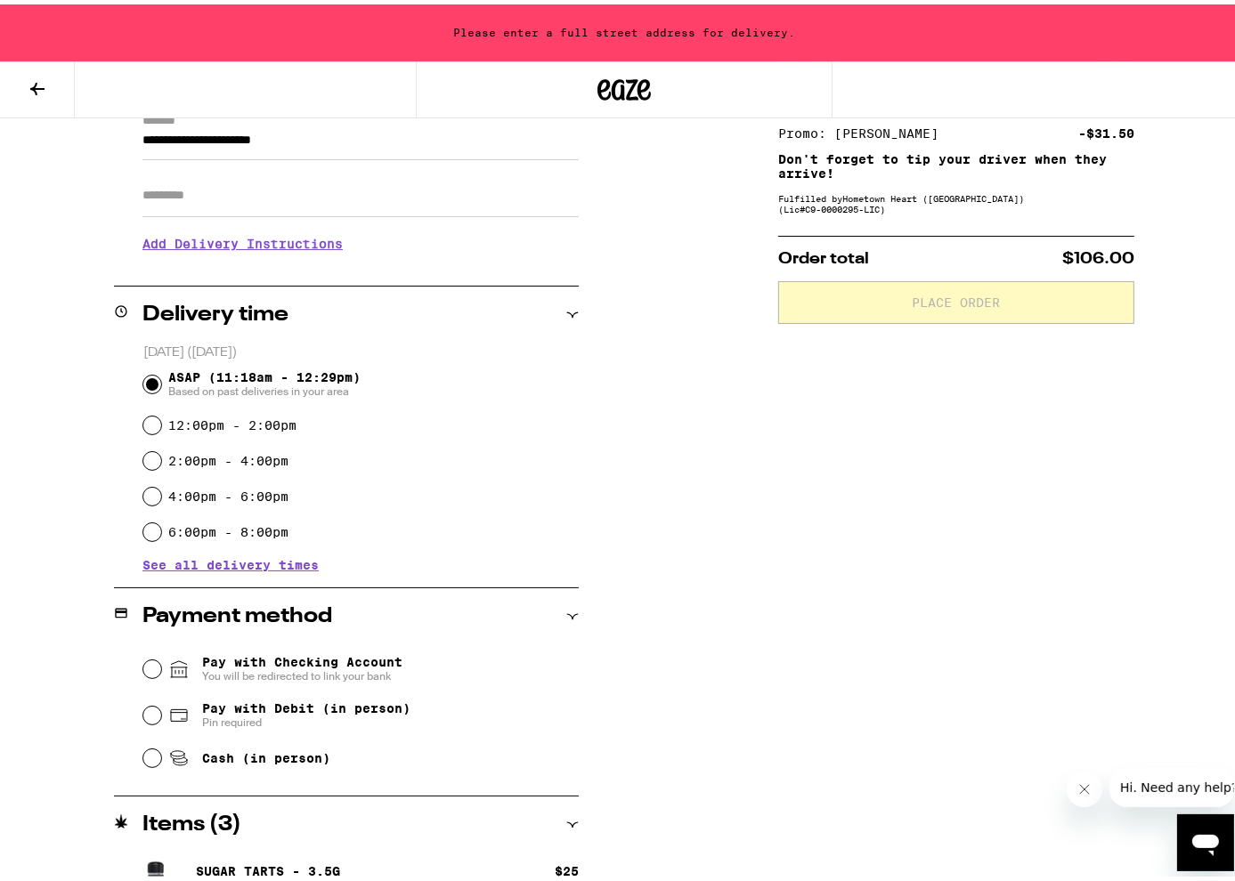
scroll to position [431, 0]
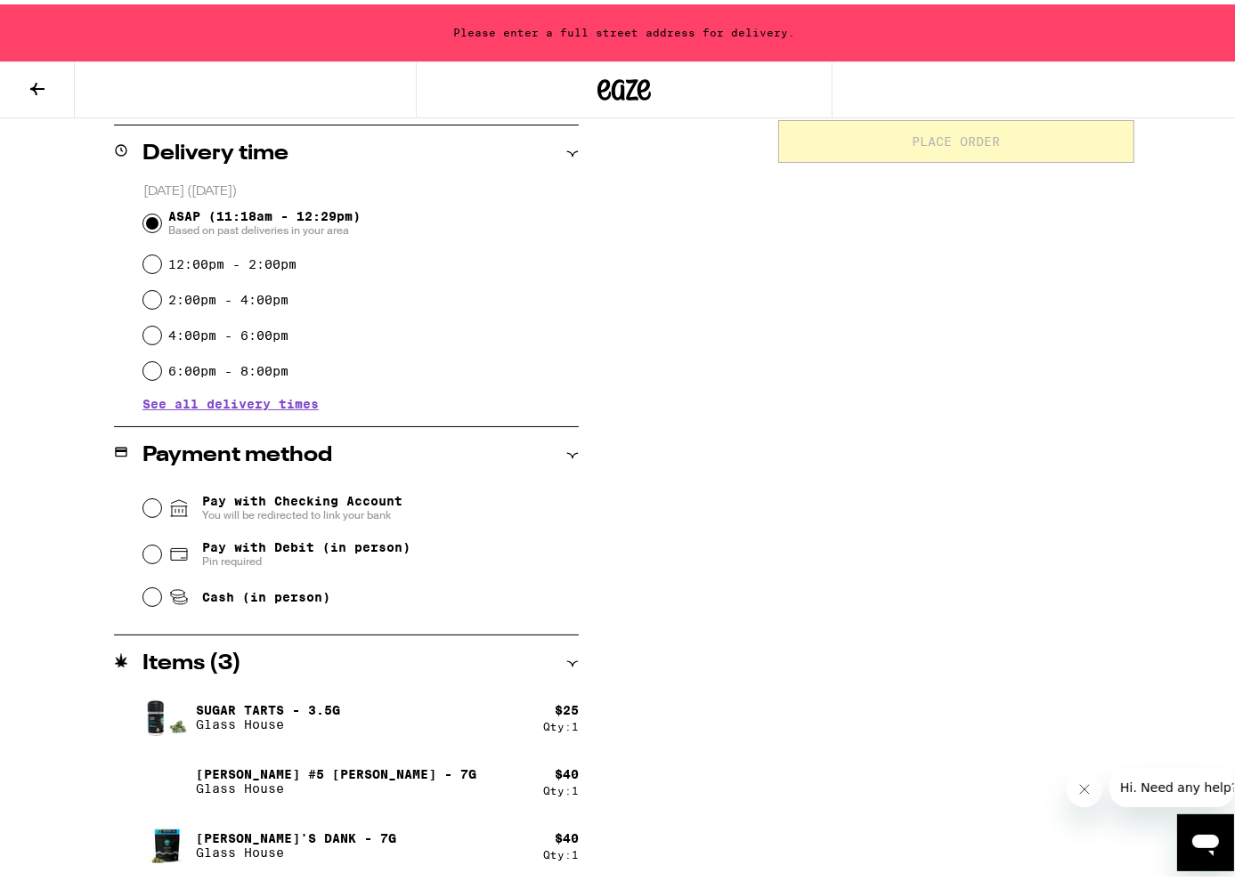
click at [256, 600] on span "Cash (in person)" at bounding box center [266, 593] width 128 height 14
click at [161, 600] on input "Cash (in person)" at bounding box center [152, 593] width 18 height 18
radio input "true"
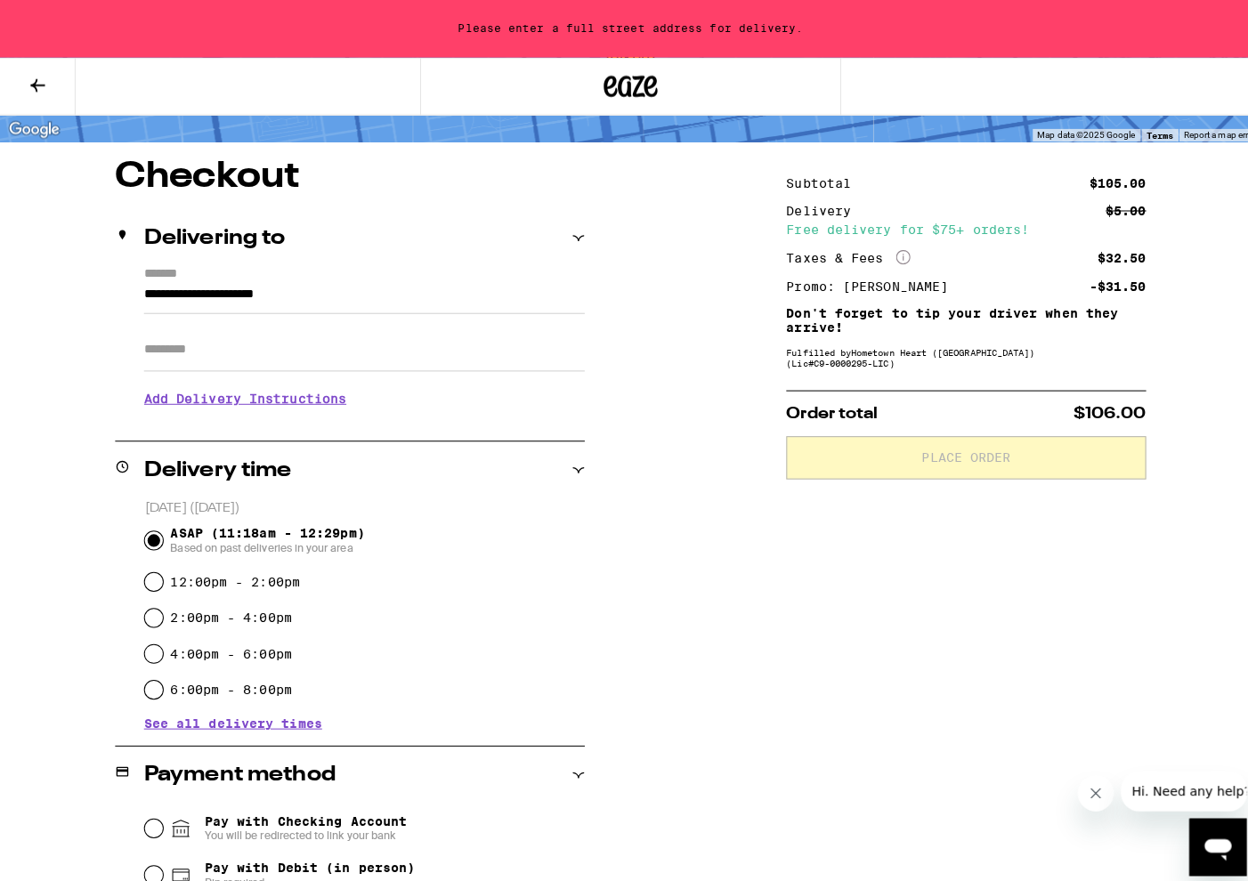
scroll to position [0, 0]
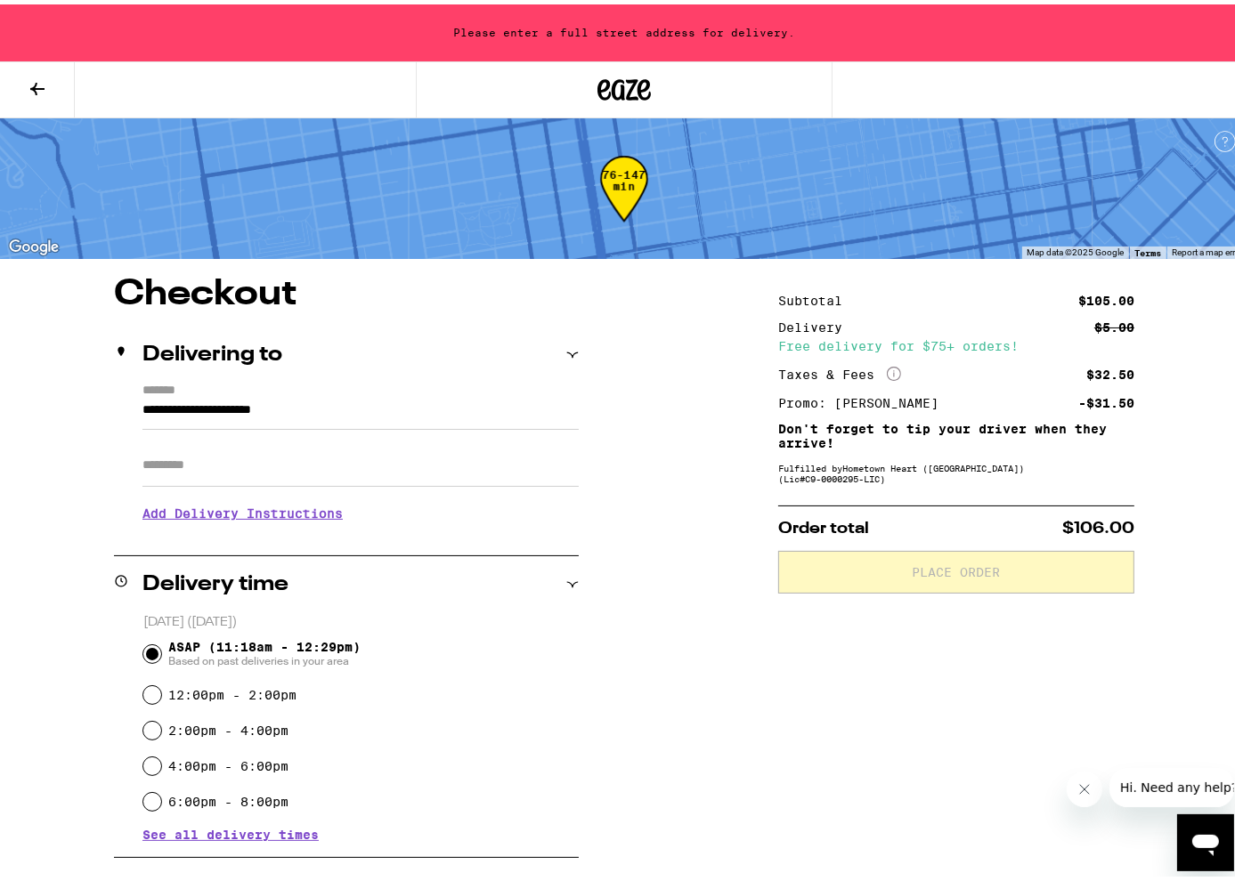
click at [701, 31] on div "Please enter a full street address for delivery." at bounding box center [624, 28] width 1248 height 57
click at [44, 79] on icon at bounding box center [37, 84] width 21 height 21
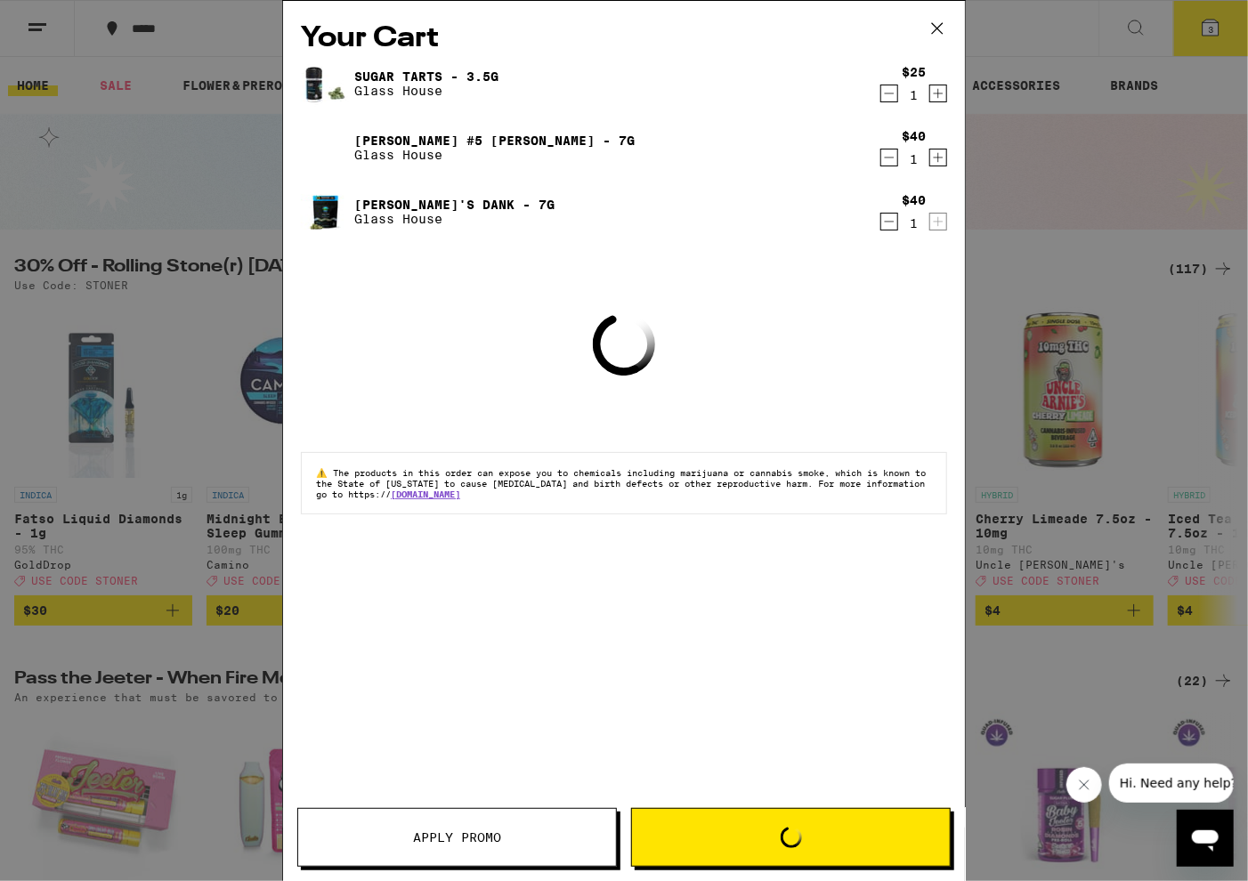
click at [933, 26] on icon at bounding box center [937, 28] width 27 height 27
click at [934, 28] on icon at bounding box center [937, 28] width 27 height 27
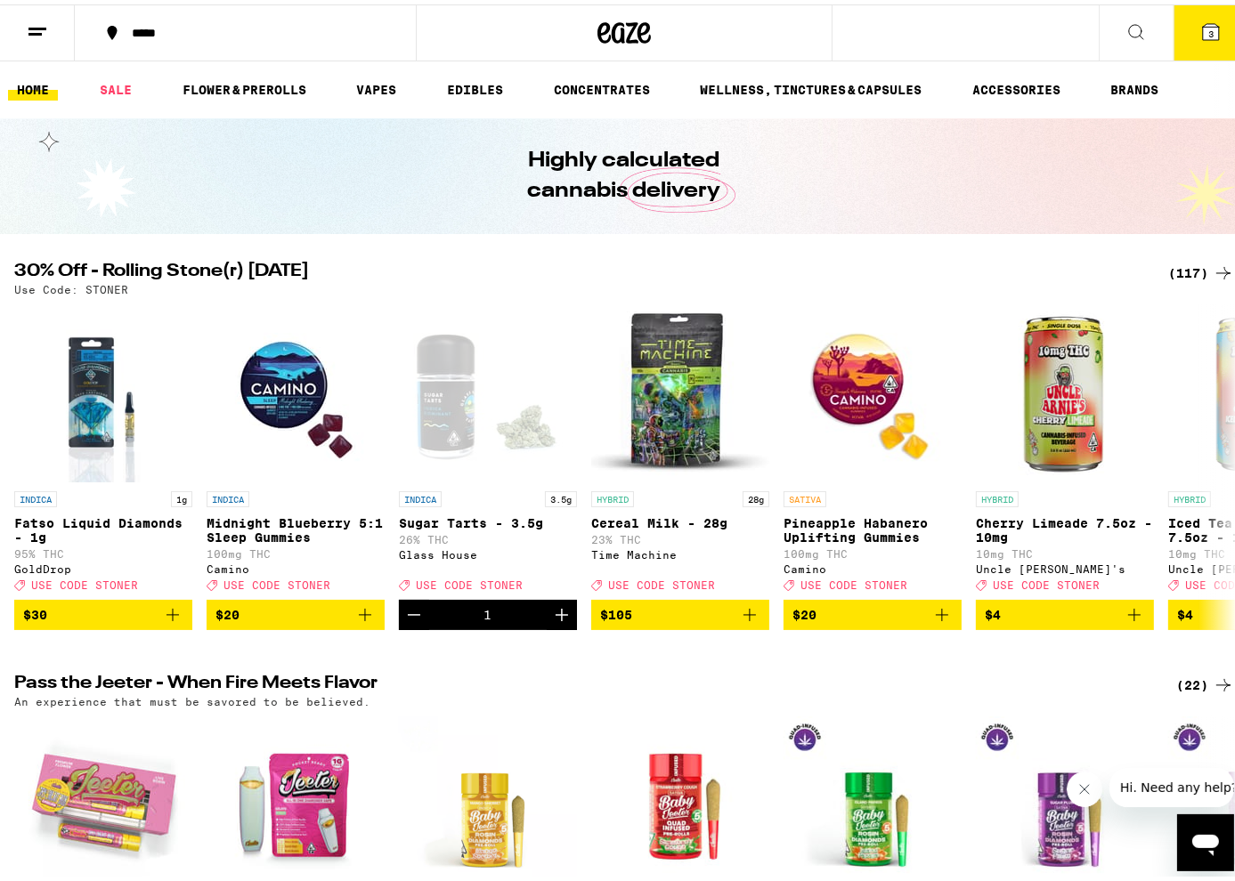
drag, startPoint x: 192, startPoint y: 22, endPoint x: 118, endPoint y: 23, distance: 74.8
click at [118, 23] on button "*****" at bounding box center [245, 28] width 341 height 53
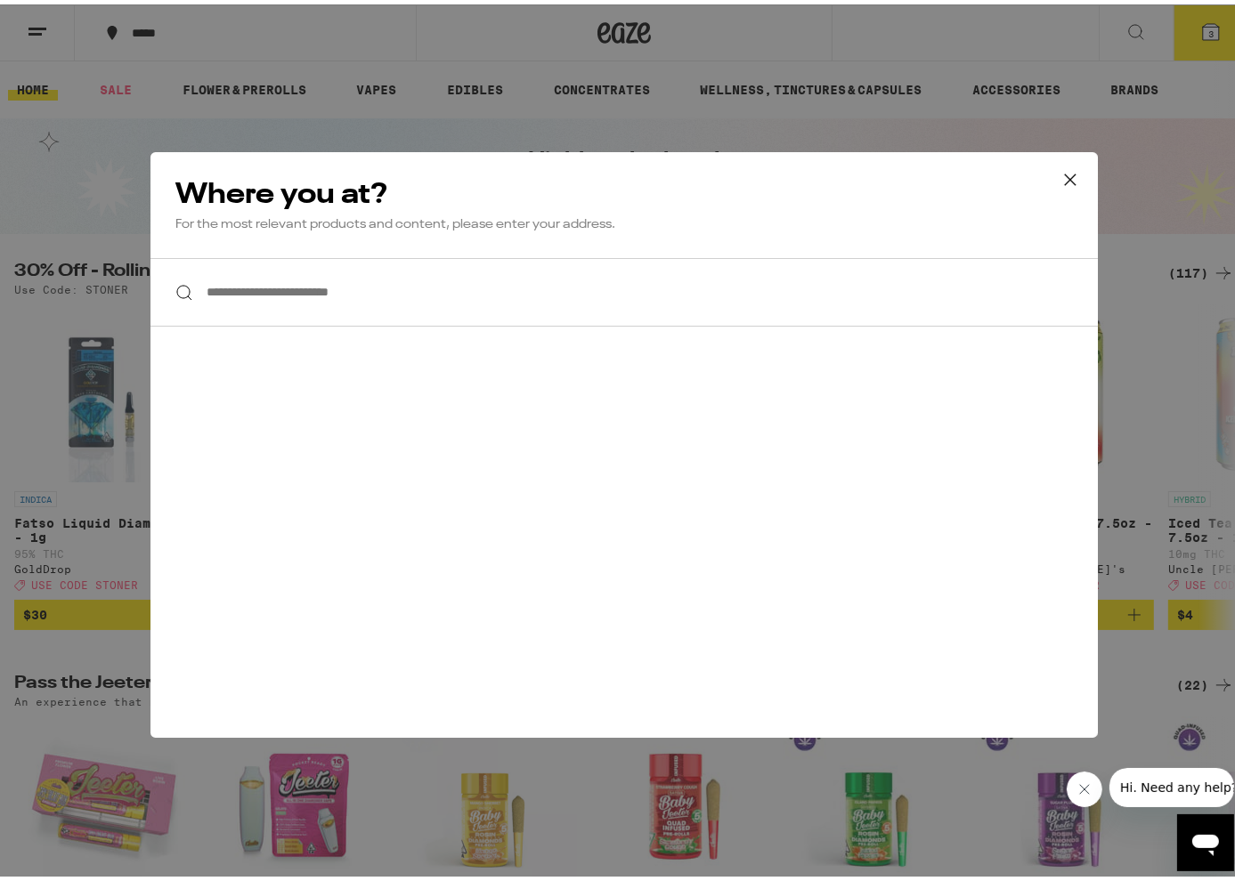
click at [1061, 183] on icon at bounding box center [1070, 175] width 27 height 27
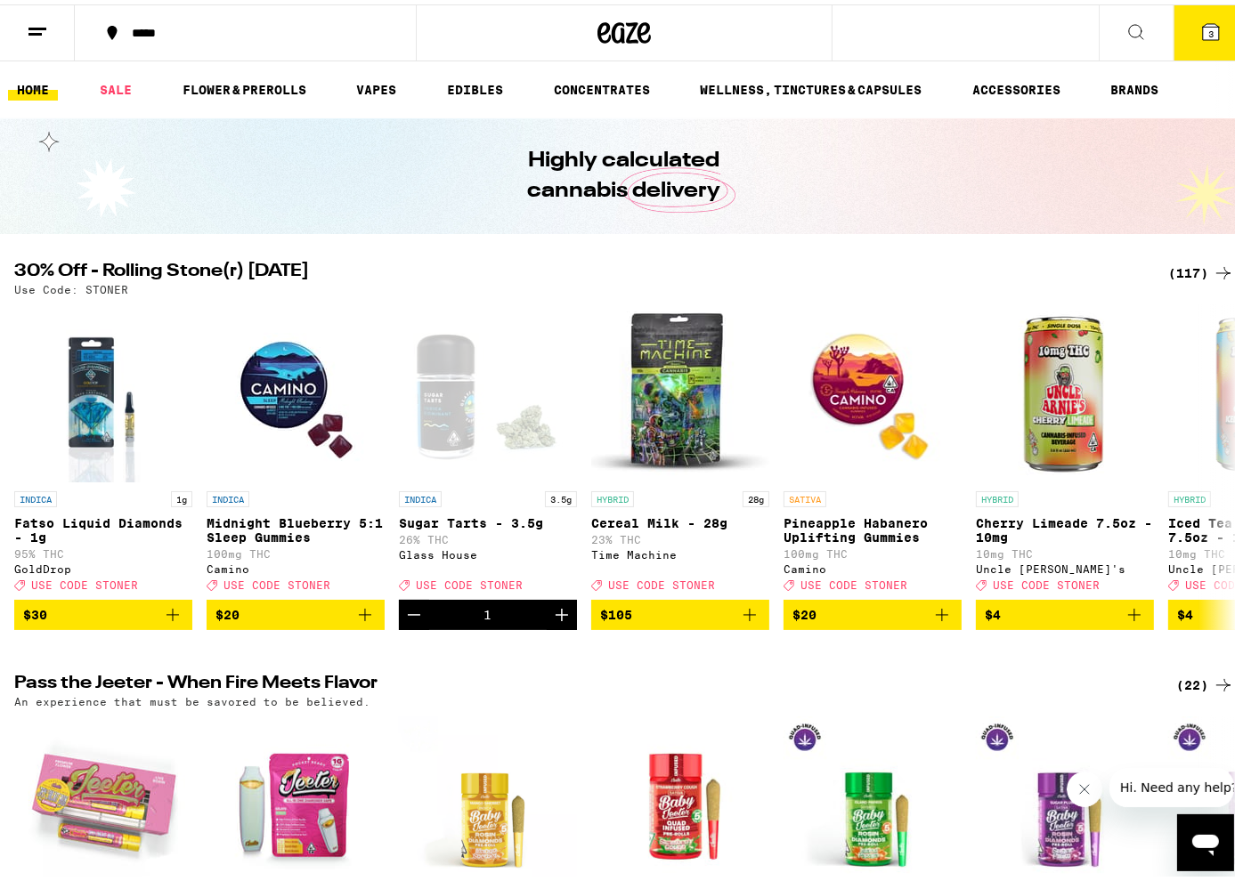
click at [1207, 20] on icon at bounding box center [1210, 27] width 21 height 21
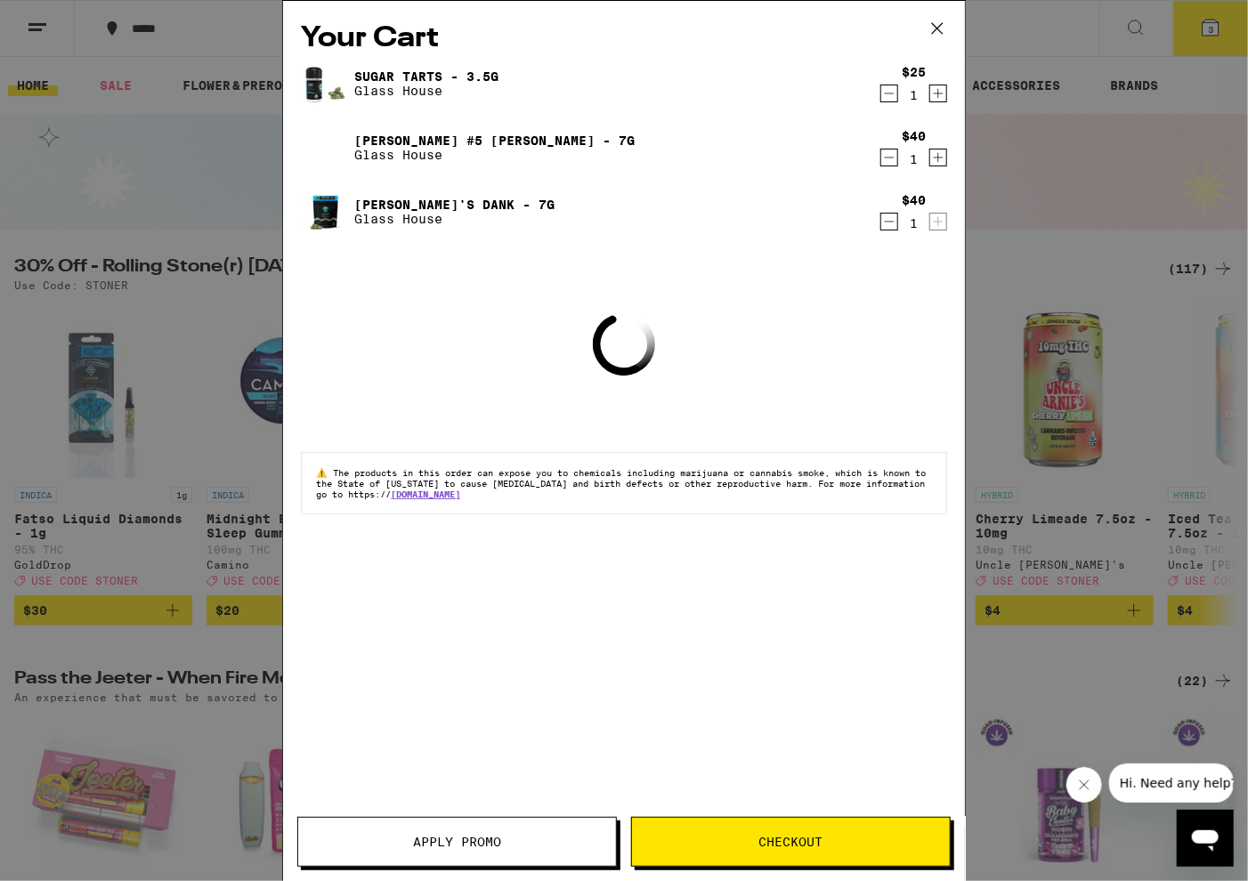
click at [884, 151] on icon "Decrement" at bounding box center [889, 157] width 16 height 21
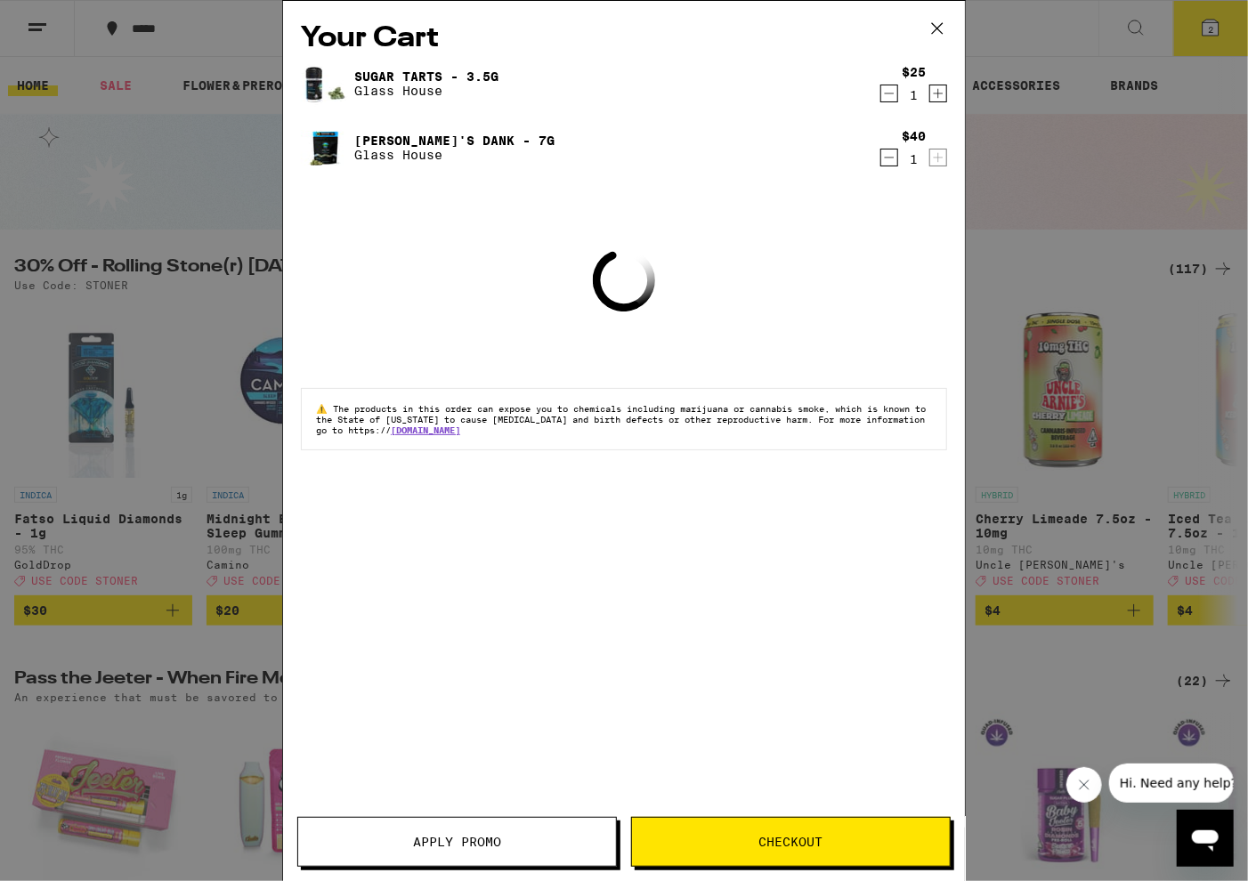
click at [890, 101] on icon "Decrement" at bounding box center [889, 93] width 16 height 21
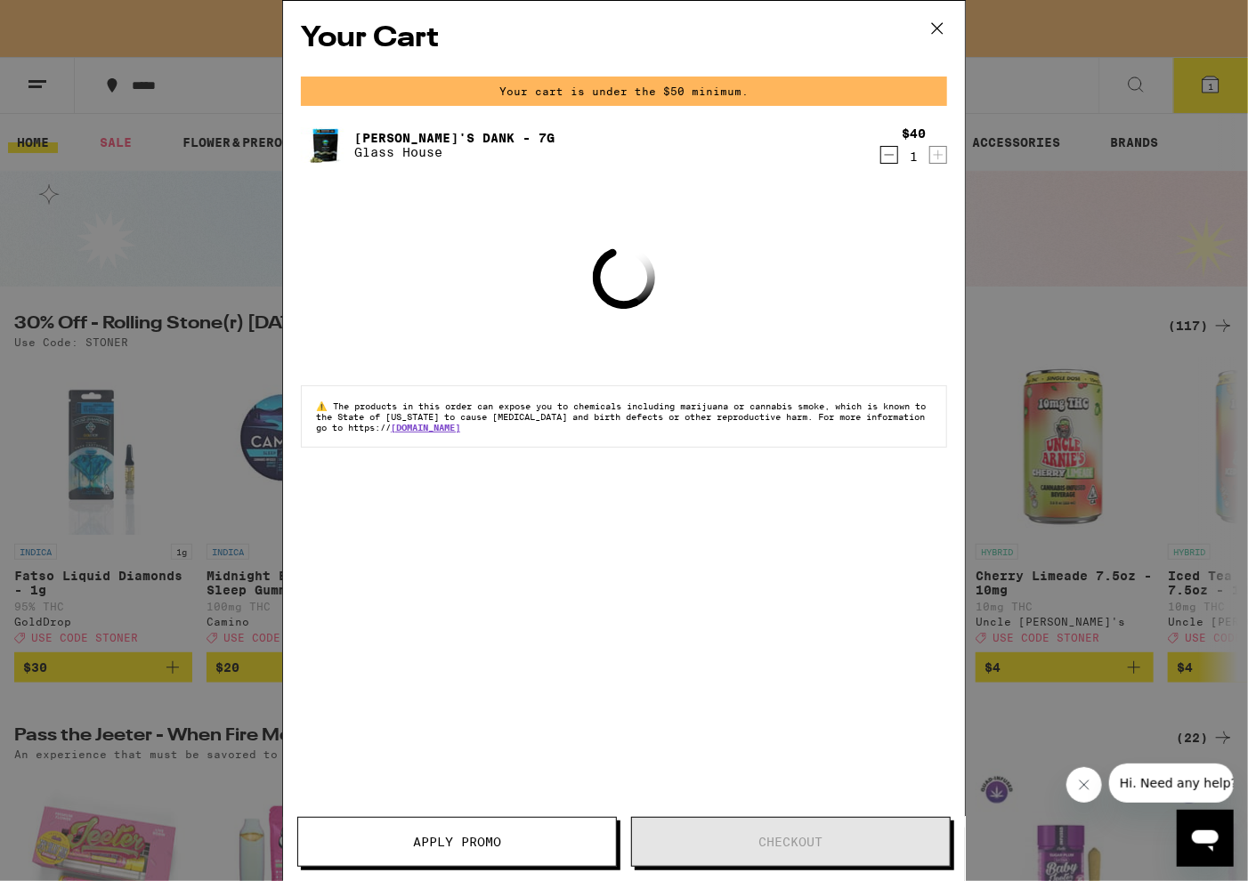
click at [877, 145] on div "[PERSON_NAME]'s Dank - 7g Glass House" at bounding box center [590, 145] width 578 height 50
click at [896, 160] on icon "Decrement" at bounding box center [889, 154] width 16 height 21
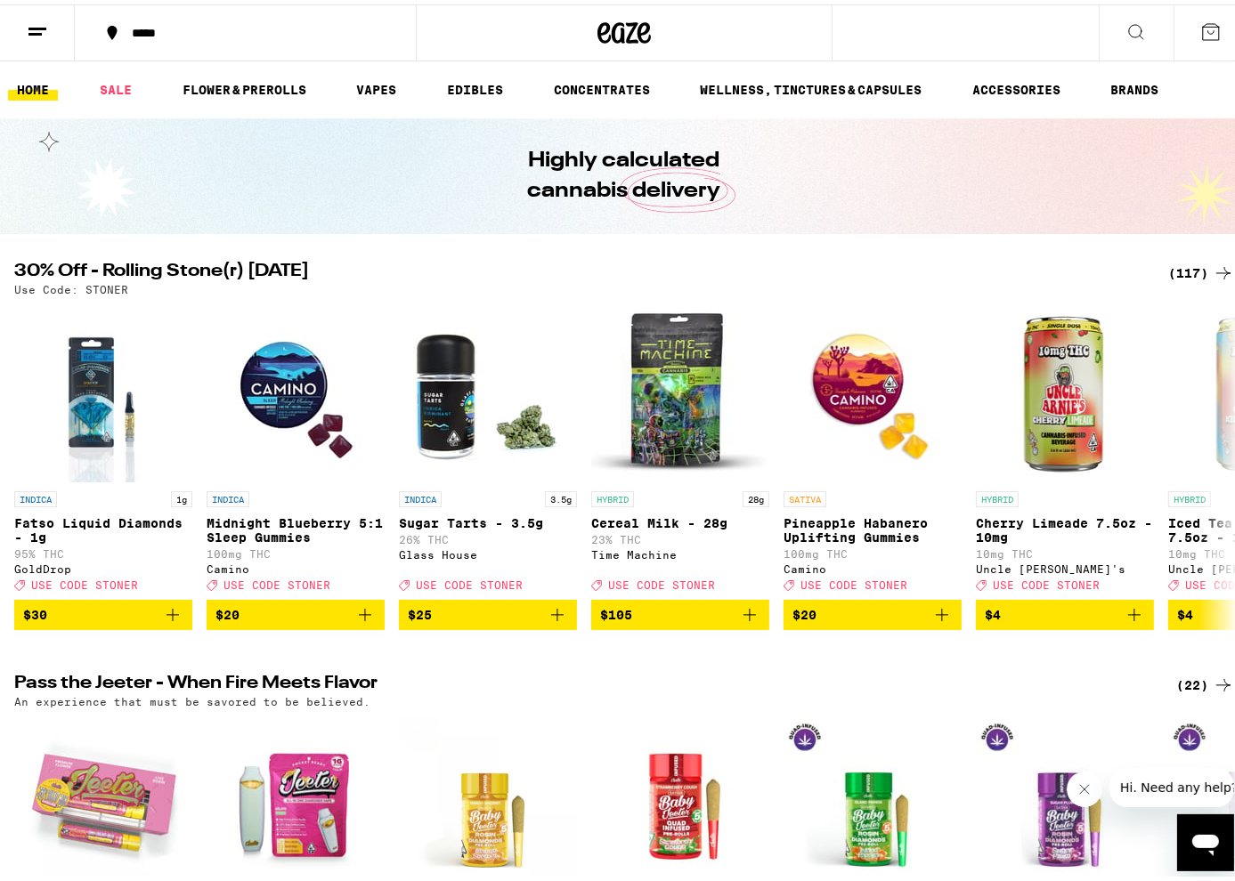
click at [135, 24] on div "*****" at bounding box center [255, 28] width 264 height 12
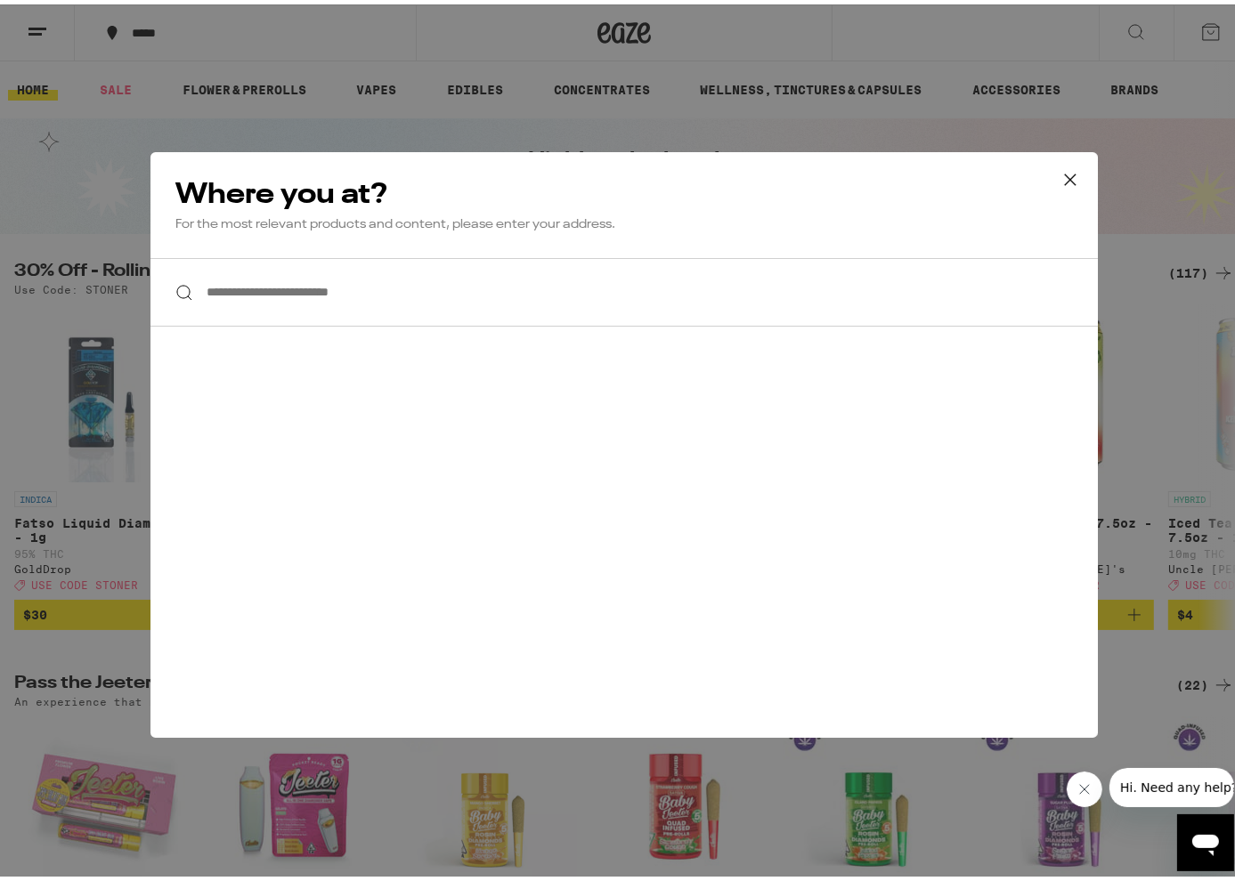
click at [333, 286] on input "**********" at bounding box center [623, 288] width 947 height 69
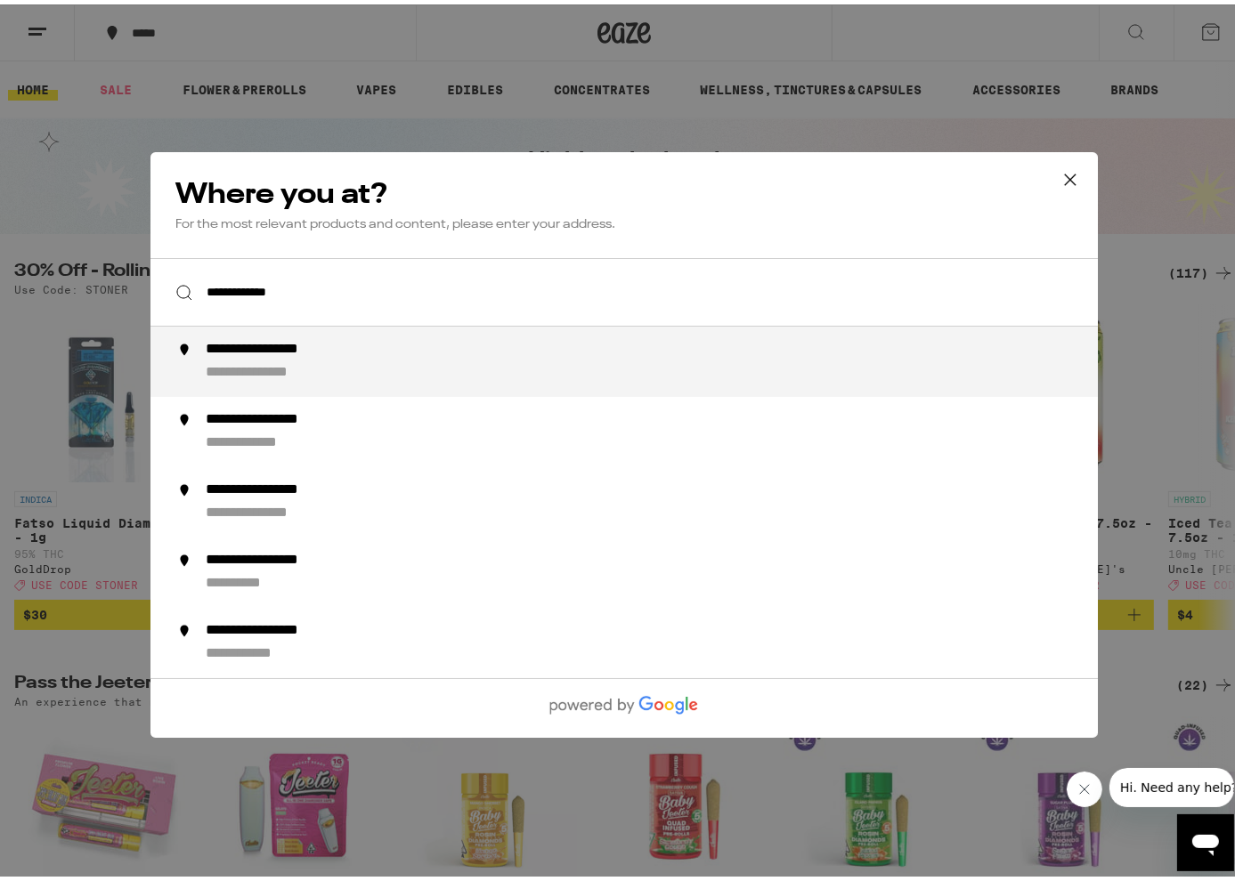
click at [349, 369] on div "**********" at bounding box center [660, 358] width 908 height 42
type input "**********"
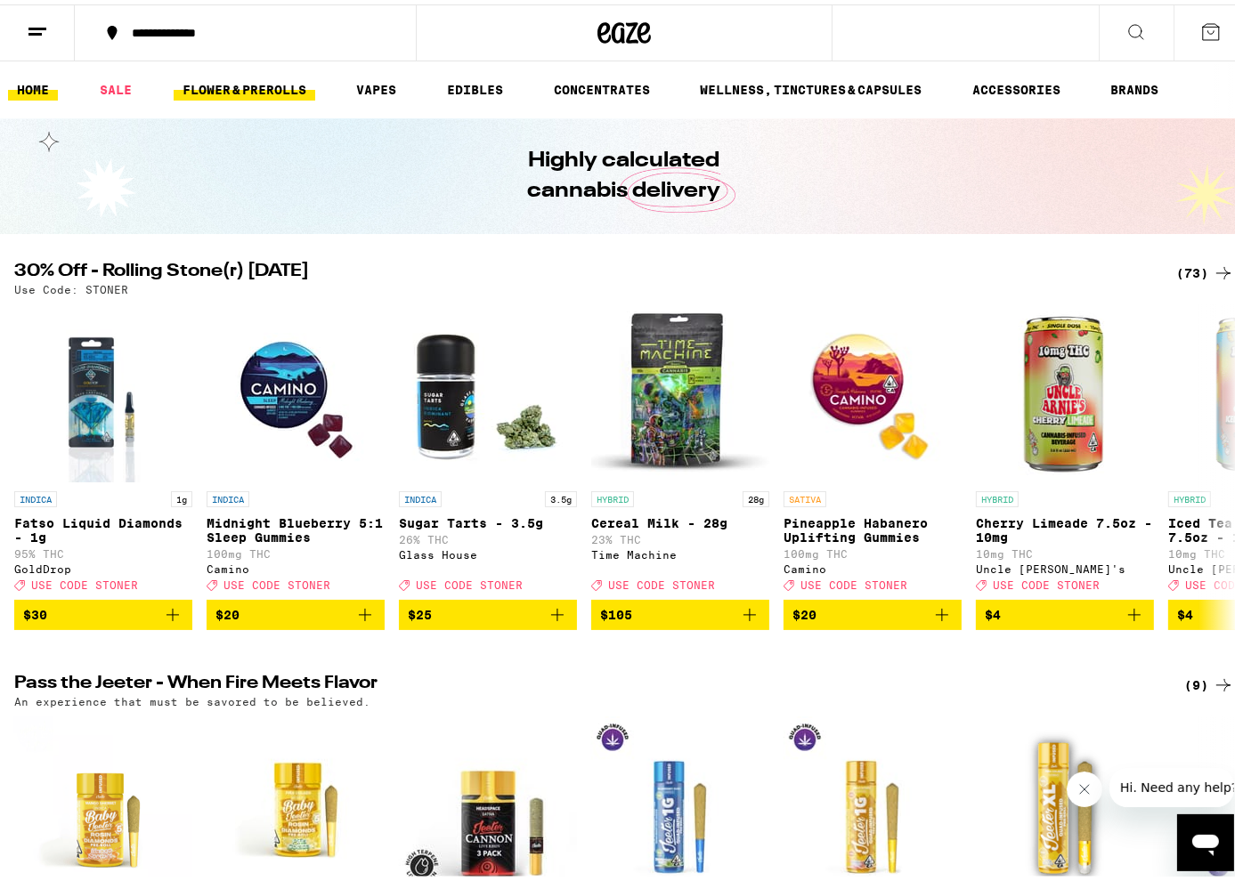
click at [239, 90] on link "FLOWER & PREROLLS" at bounding box center [245, 85] width 142 height 21
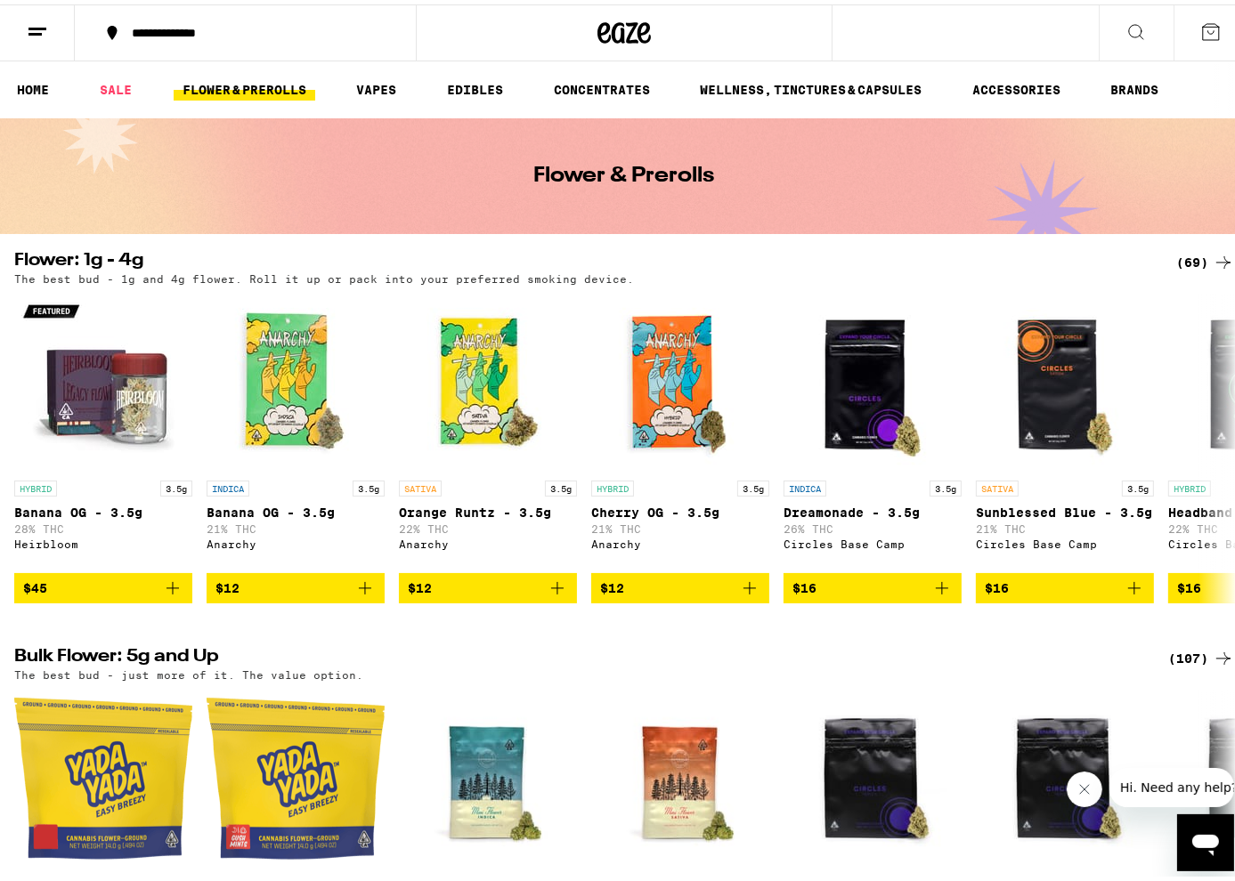
click at [1178, 258] on div "(69)" at bounding box center [1205, 258] width 58 height 21
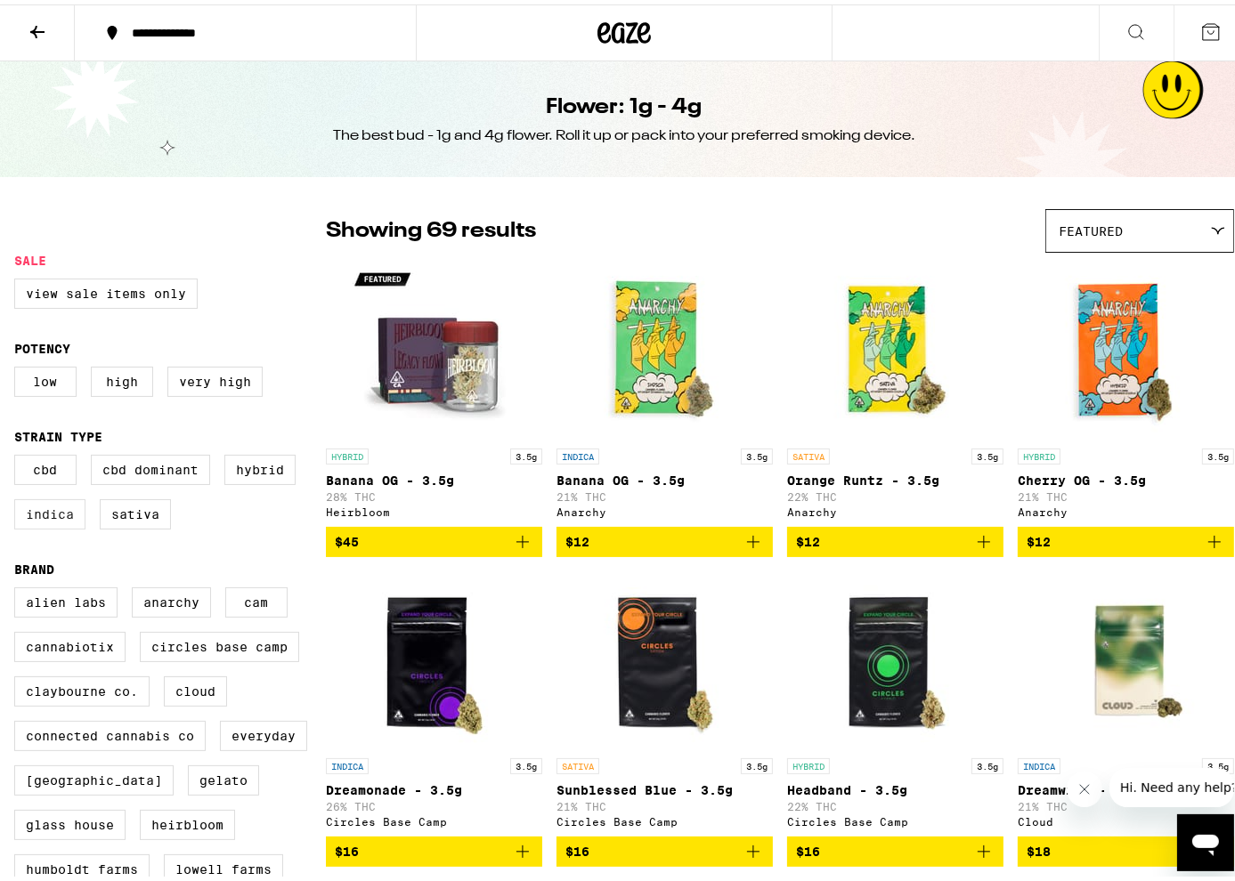
click at [58, 524] on label "Indica" at bounding box center [49, 510] width 71 height 30
click at [19, 454] on input "Indica" at bounding box center [18, 453] width 1 height 1
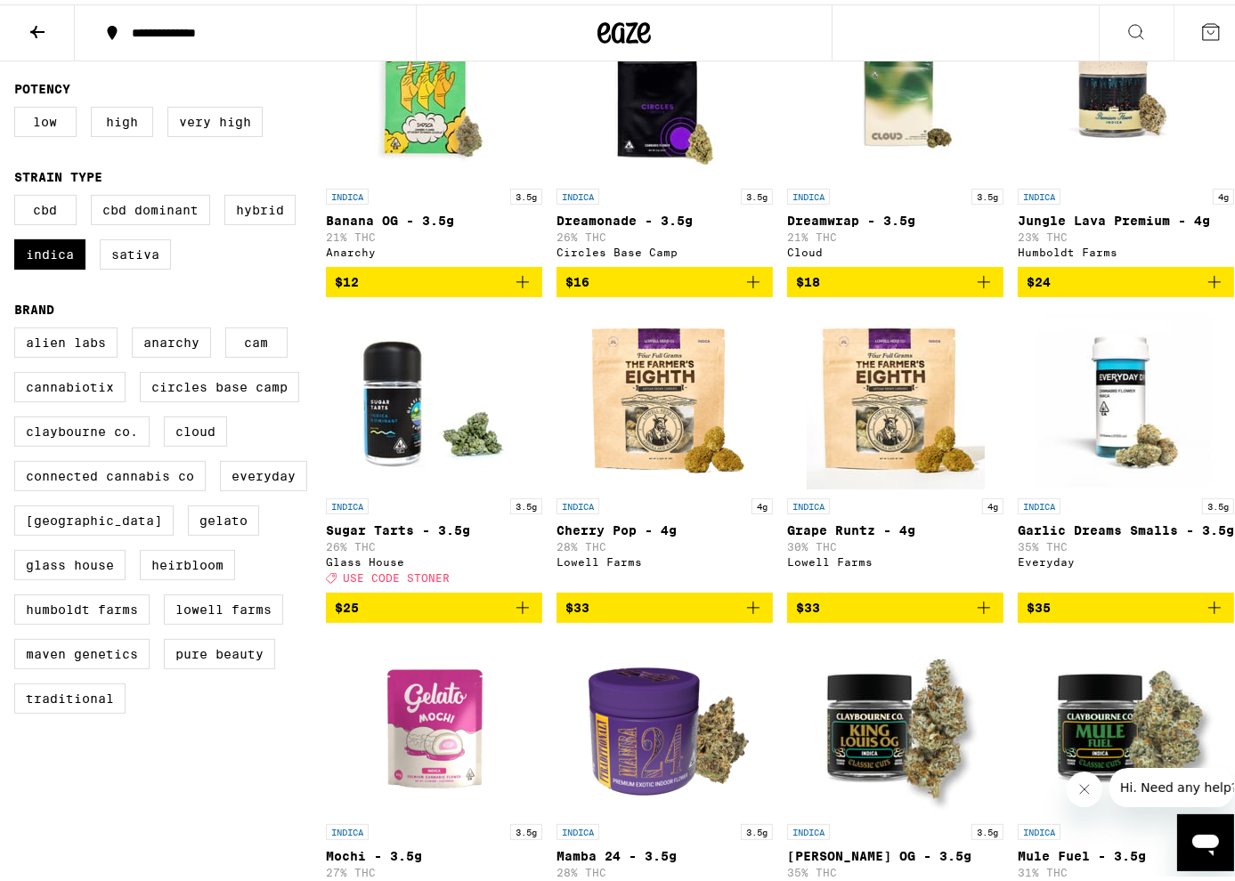
scroll to position [267, 0]
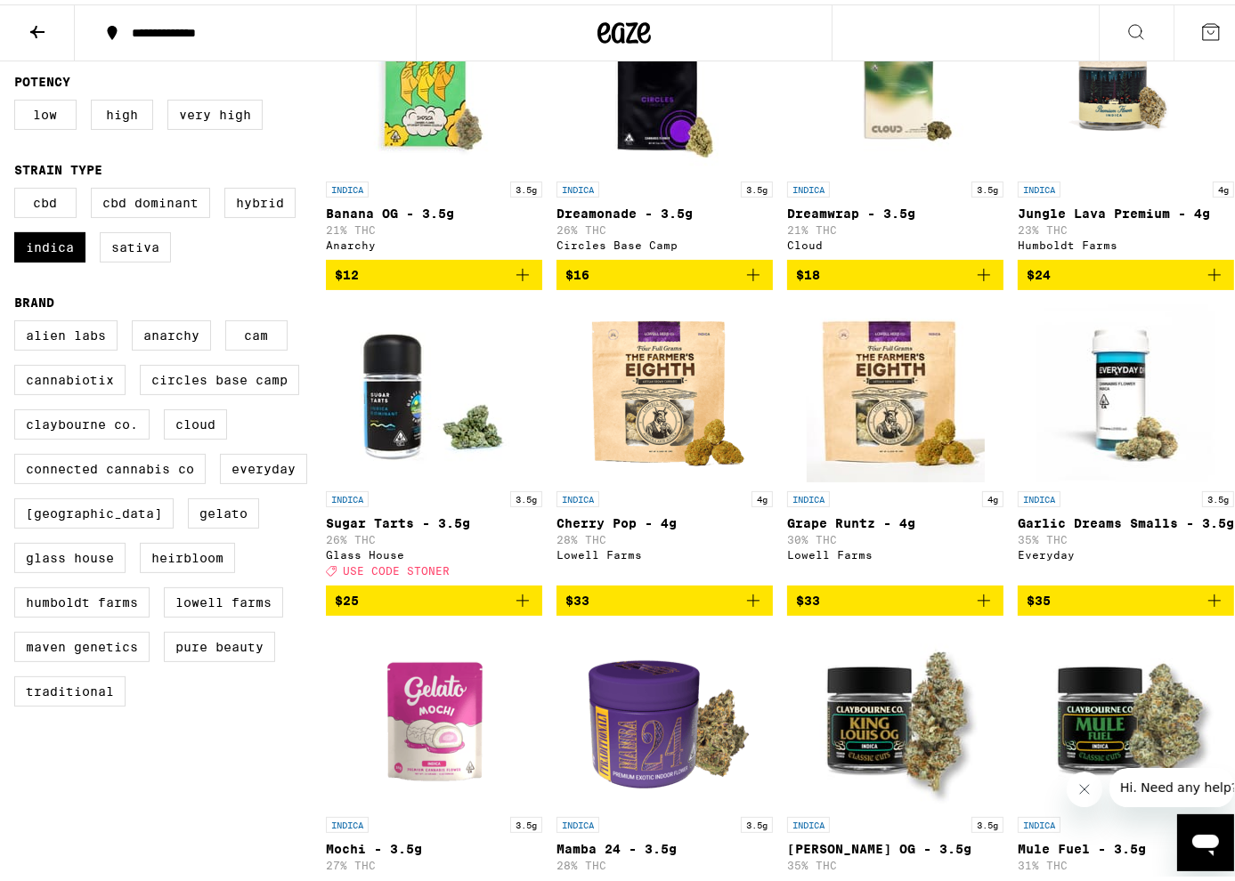
click at [528, 607] on icon "Add to bag" at bounding box center [522, 596] width 21 height 21
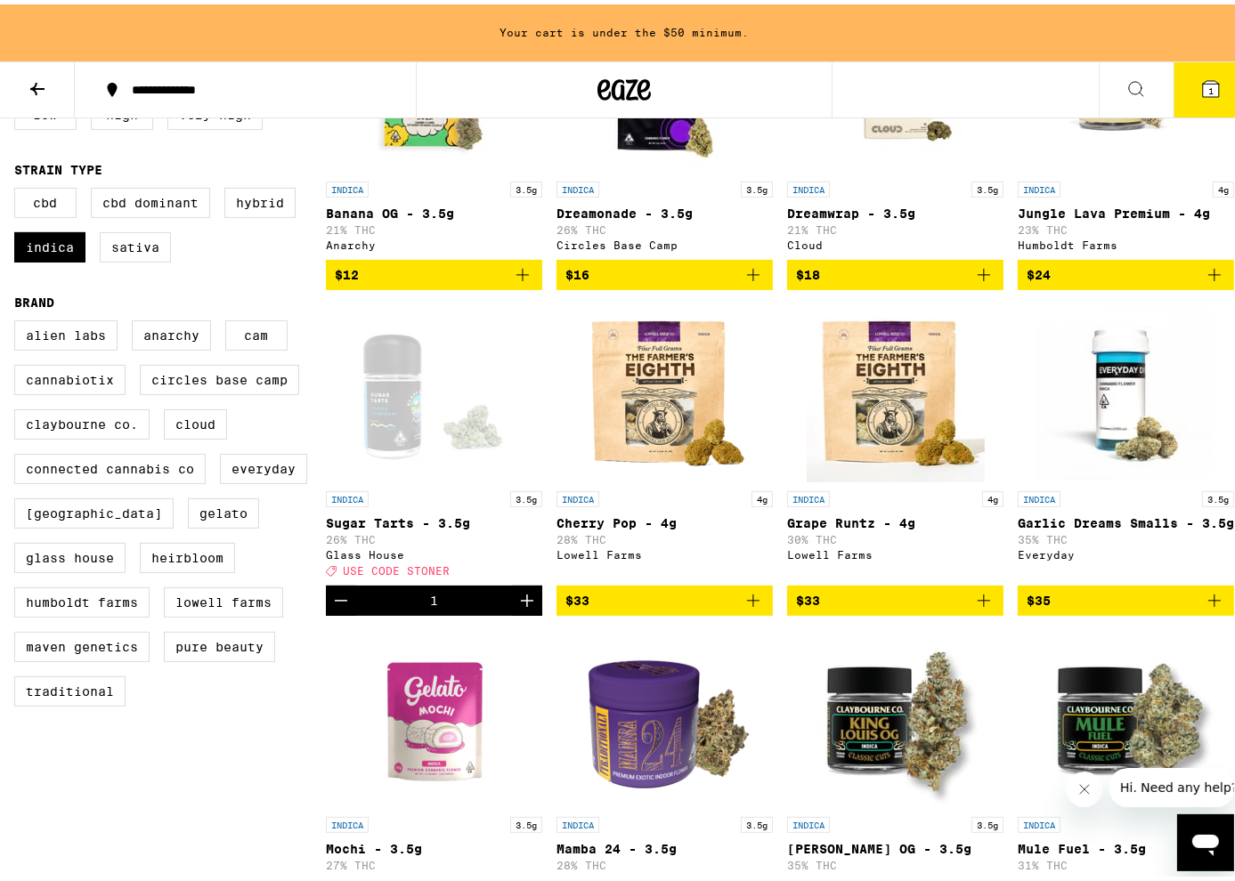
scroll to position [0, 0]
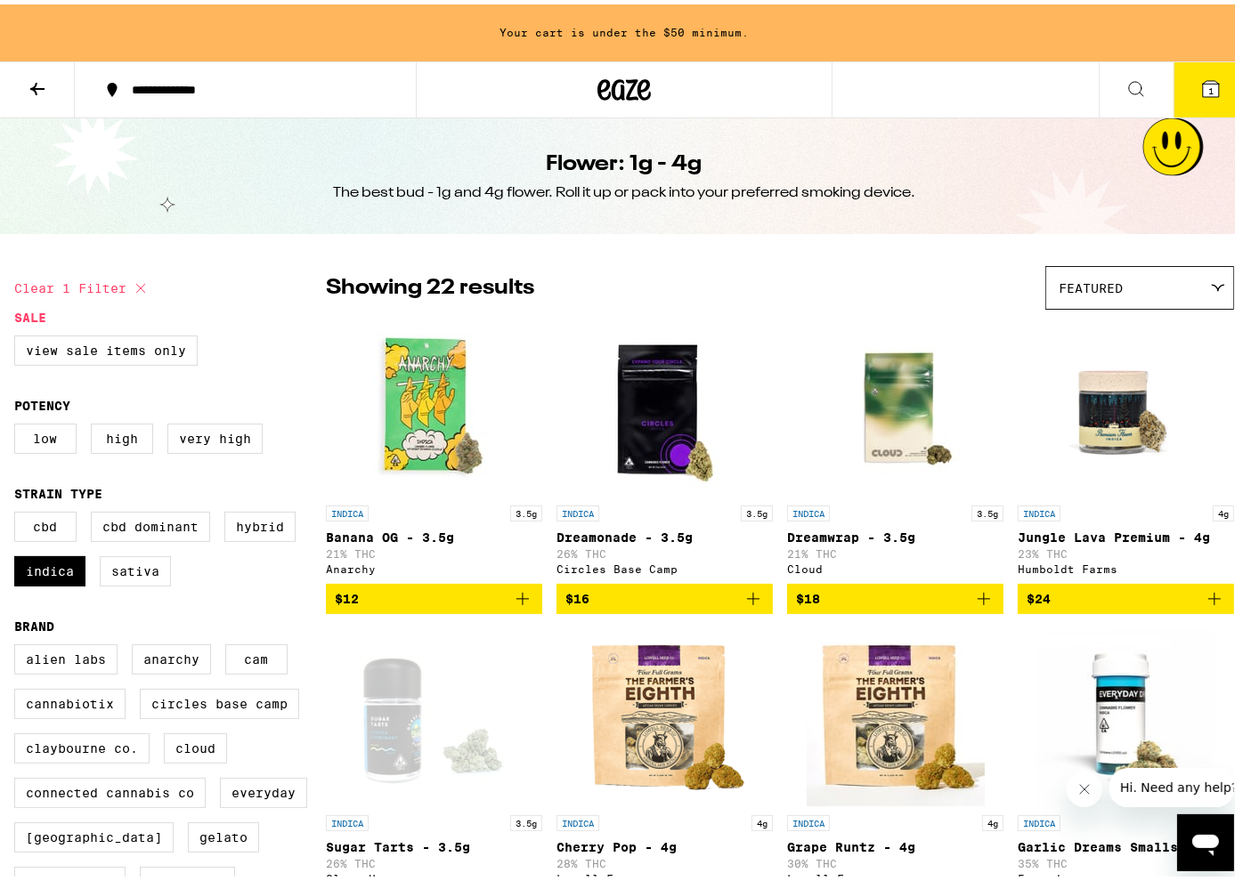
checkbox input "false"
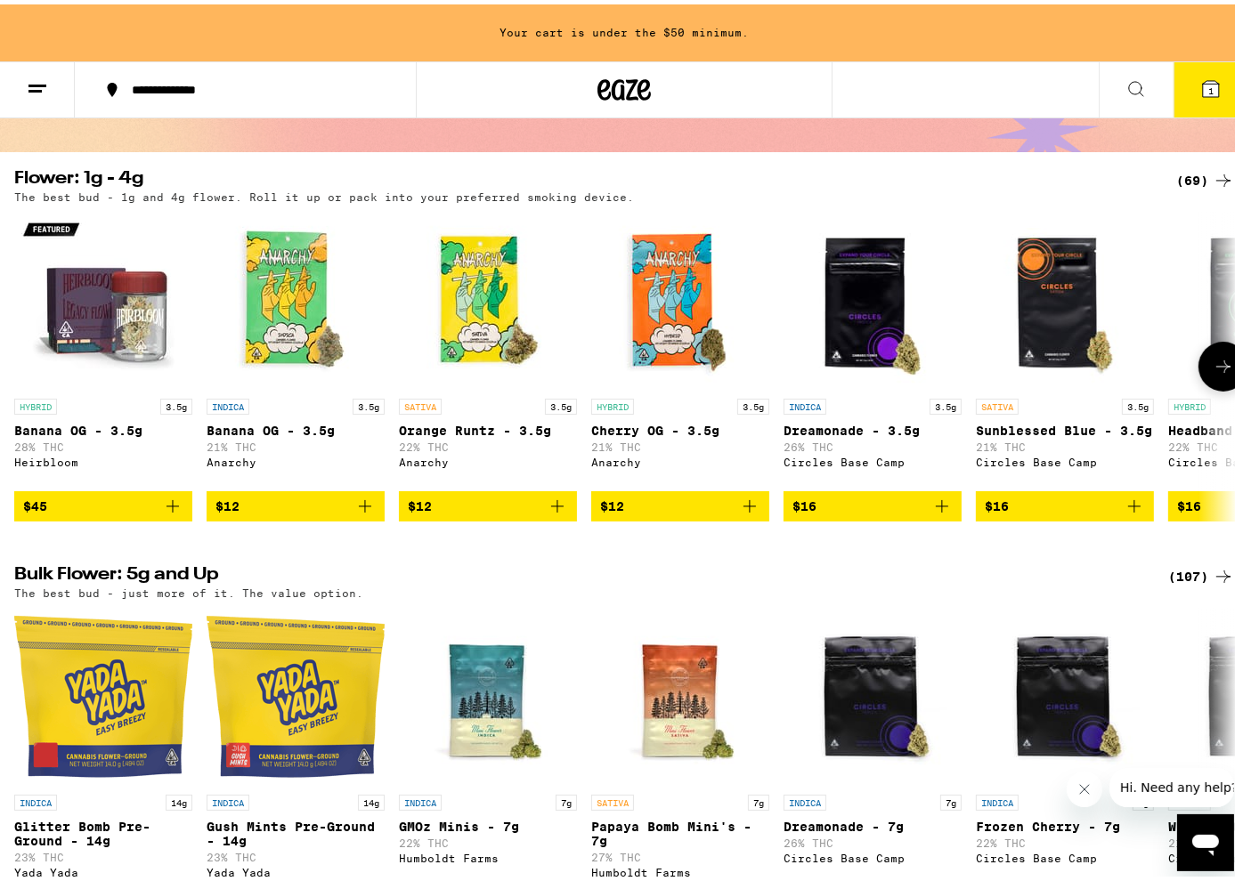
scroll to position [267, 0]
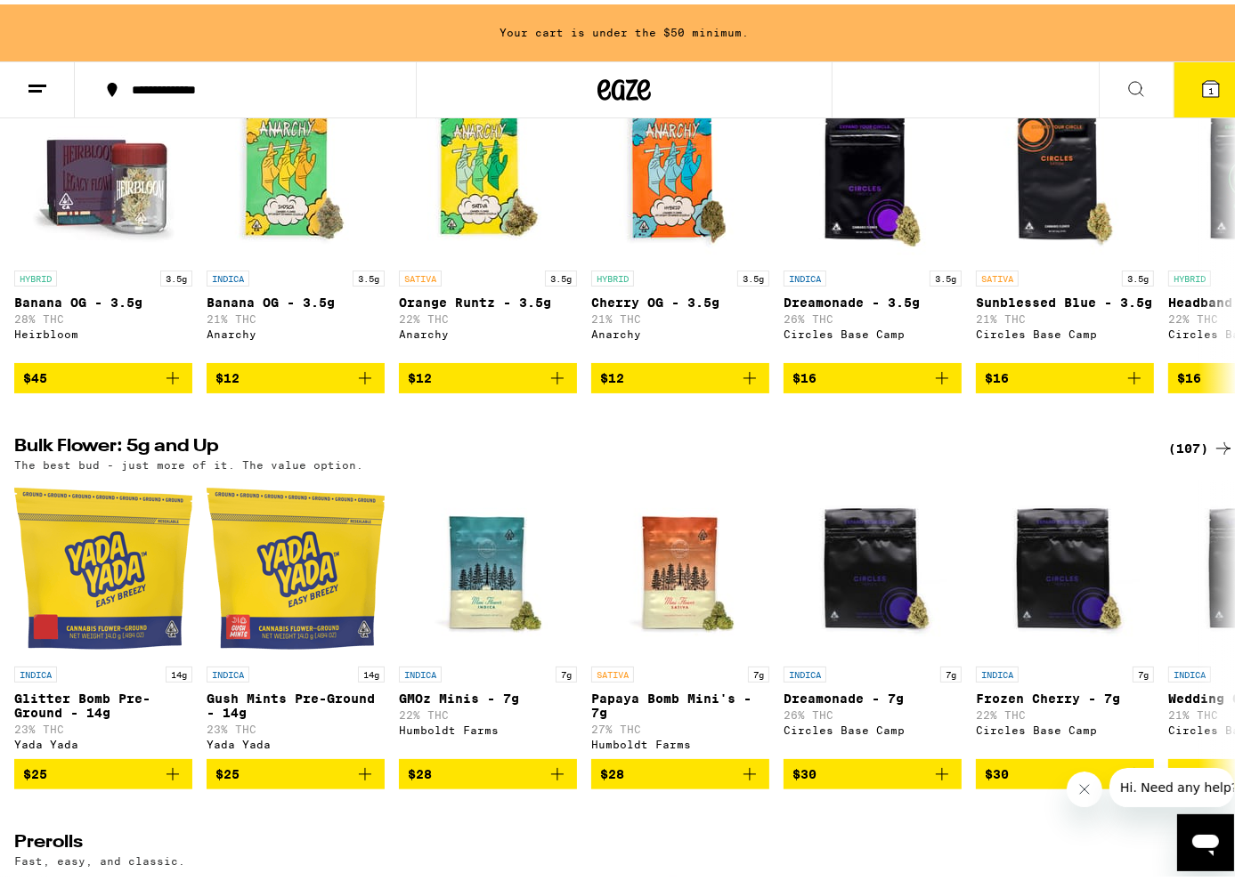
click at [1182, 455] on div "(107)" at bounding box center [1201, 444] width 66 height 21
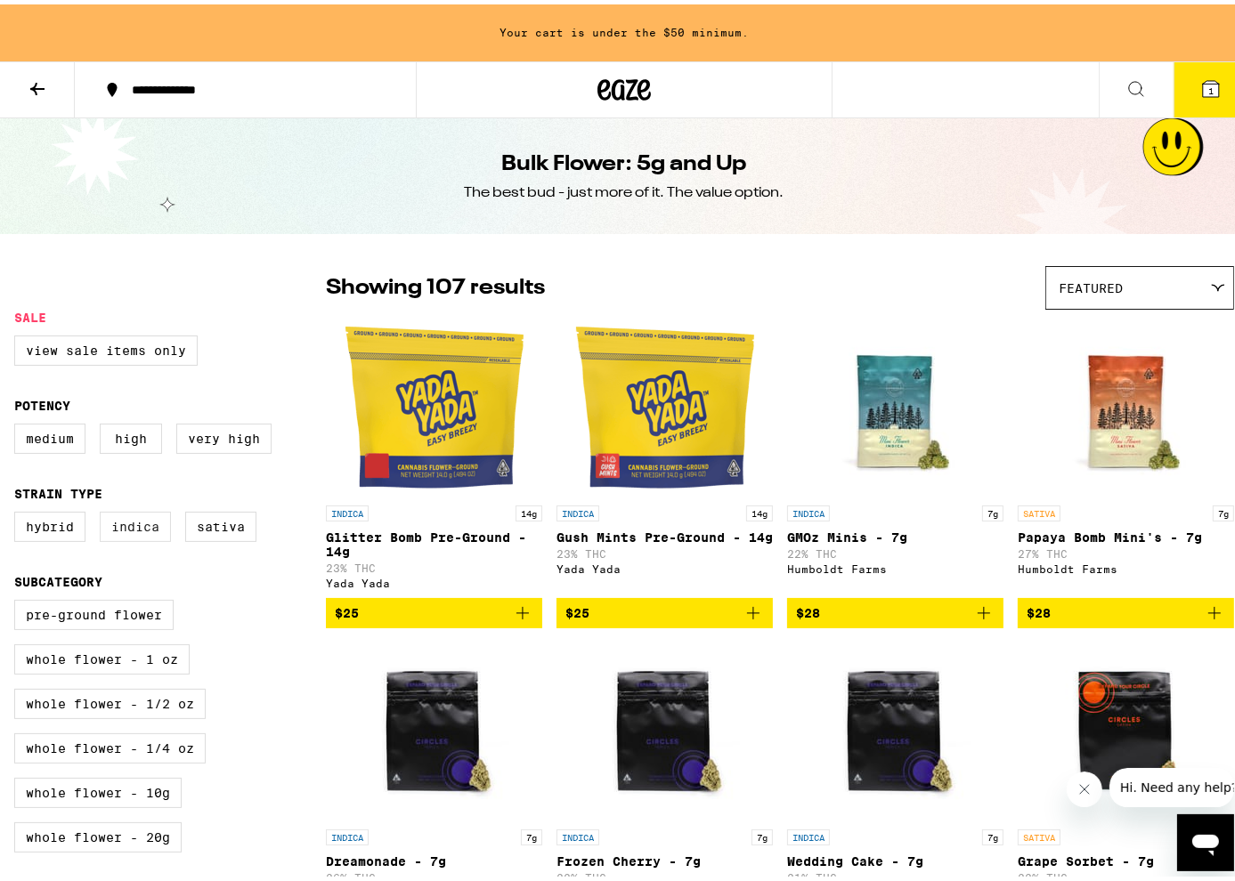
click at [154, 531] on label "Indica" at bounding box center [135, 522] width 71 height 30
click at [19, 511] on input "Indica" at bounding box center [18, 510] width 1 height 1
checkbox input "true"
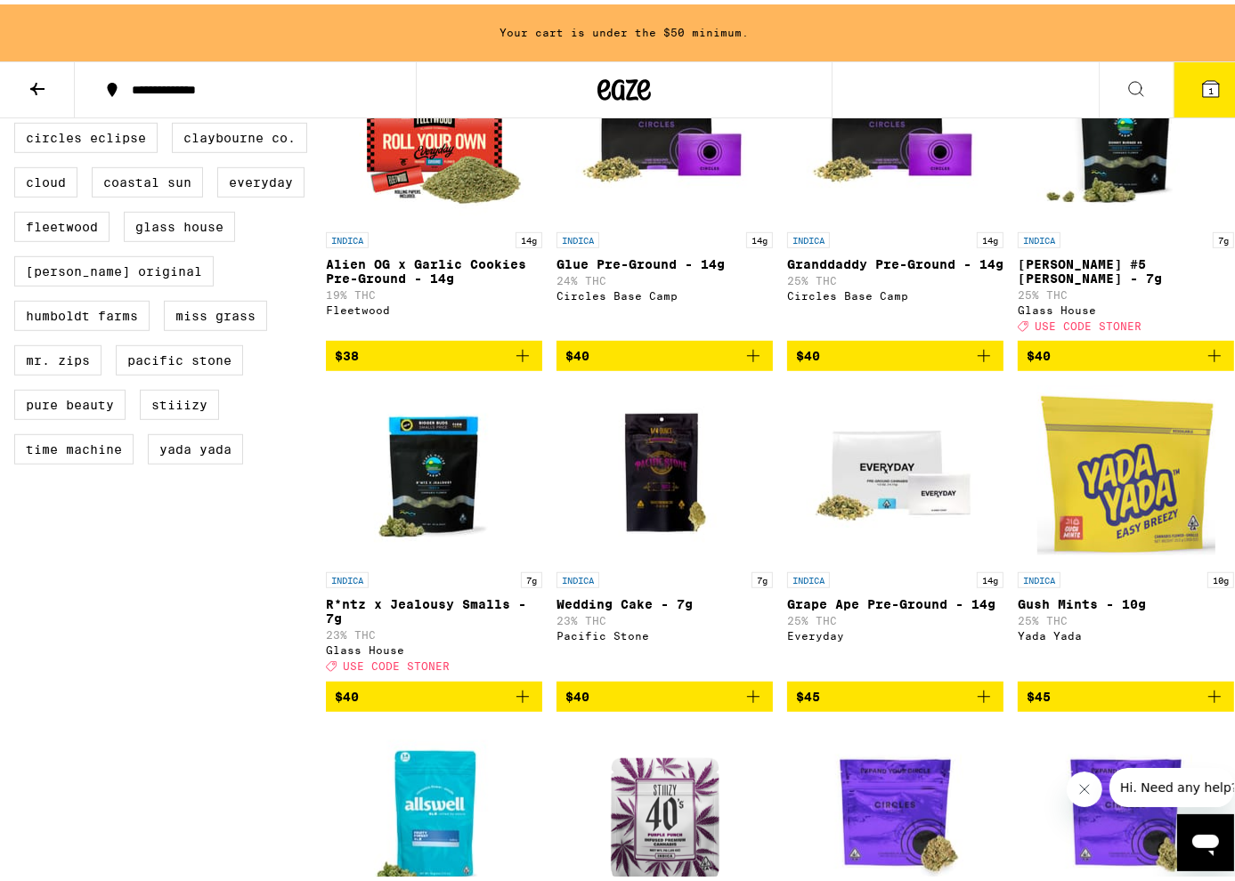
scroll to position [890, 0]
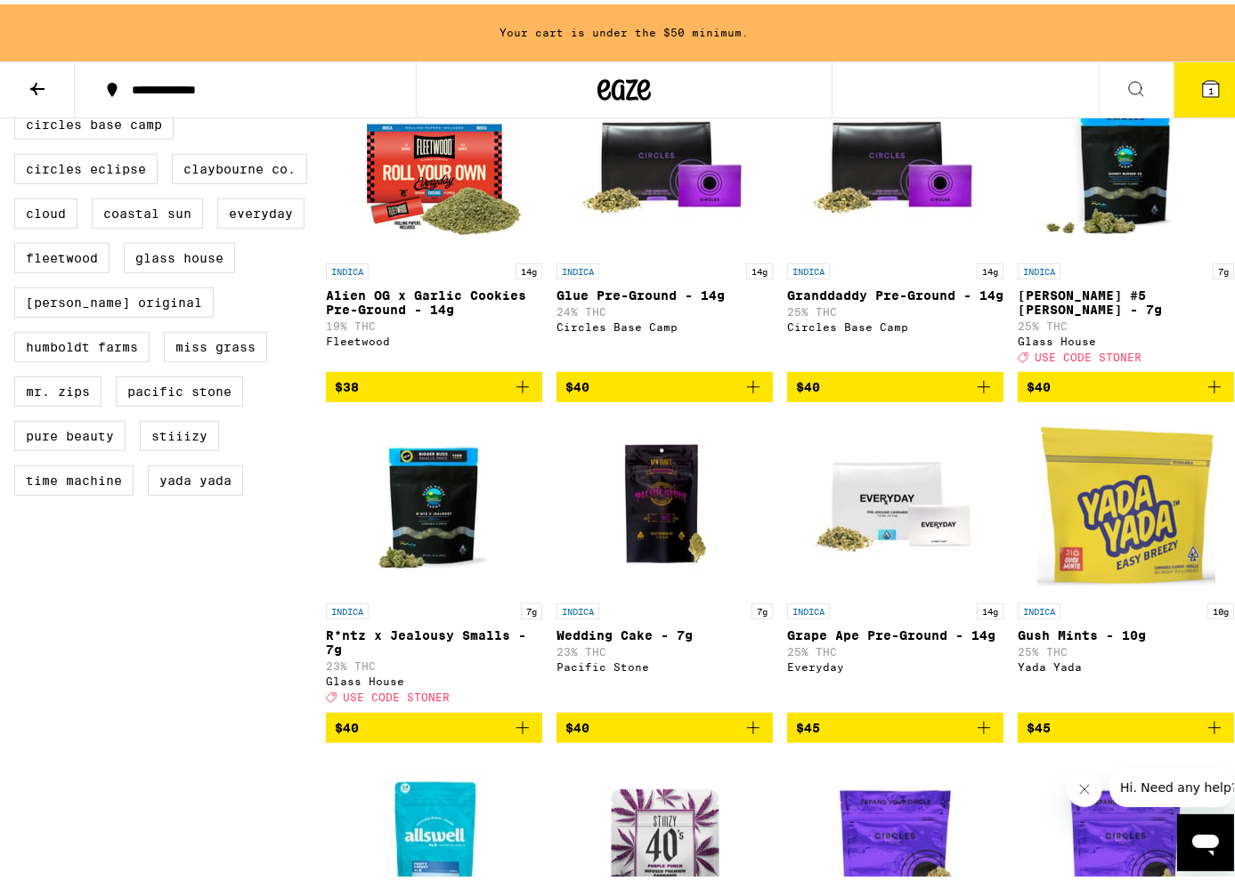
click at [1208, 394] on icon "Add to bag" at bounding box center [1214, 382] width 21 height 21
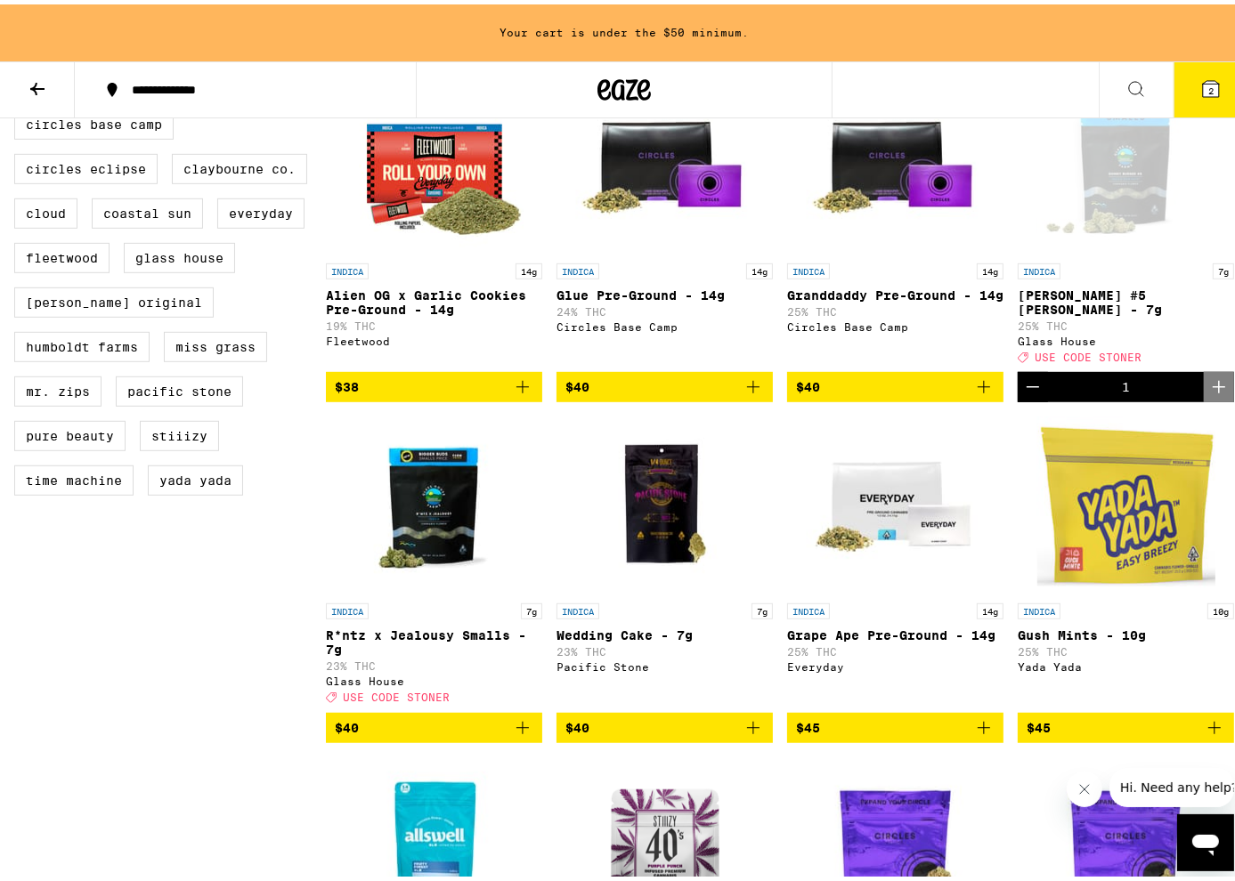
click at [524, 735] on icon "Add to bag" at bounding box center [522, 723] width 21 height 21
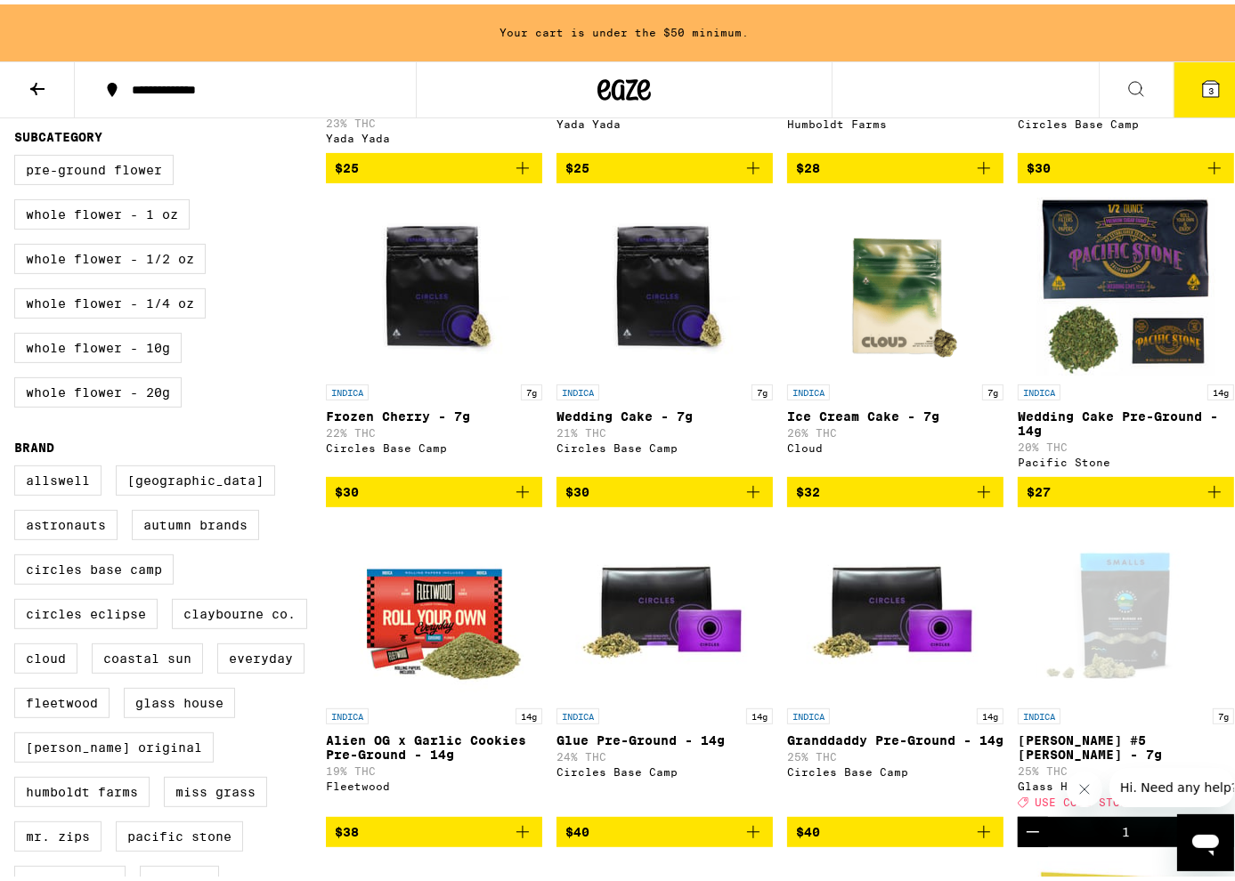
scroll to position [0, 0]
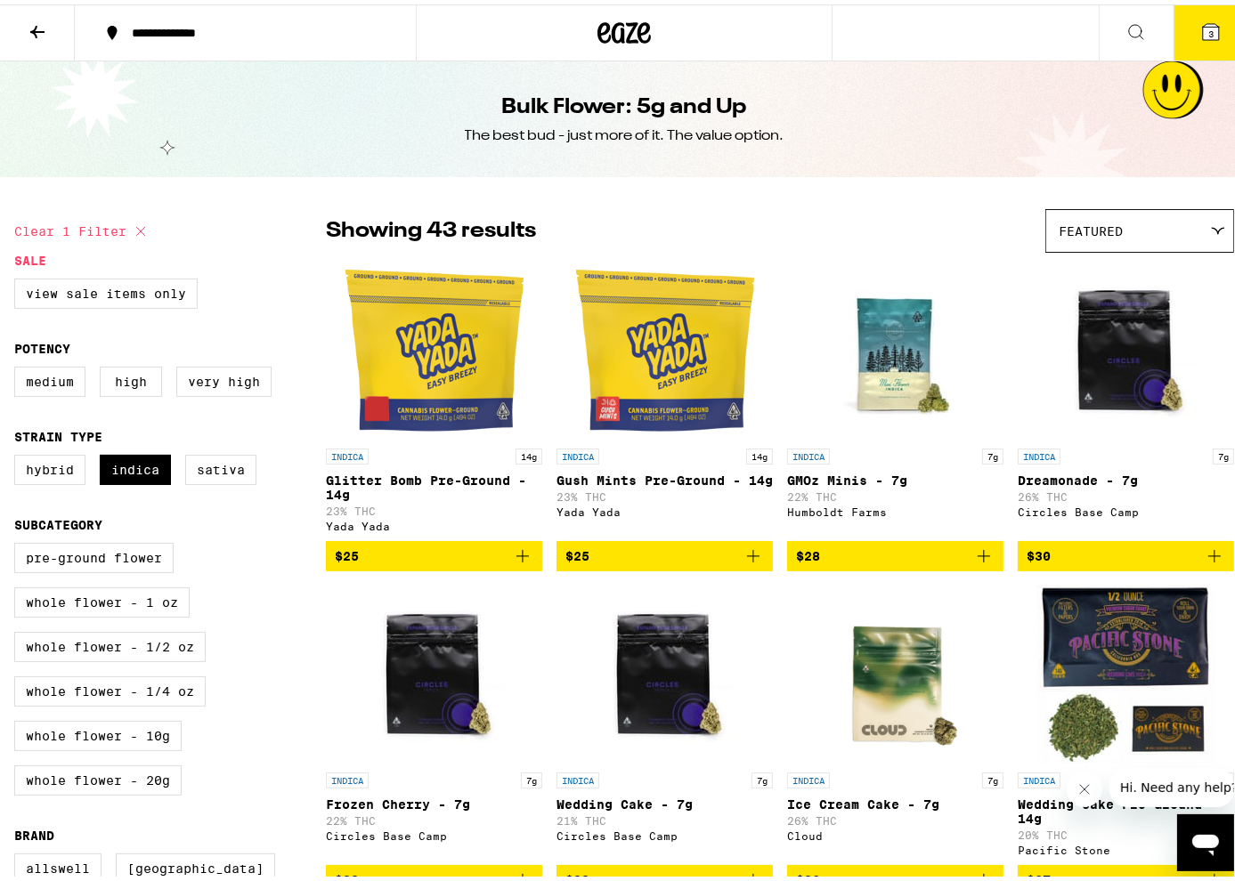
click at [1182, 28] on button "3" at bounding box center [1210, 28] width 75 height 55
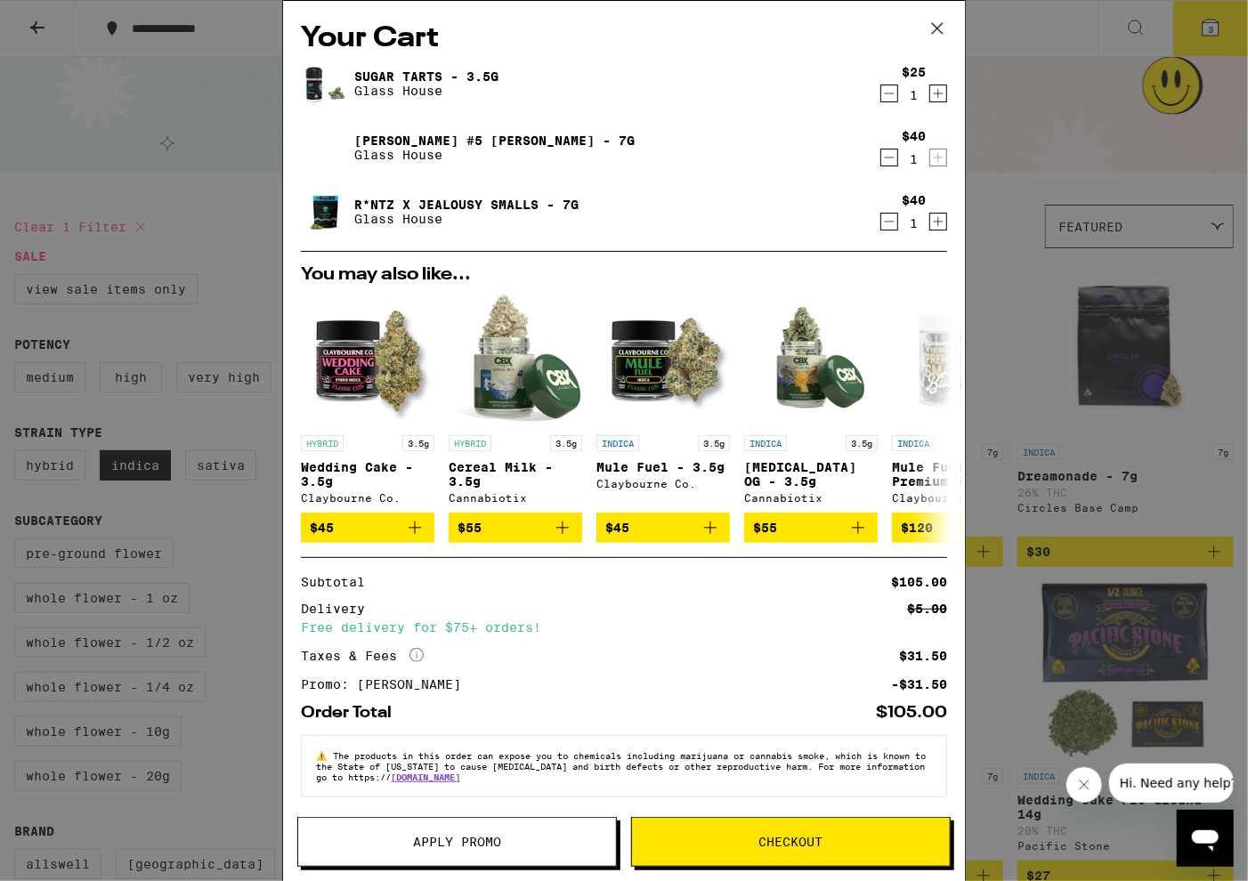
click at [502, 856] on button "Apply Promo" at bounding box center [457, 842] width 320 height 50
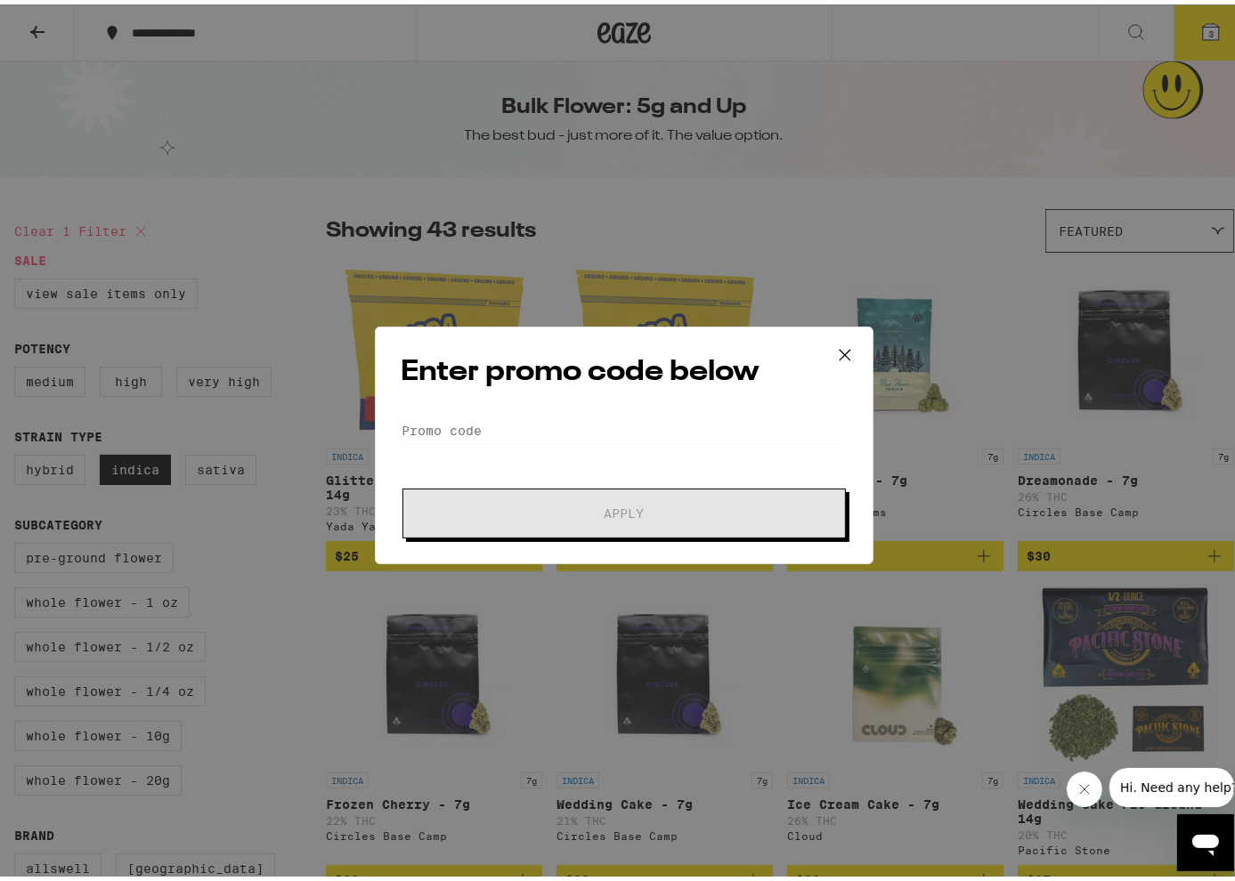
click at [844, 356] on icon at bounding box center [845, 350] width 27 height 27
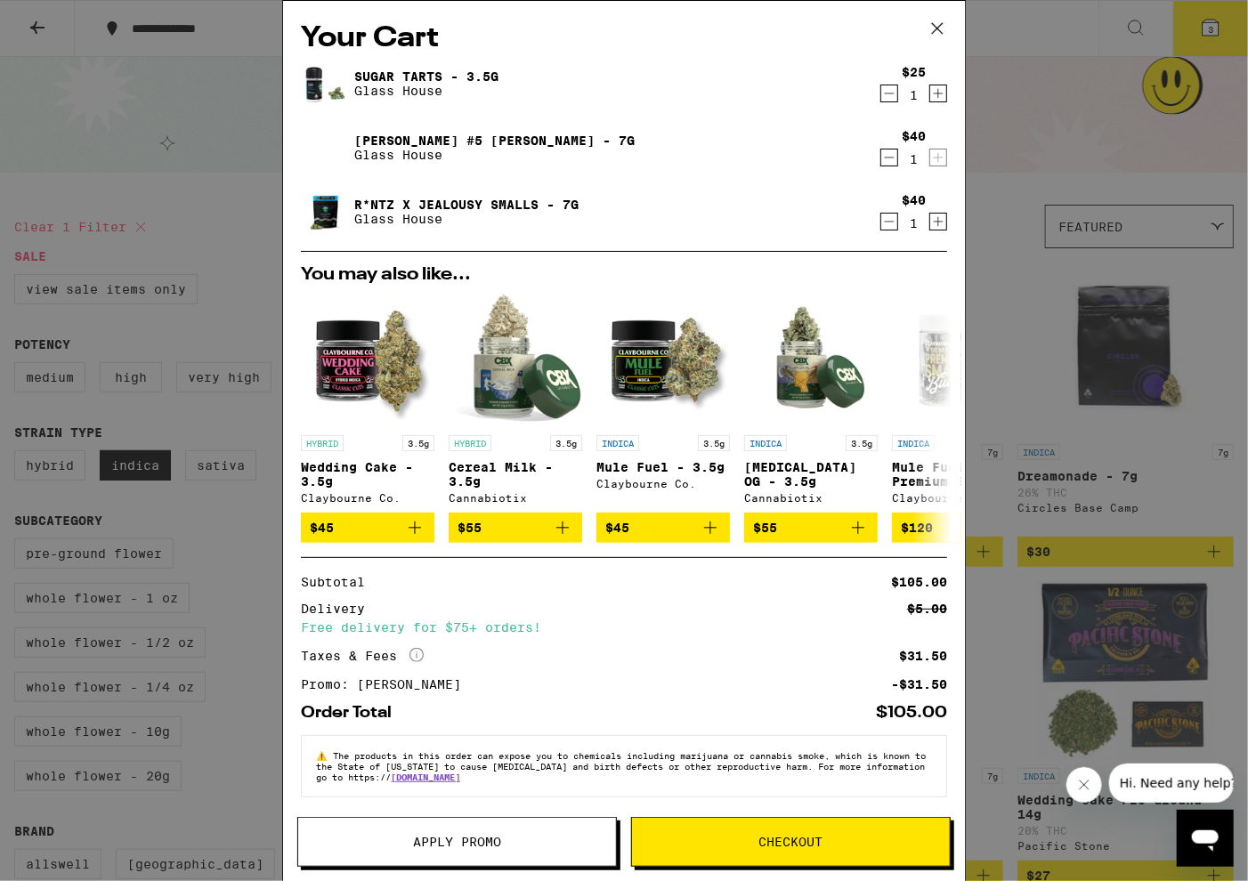
click at [857, 845] on span "Checkout" at bounding box center [791, 842] width 318 height 12
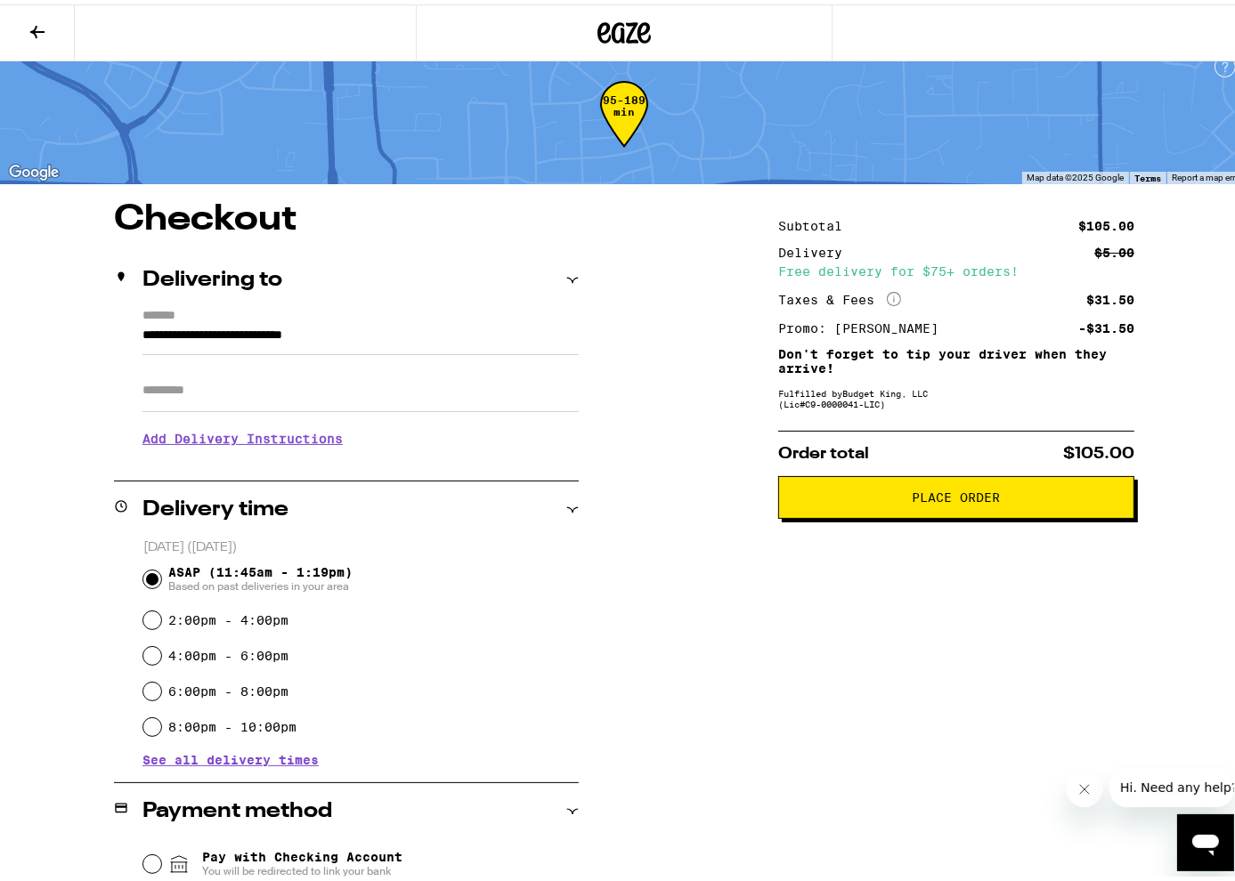
scroll to position [374, 0]
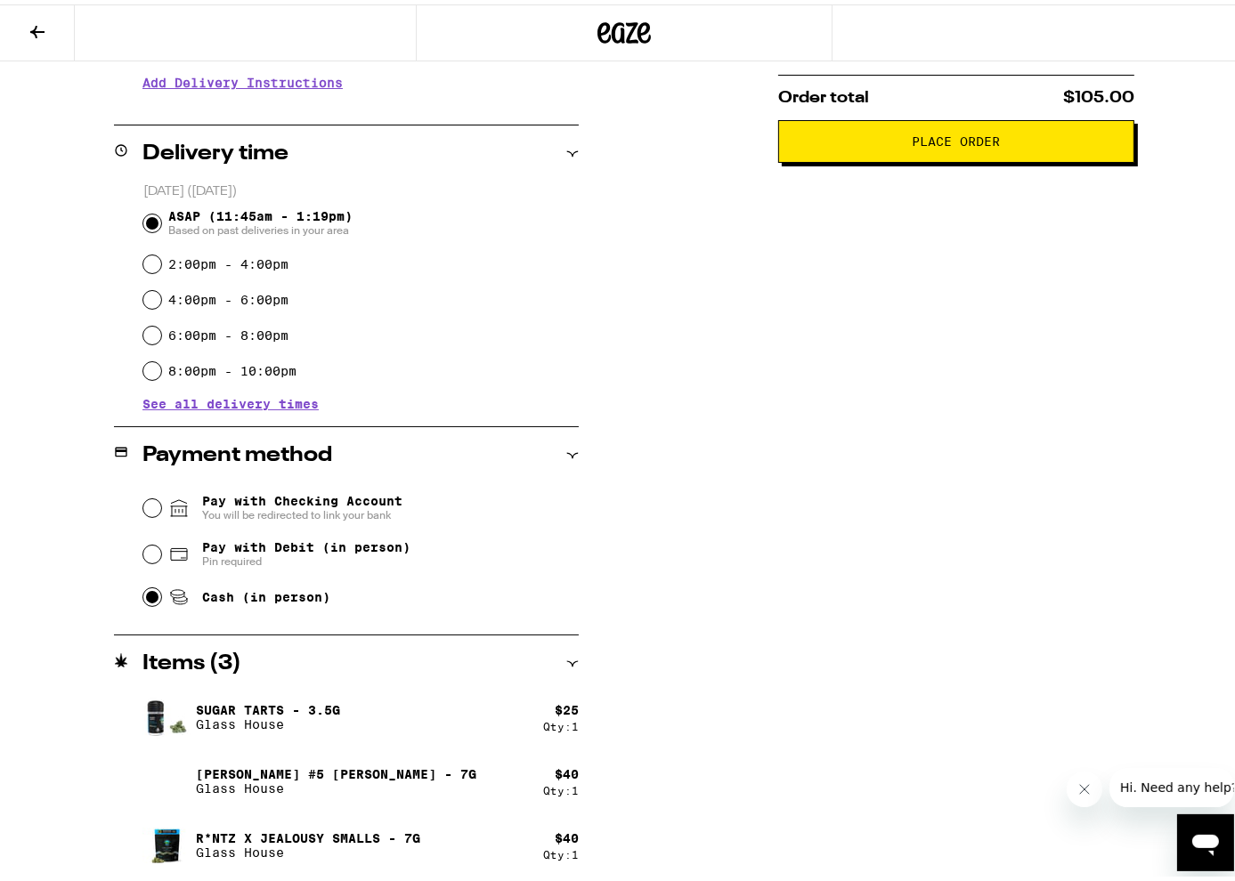
click at [271, 510] on span "You will be redirected to link your bank" at bounding box center [302, 511] width 200 height 14
click at [161, 510] on input "Pay with Checking Account You will be redirected to link your bank" at bounding box center [152, 504] width 18 height 18
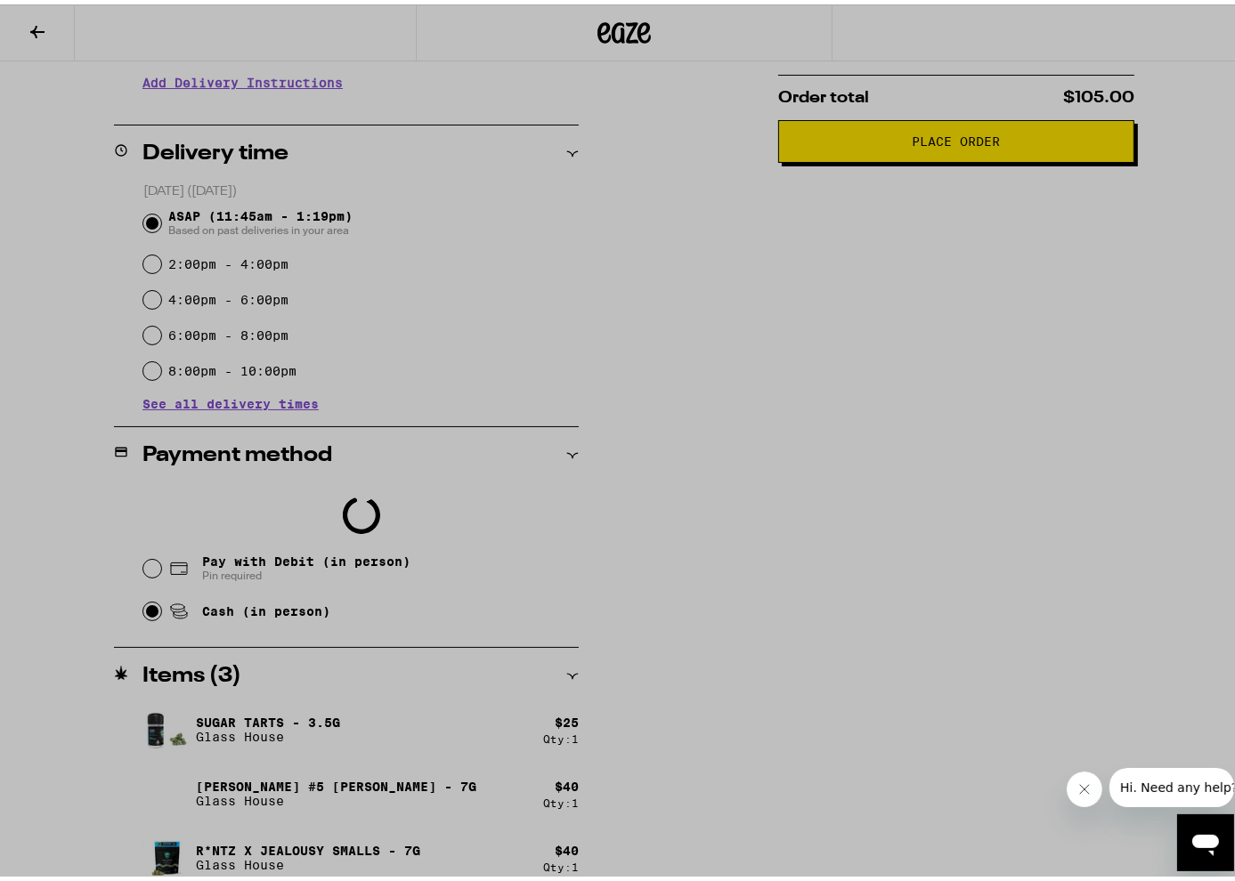
click at [883, 421] on div at bounding box center [624, 440] width 1248 height 881
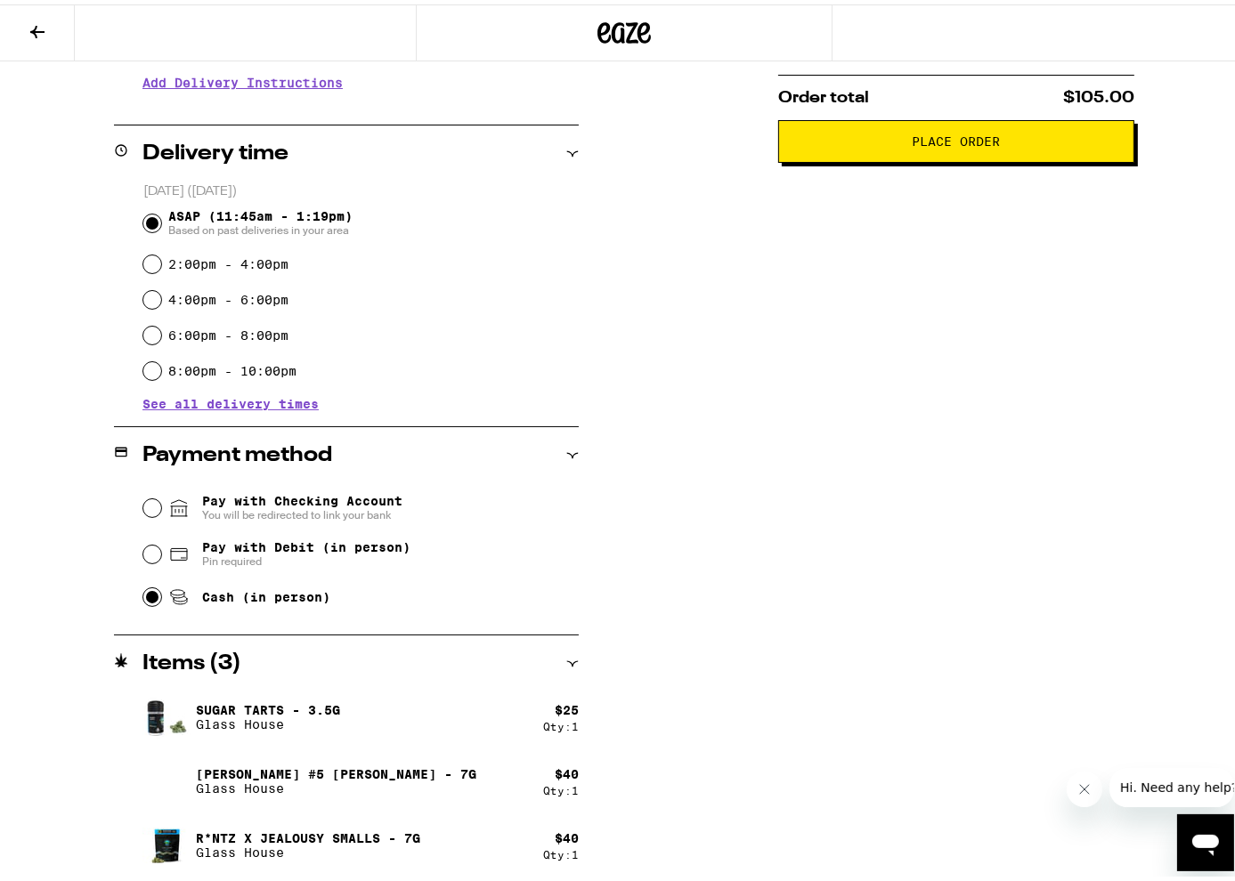
click at [170, 589] on icon at bounding box center [178, 592] width 21 height 21
click at [161, 589] on input "Cash (in person)" at bounding box center [152, 593] width 18 height 18
radio input "true"
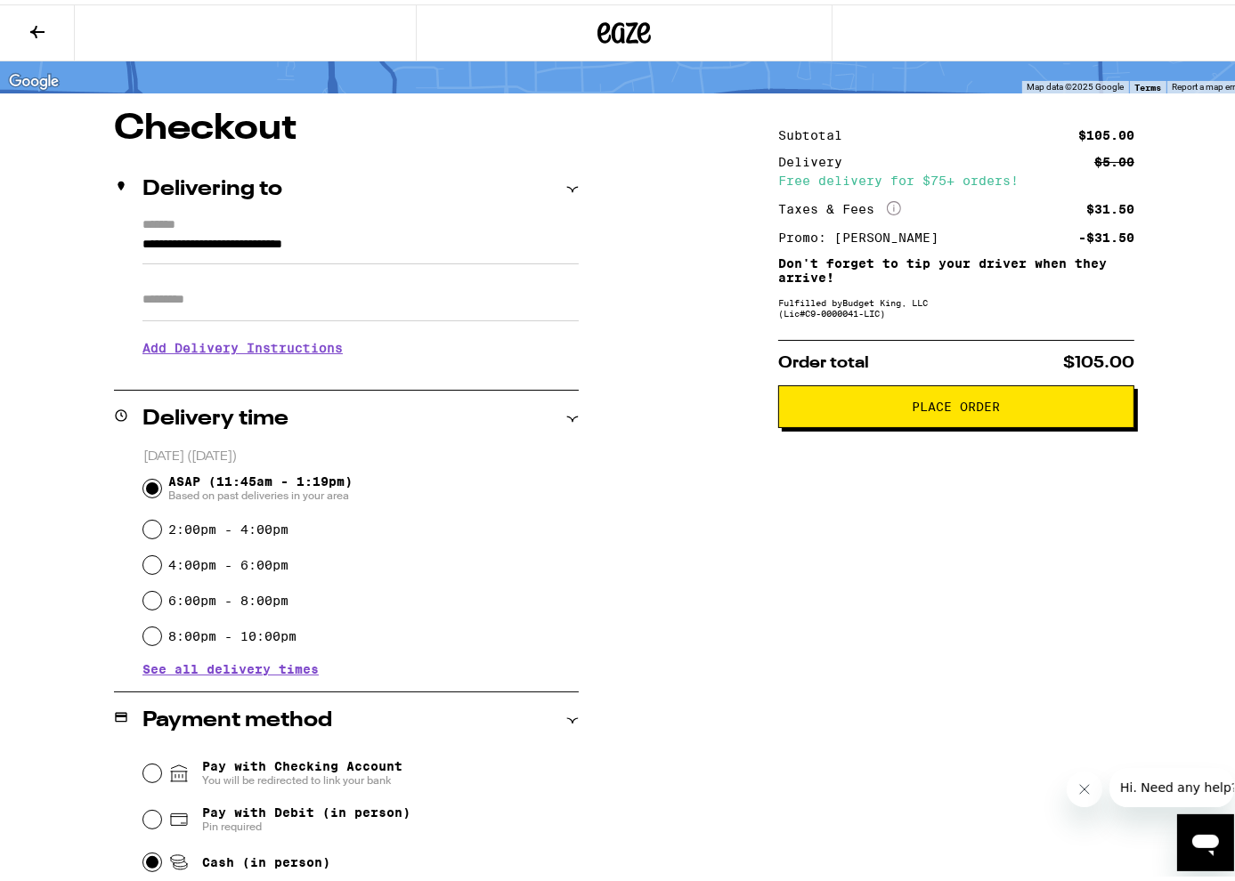
scroll to position [0, 0]
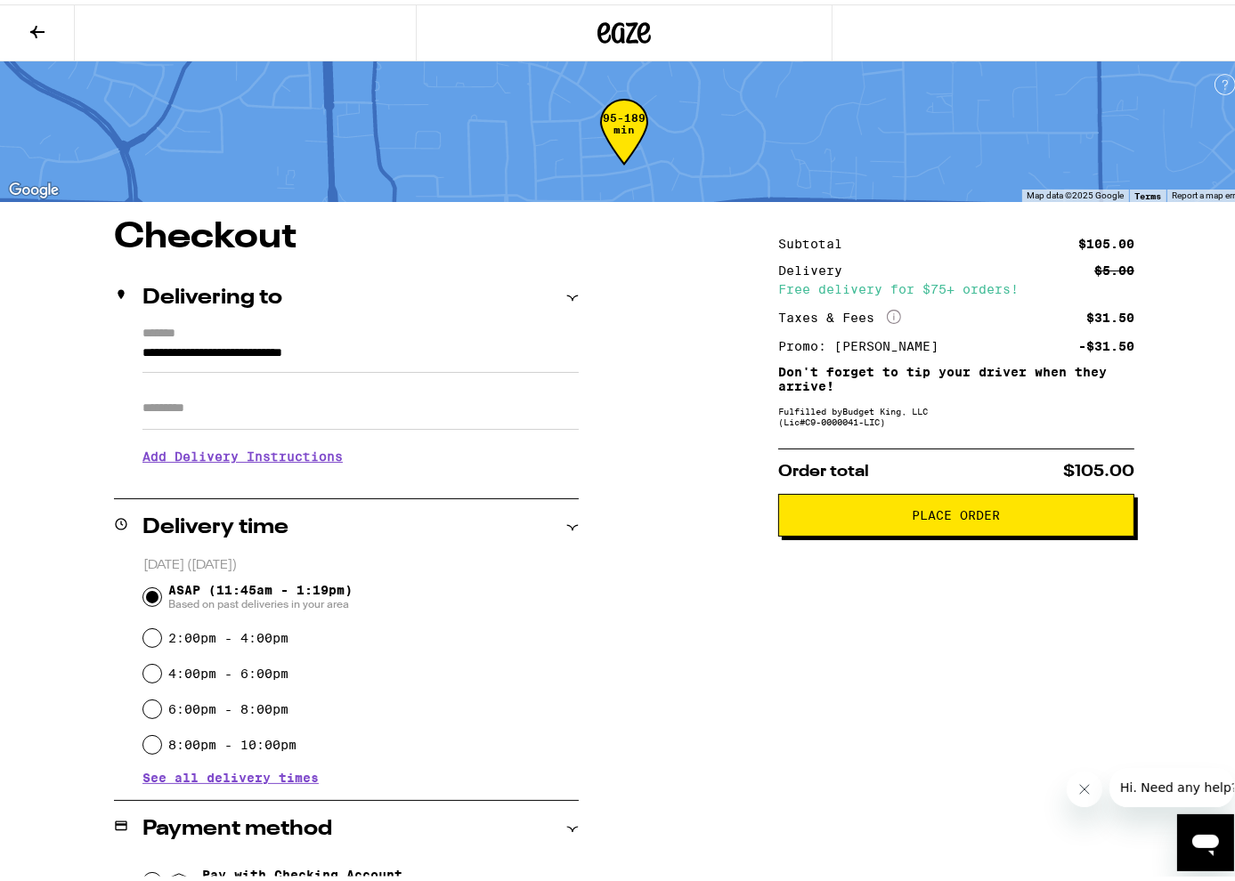
click at [897, 525] on button "Place Order" at bounding box center [956, 511] width 356 height 43
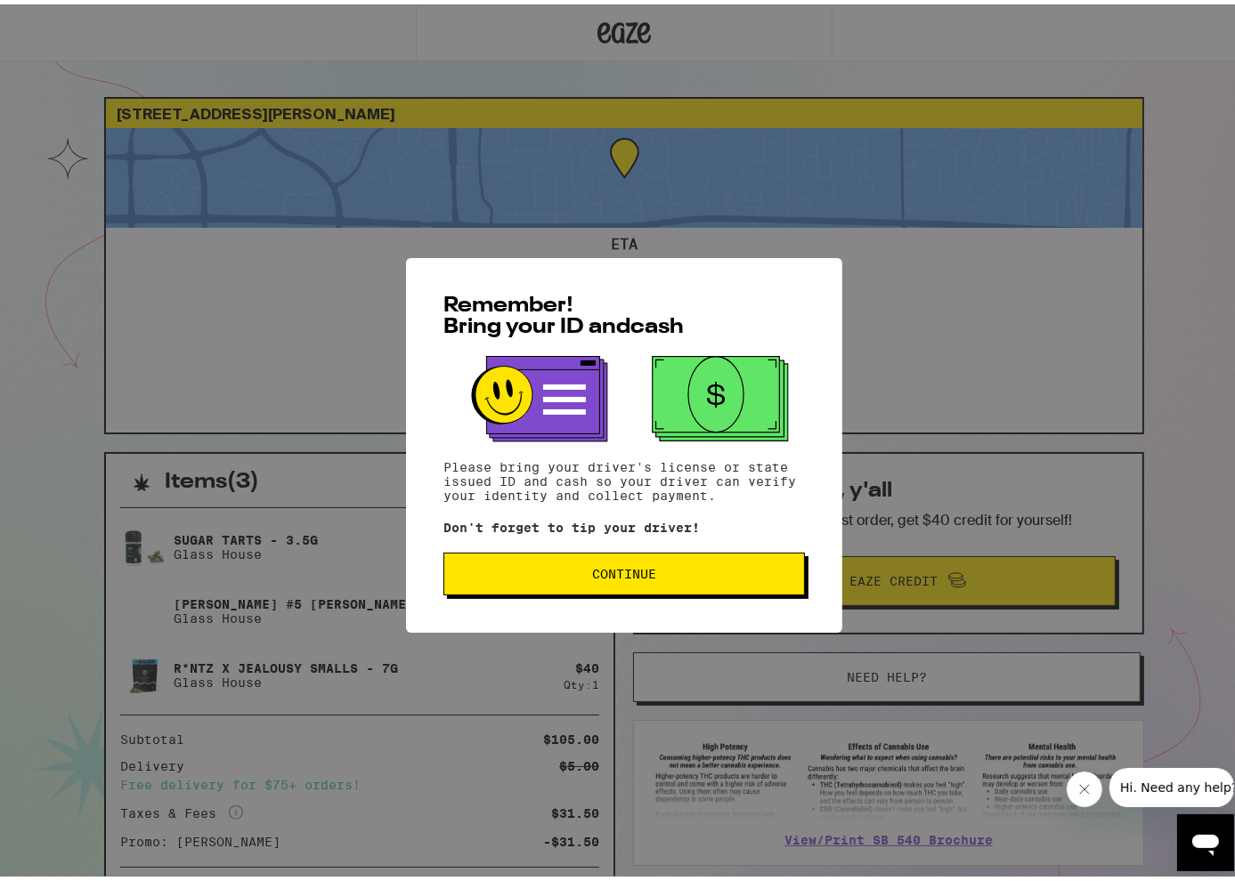
click at [728, 565] on span "Continue" at bounding box center [624, 570] width 331 height 12
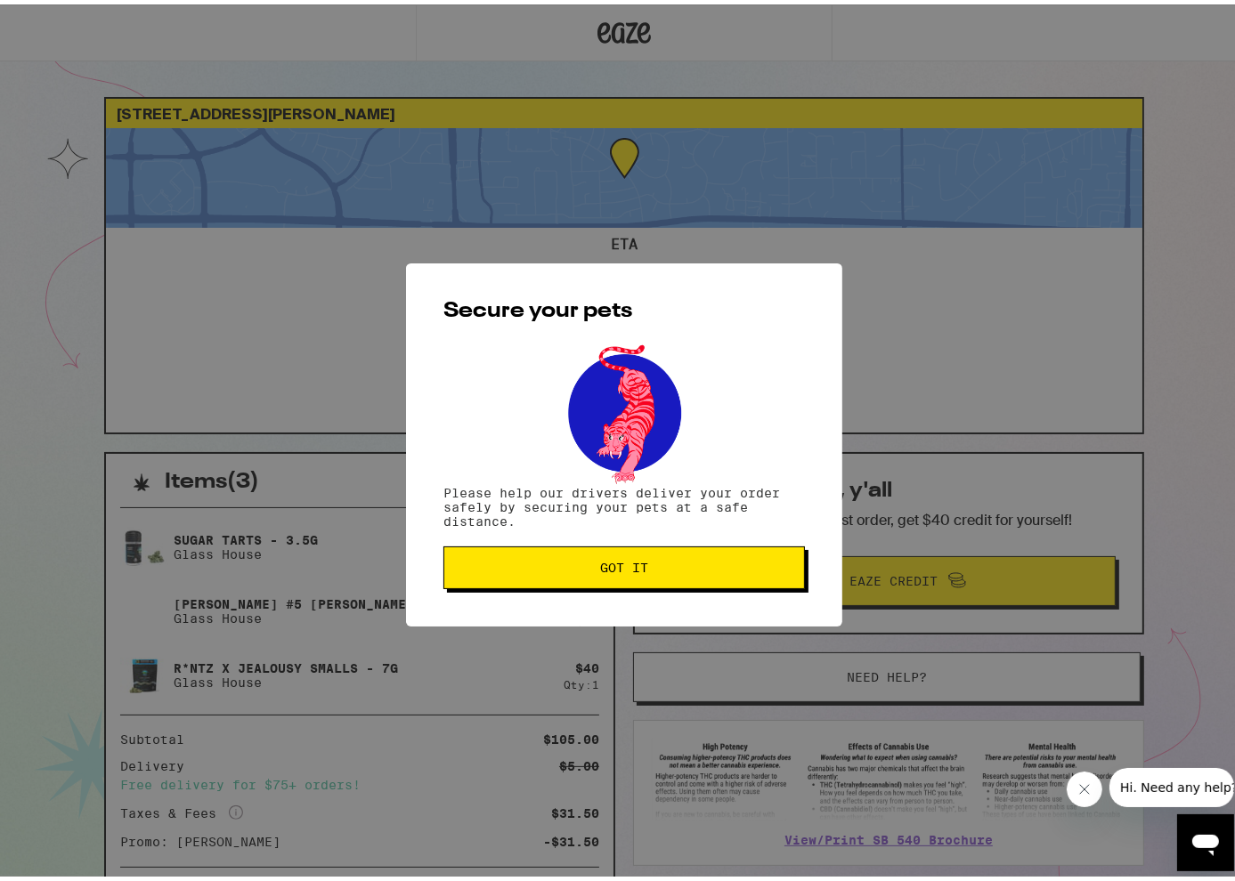
click at [728, 565] on span "Got it" at bounding box center [624, 563] width 331 height 12
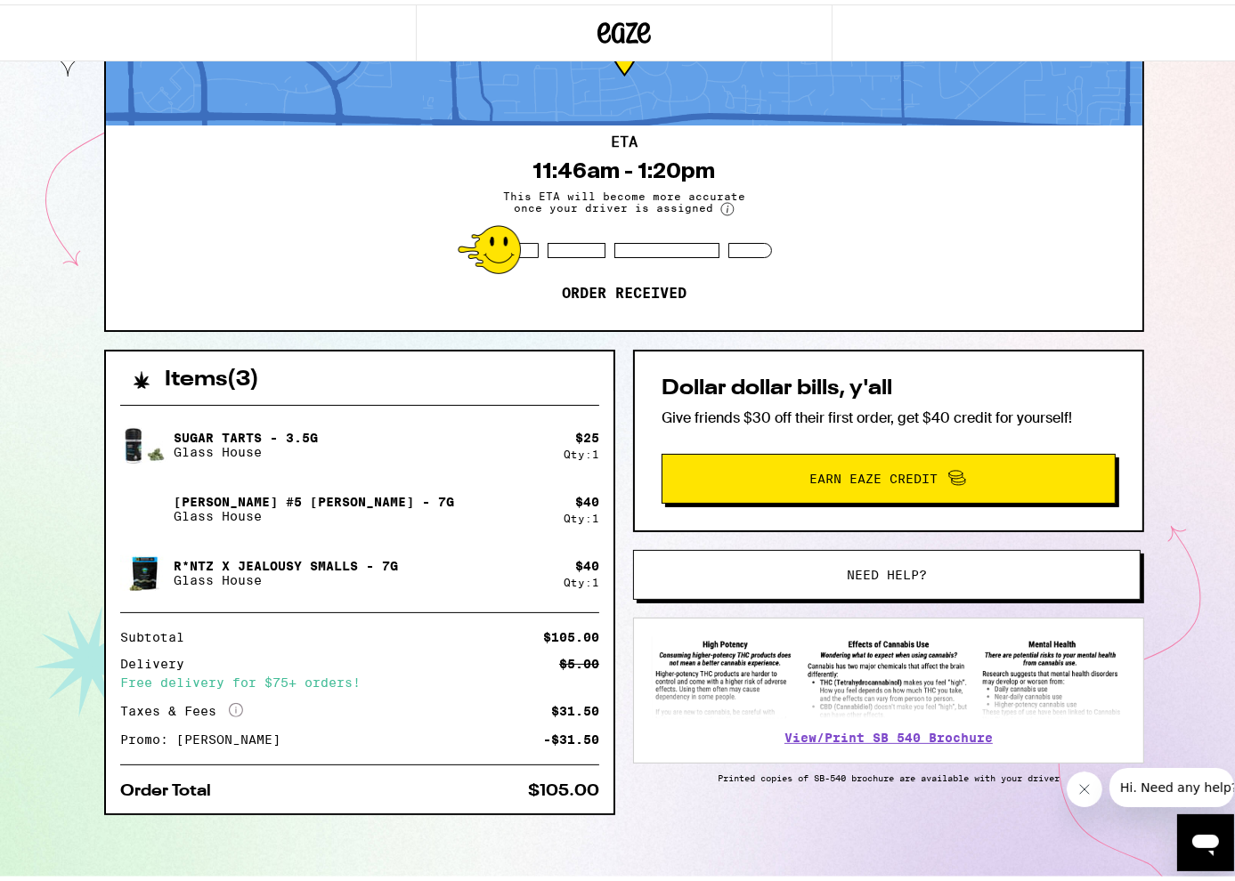
scroll to position [103, 0]
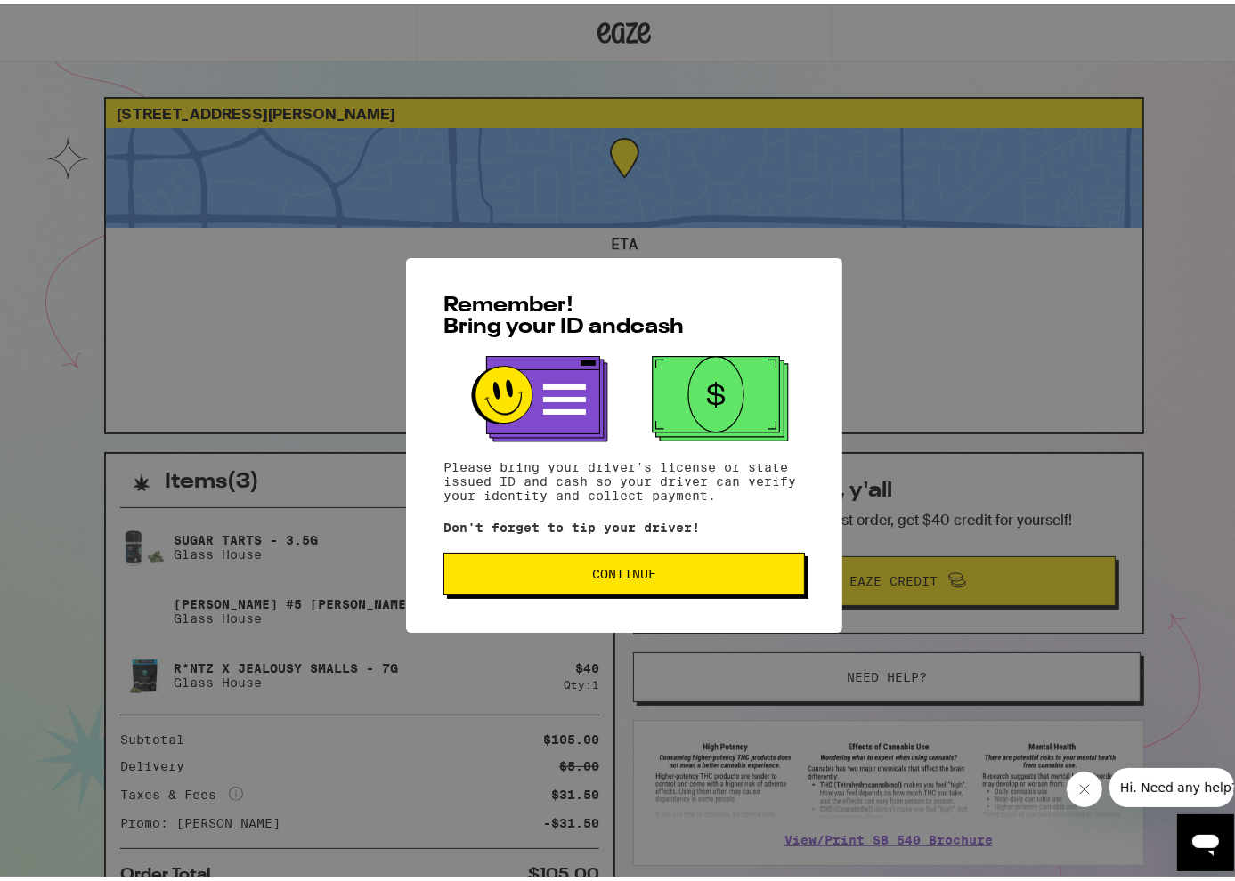
click at [702, 584] on button "Continue" at bounding box center [623, 569] width 361 height 43
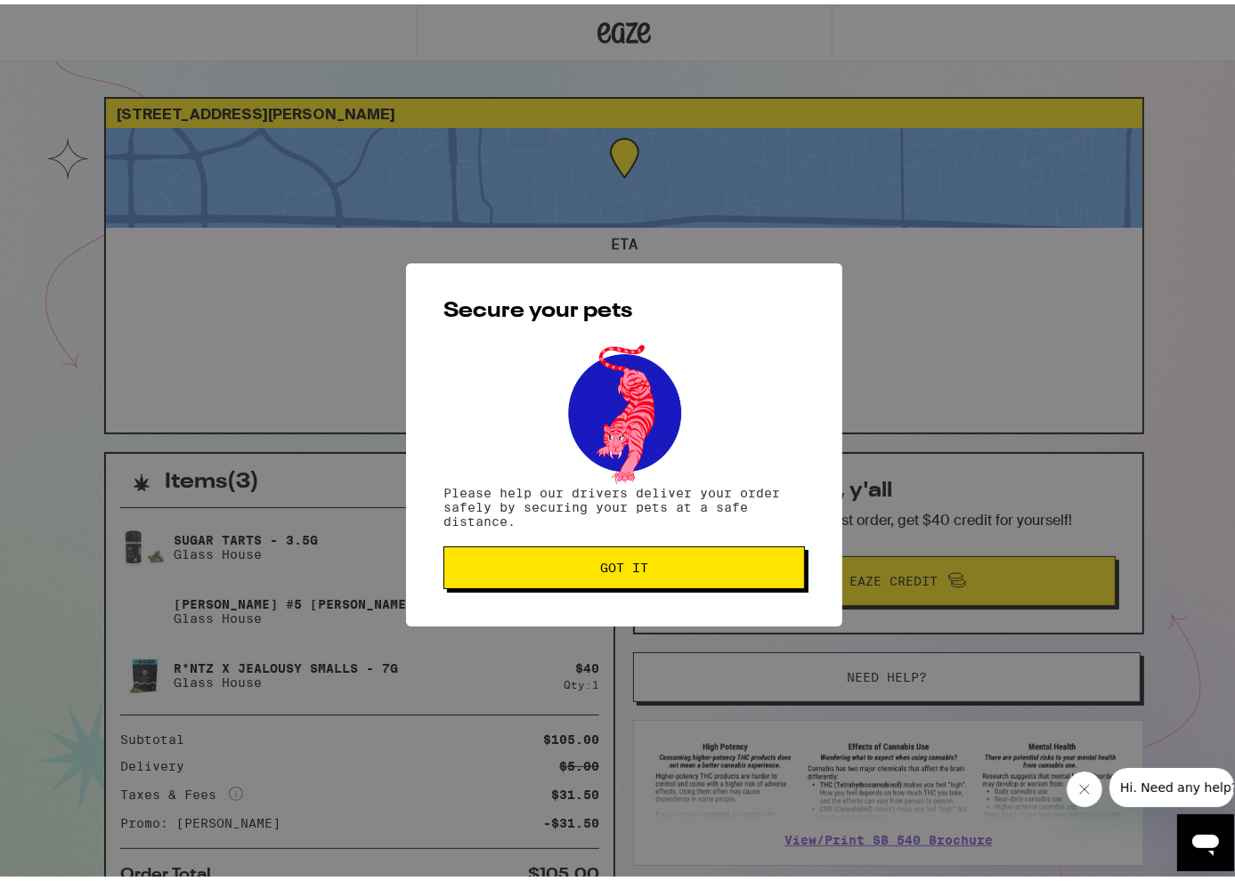
click at [718, 570] on span "Got it" at bounding box center [624, 563] width 331 height 12
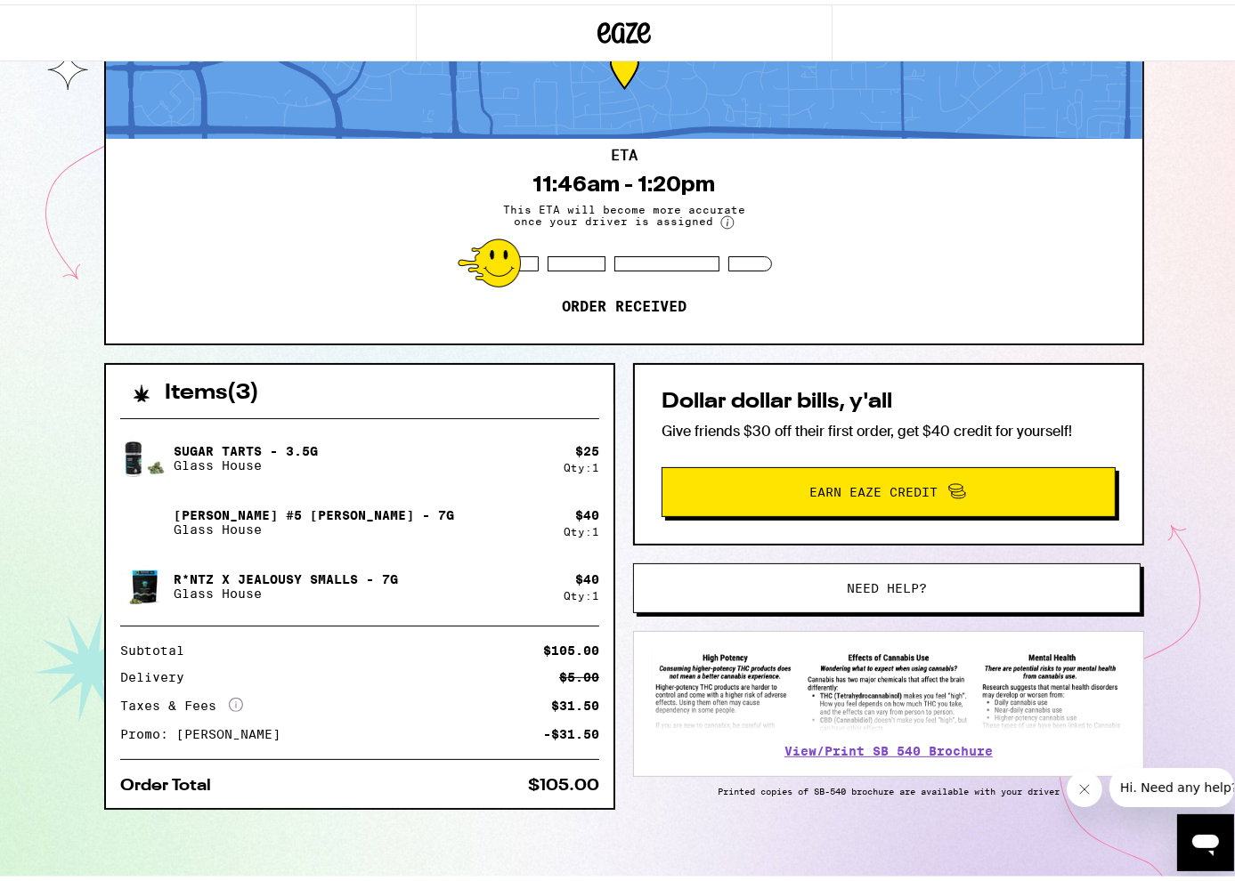
click at [992, 596] on button "Need help?" at bounding box center [886, 584] width 507 height 50
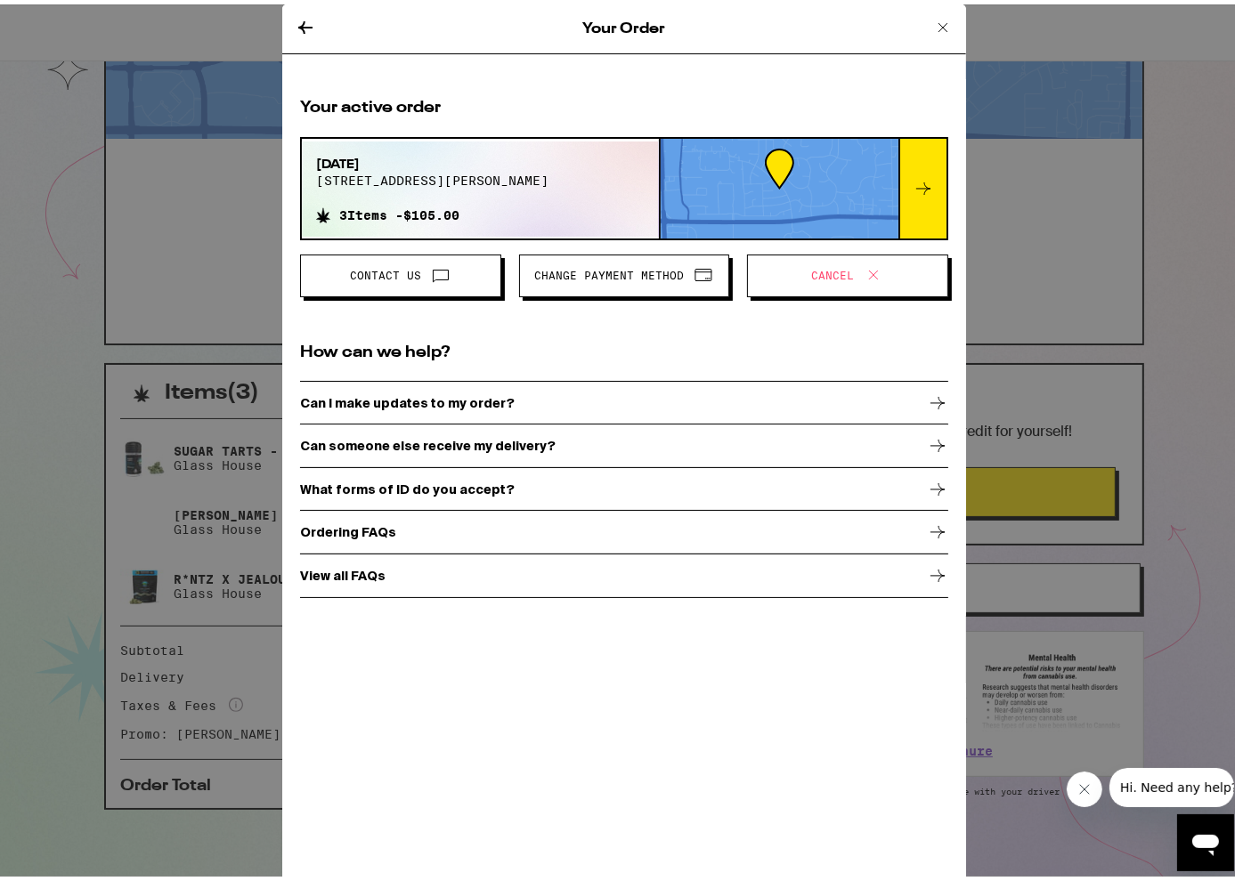
click at [816, 287] on button "Cancel" at bounding box center [847, 271] width 201 height 43
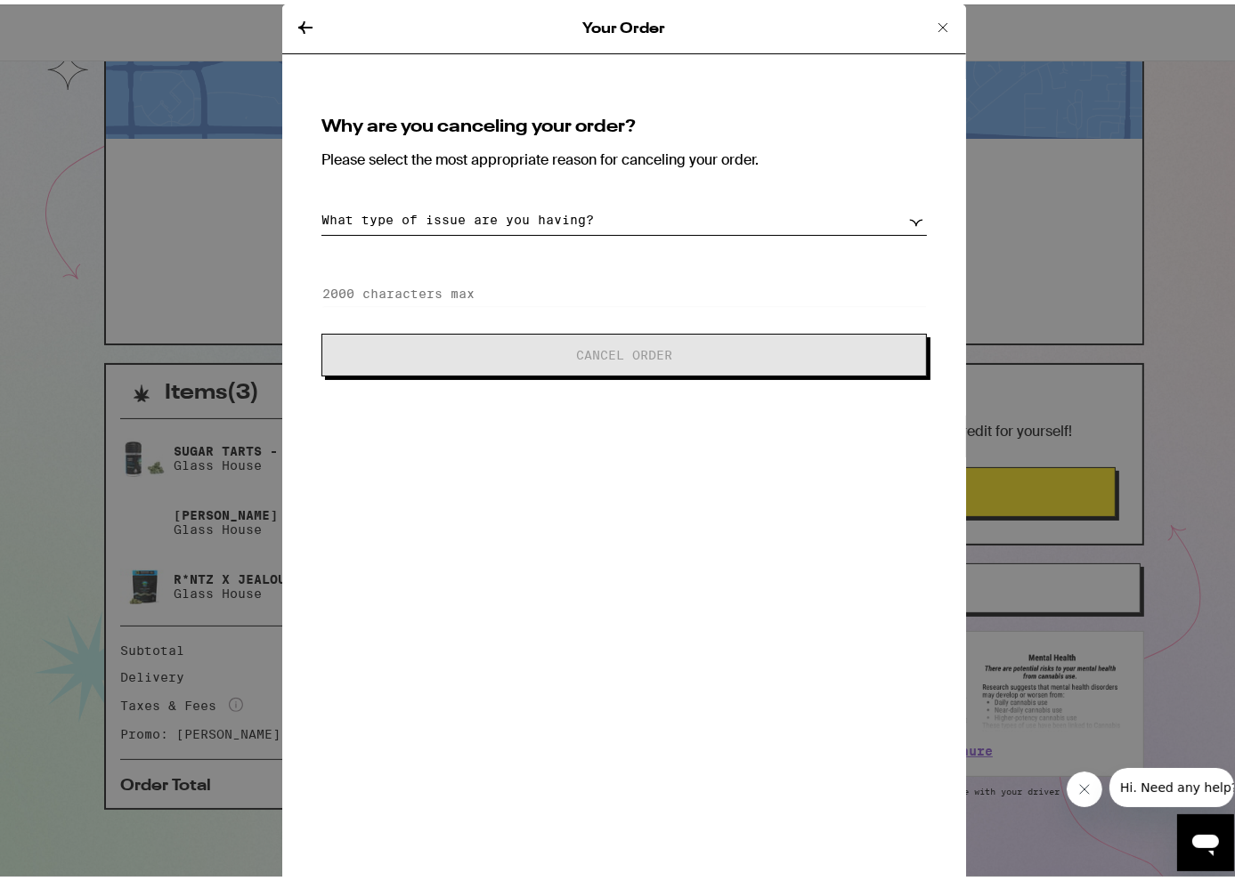
click at [516, 215] on select "What type of issue are you having? Order taking too long Order arriving too soo…" at bounding box center [623, 215] width 605 height 31
select select "unable-receive-order"
click at [321, 200] on select "What type of issue are you having? Order taking too long Order arriving too soo…" at bounding box center [623, 215] width 605 height 31
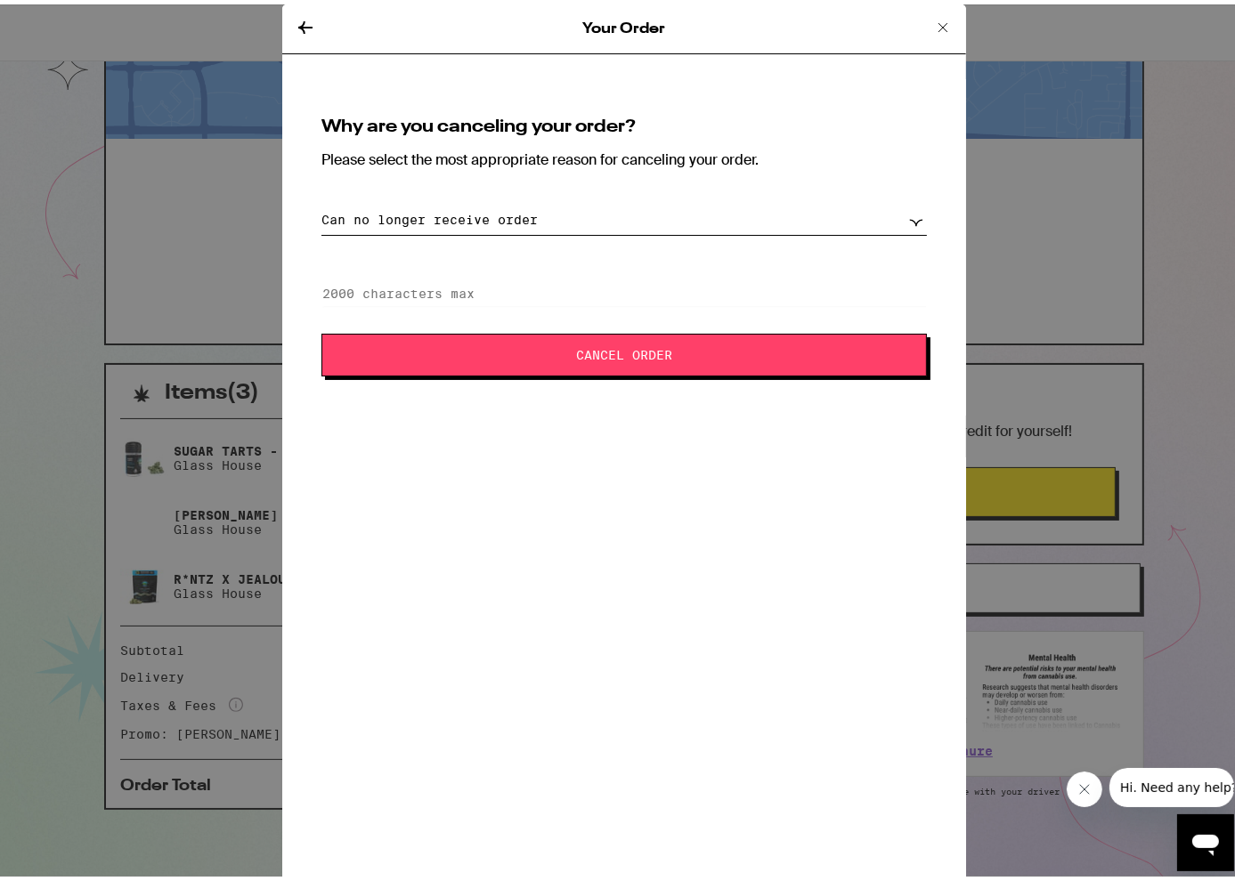
click at [526, 355] on span "Cancel Order" at bounding box center [624, 351] width 461 height 12
